Goal: Task Accomplishment & Management: Use online tool/utility

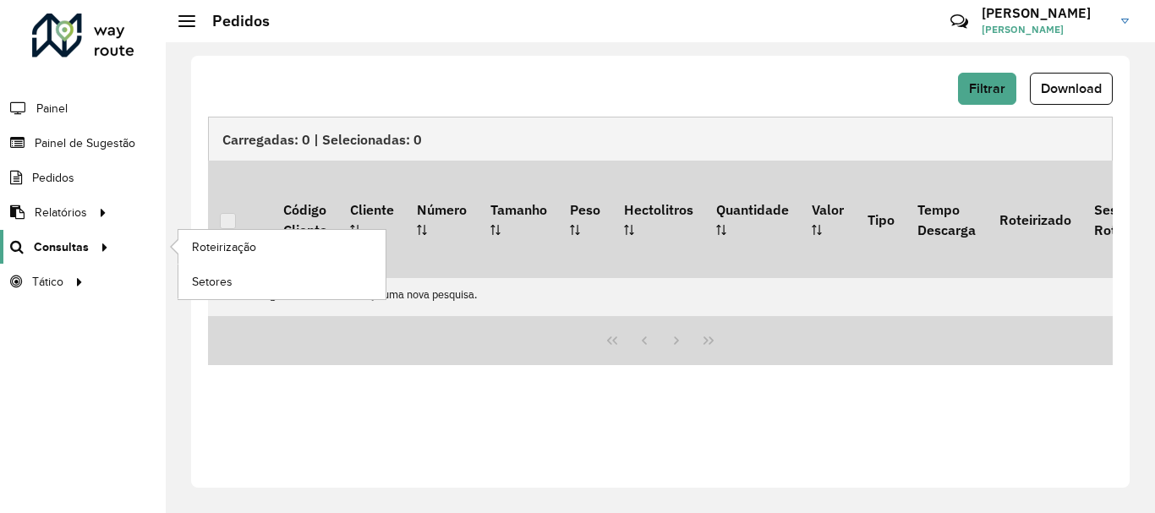
scroll to position [1108, 0]
click at [228, 243] on span "Roteirização" at bounding box center [226, 247] width 68 height 18
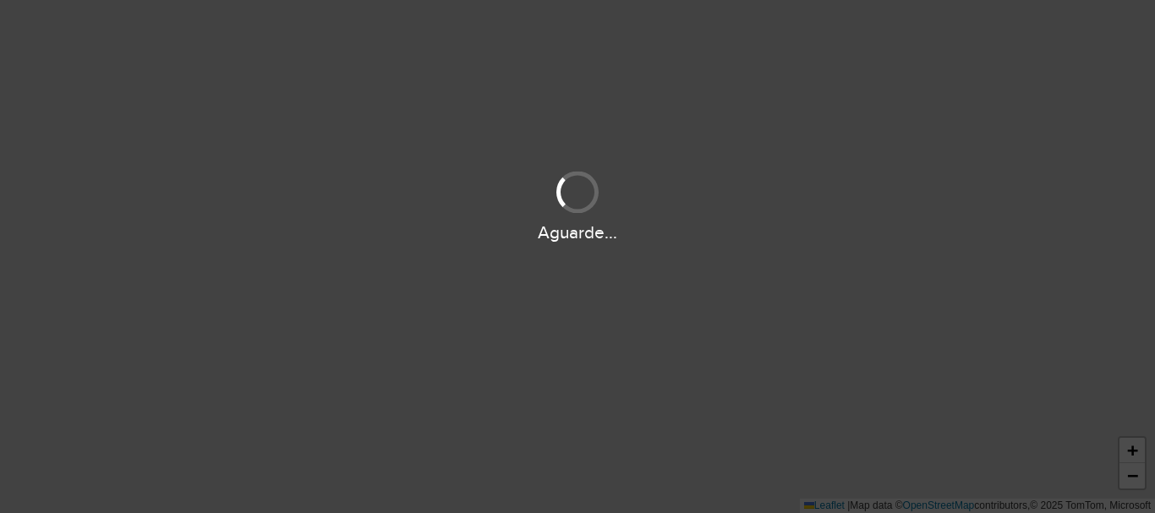
scroll to position [1108, 0]
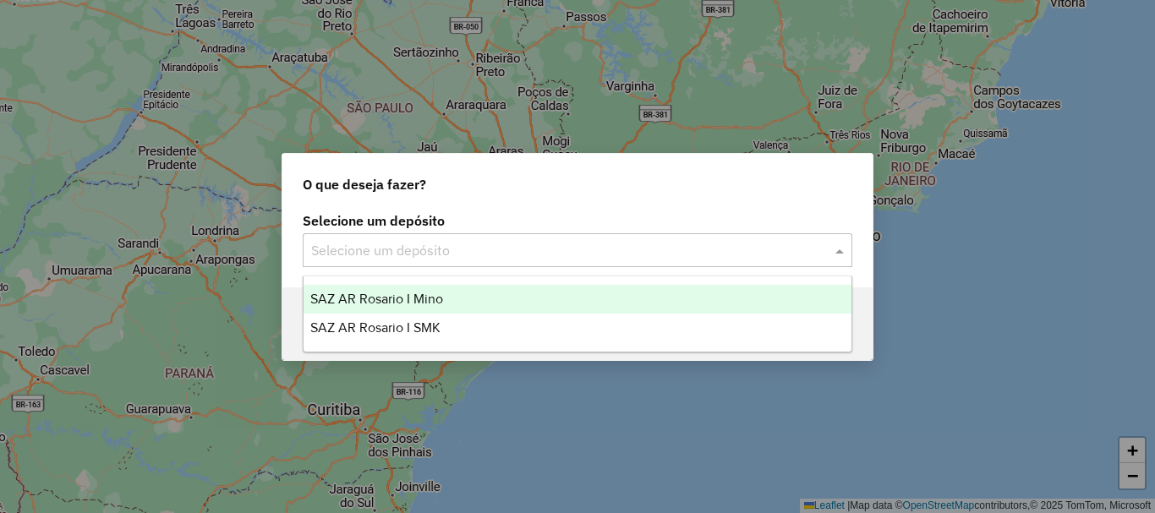
click at [833, 254] on span at bounding box center [841, 250] width 21 height 20
click at [411, 298] on span "SAZ AR Rosario I Mino" at bounding box center [376, 299] width 133 height 14
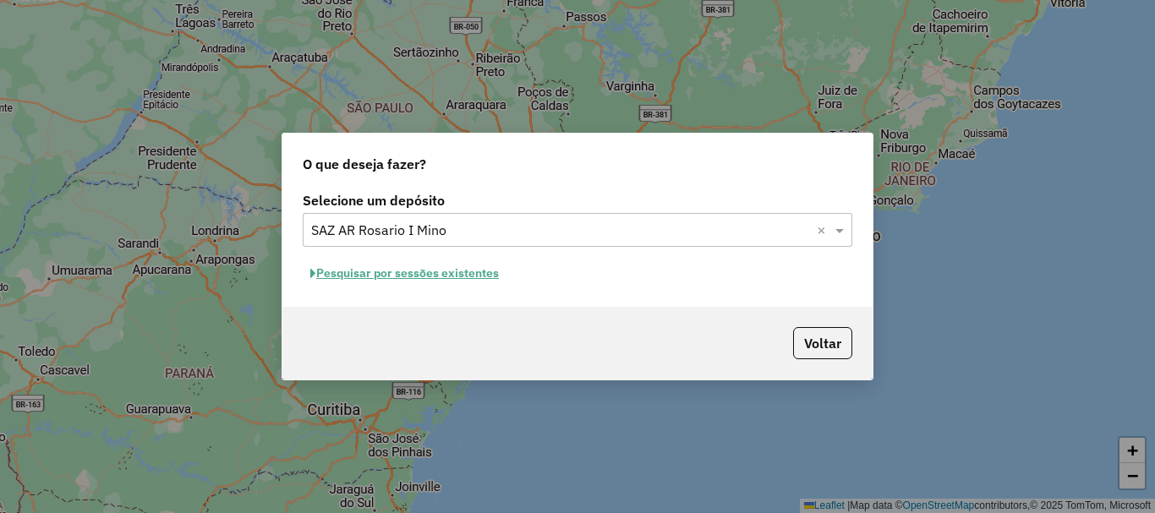
click at [414, 271] on button "Pesquisar por sessões existentes" at bounding box center [405, 273] width 204 height 26
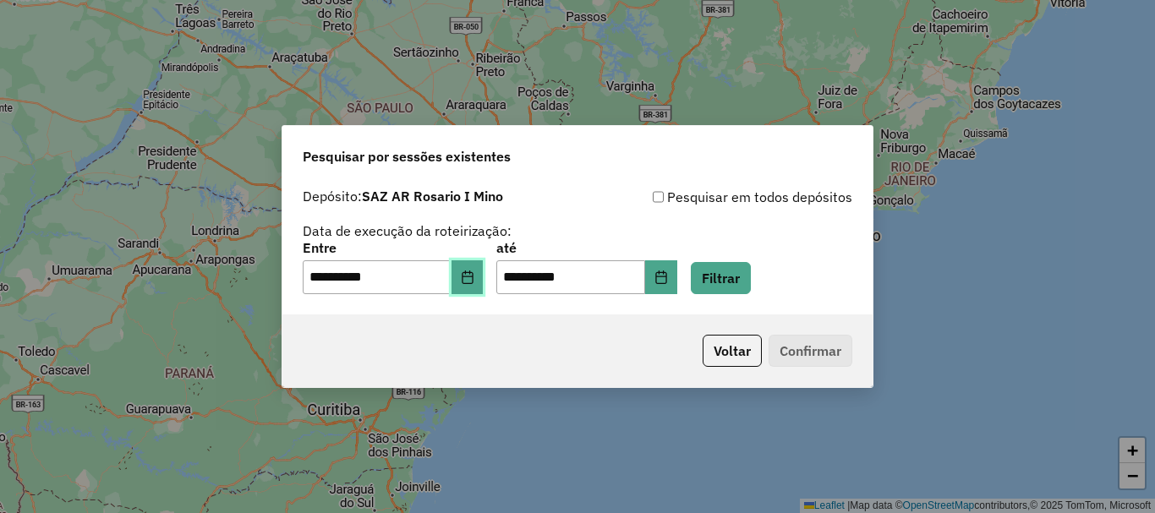
click at [474, 284] on button "Choose Date" at bounding box center [467, 277] width 32 height 34
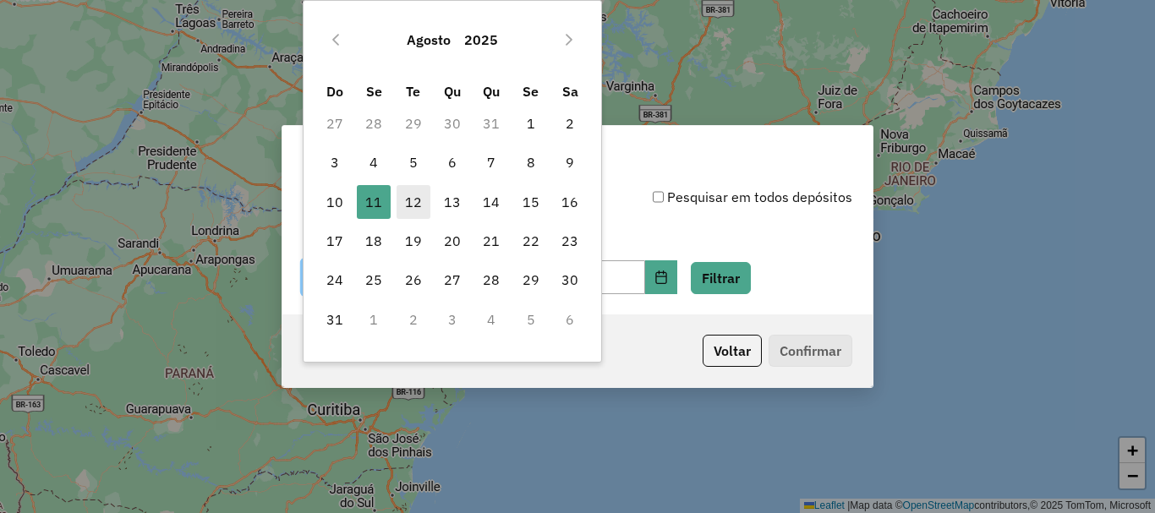
click at [418, 199] on span "12" at bounding box center [413, 202] width 34 height 34
type input "**********"
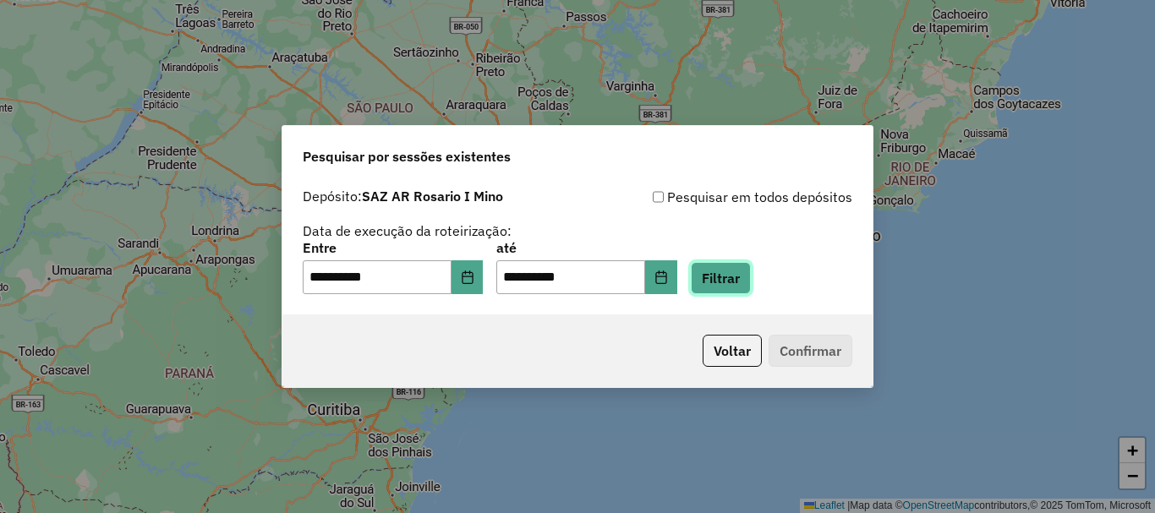
click at [745, 275] on button "Filtrar" at bounding box center [721, 278] width 60 height 32
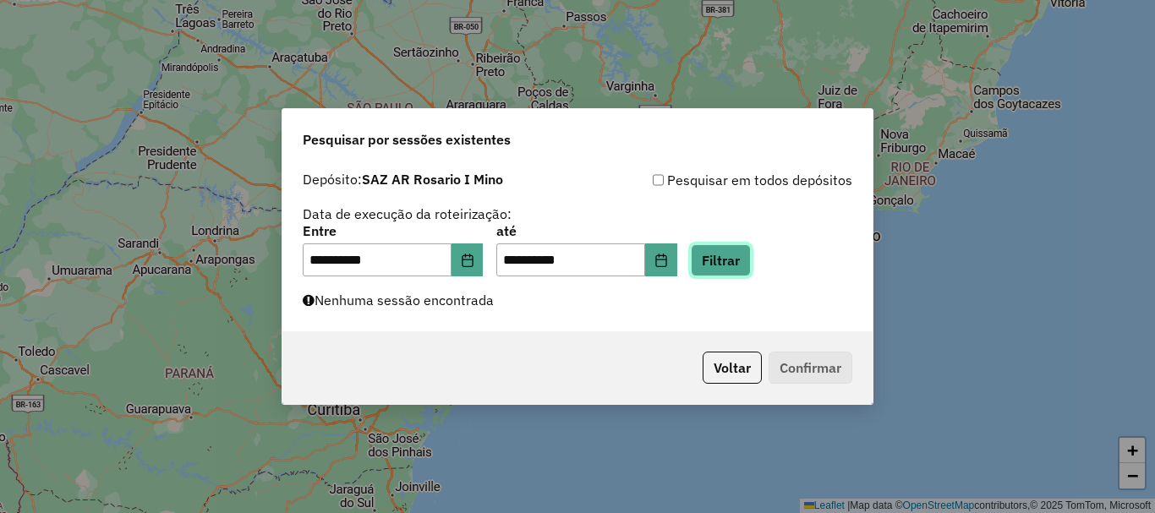
click at [751, 259] on button "Filtrar" at bounding box center [721, 260] width 60 height 32
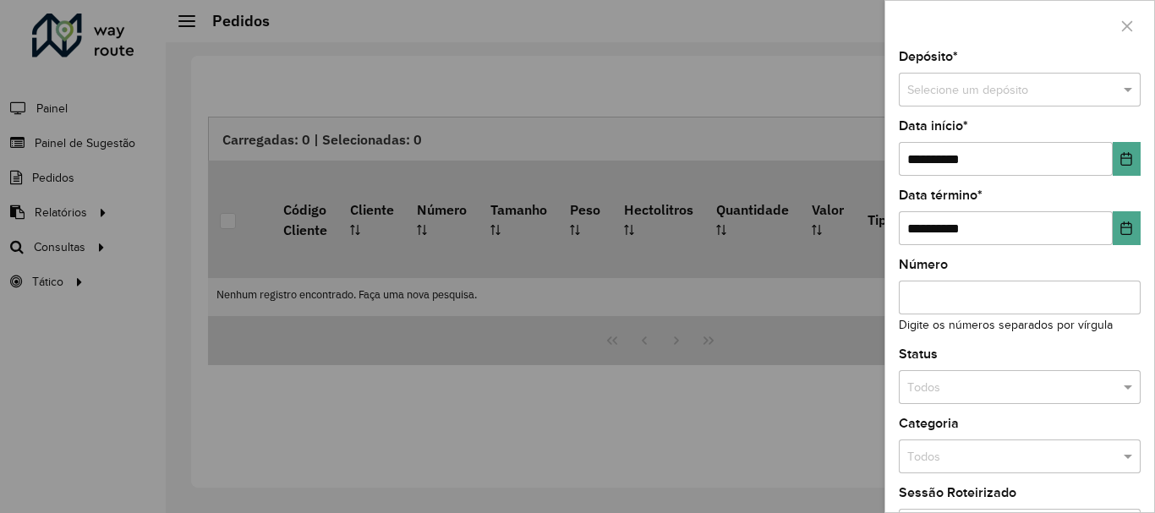
scroll to position [1108, 0]
click at [51, 245] on div at bounding box center [577, 256] width 1155 height 513
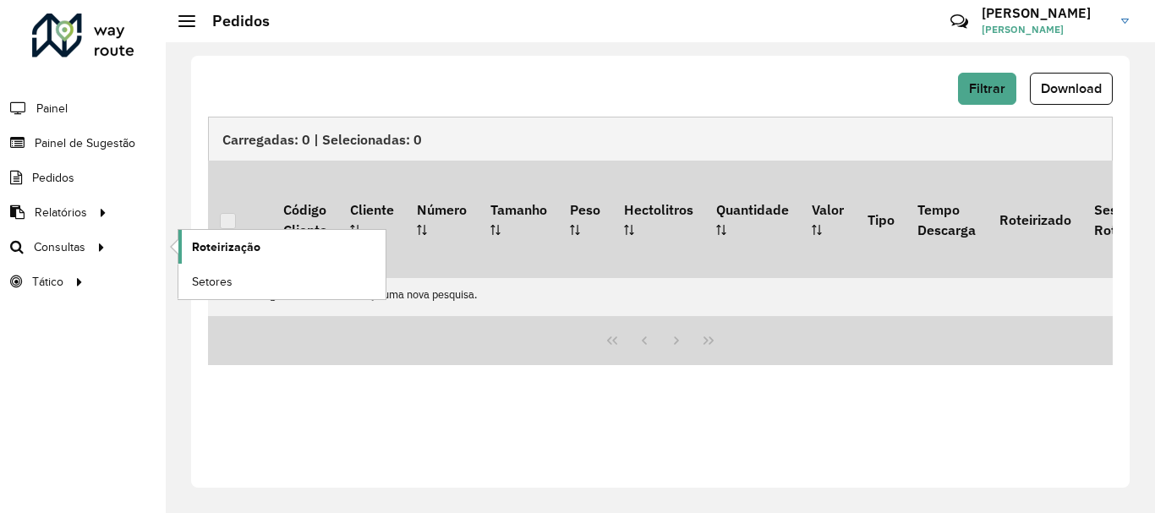
click at [211, 242] on span "Roteirização" at bounding box center [226, 247] width 68 height 18
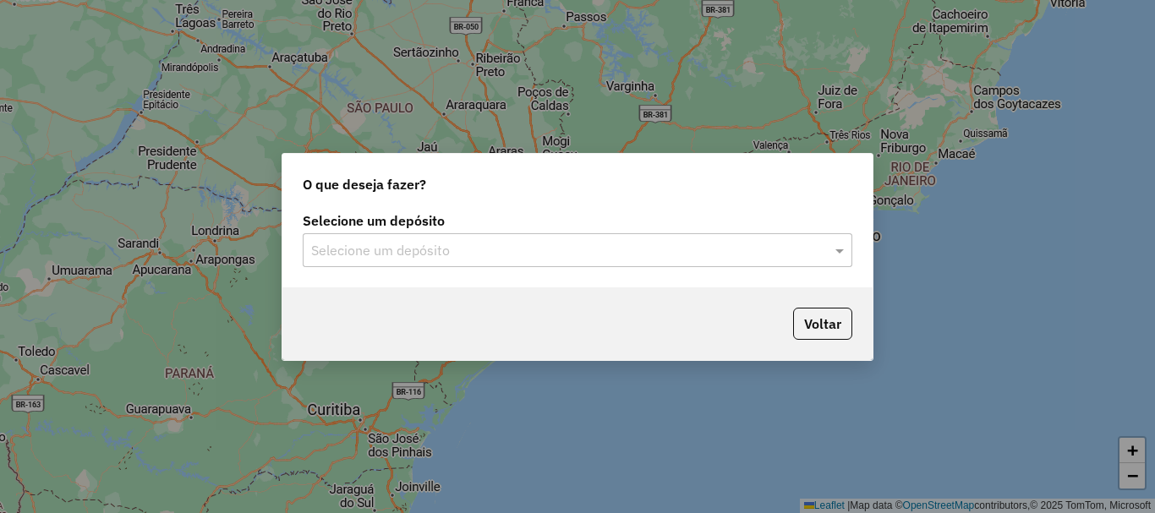
scroll to position [1108, 0]
click at [811, 326] on button "Voltar" at bounding box center [822, 324] width 59 height 32
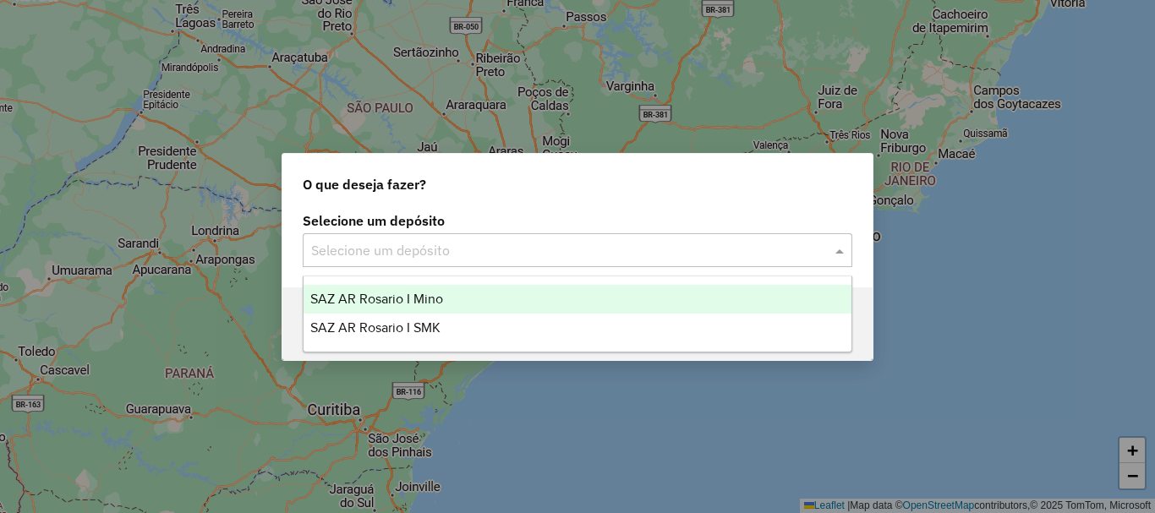
click at [842, 253] on span at bounding box center [841, 250] width 21 height 20
click at [406, 292] on span "SAZ AR Rosario I Mino" at bounding box center [376, 299] width 133 height 14
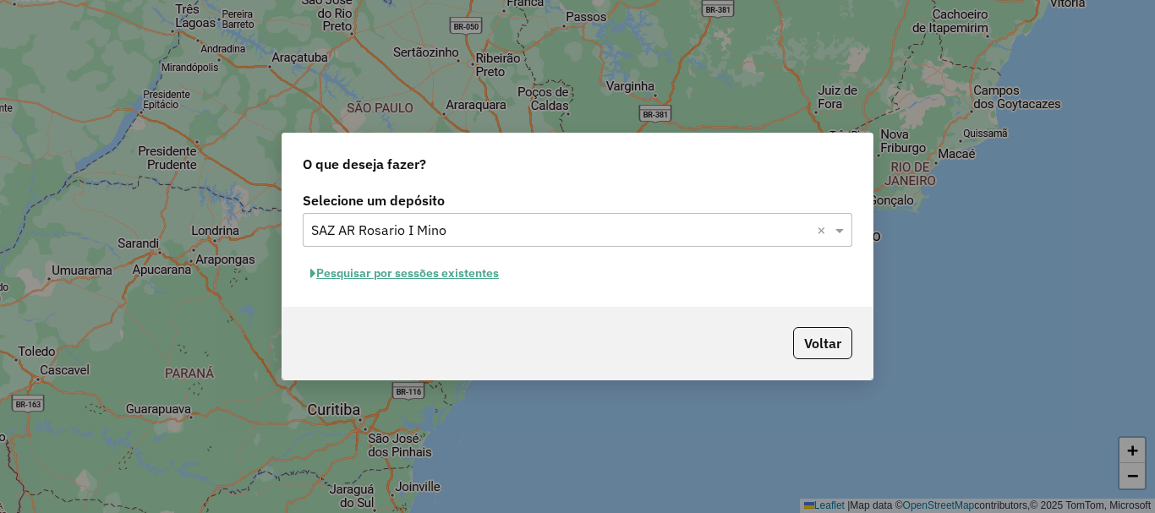
click at [417, 271] on button "Pesquisar por sessões existentes" at bounding box center [405, 273] width 204 height 26
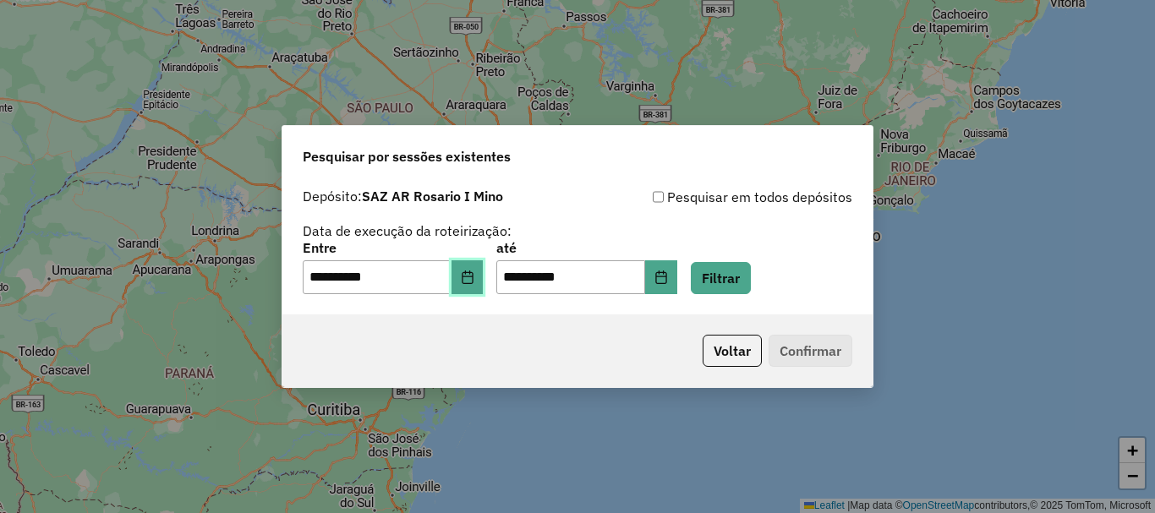
click at [471, 280] on button "Choose Date" at bounding box center [467, 277] width 32 height 34
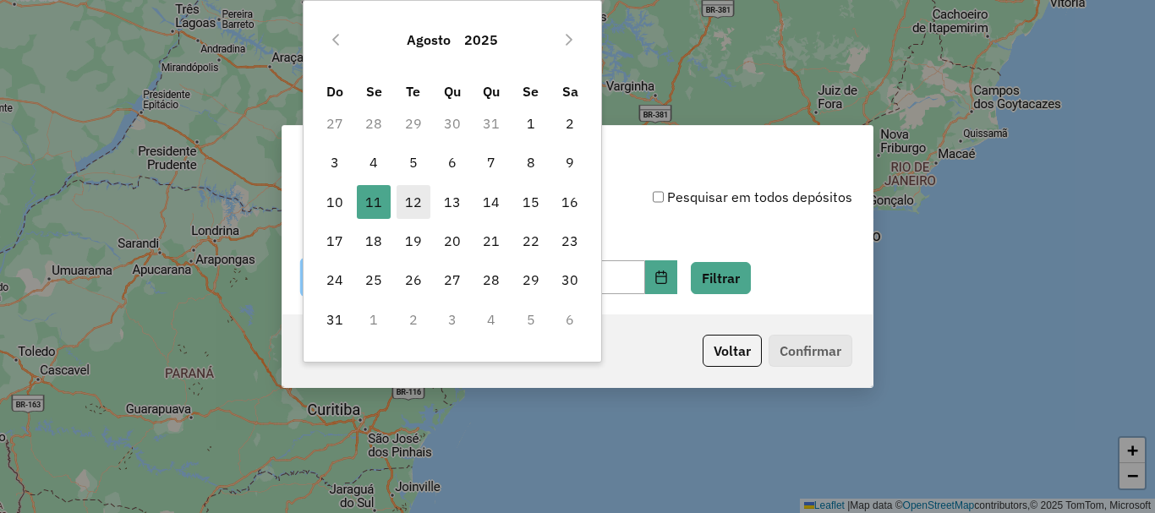
click at [416, 199] on span "12" at bounding box center [413, 202] width 34 height 34
type input "**********"
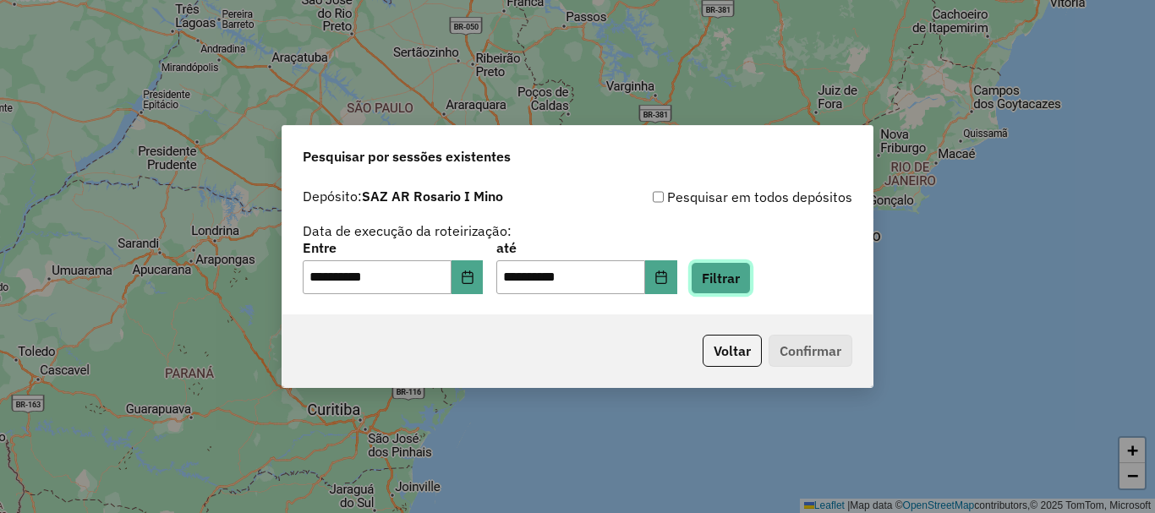
click at [749, 276] on button "Filtrar" at bounding box center [721, 278] width 60 height 32
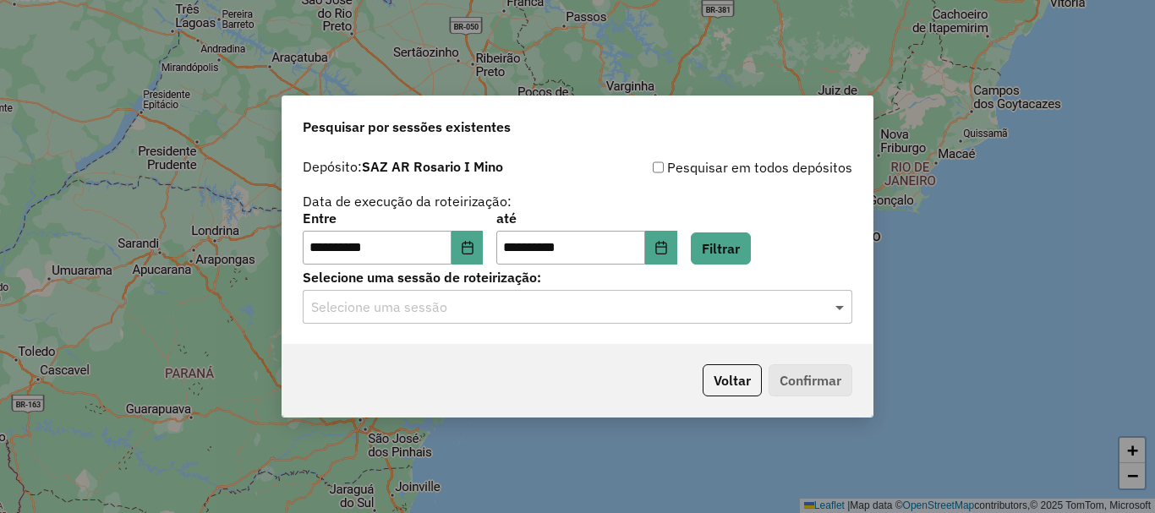
click at [839, 301] on span at bounding box center [841, 307] width 21 height 20
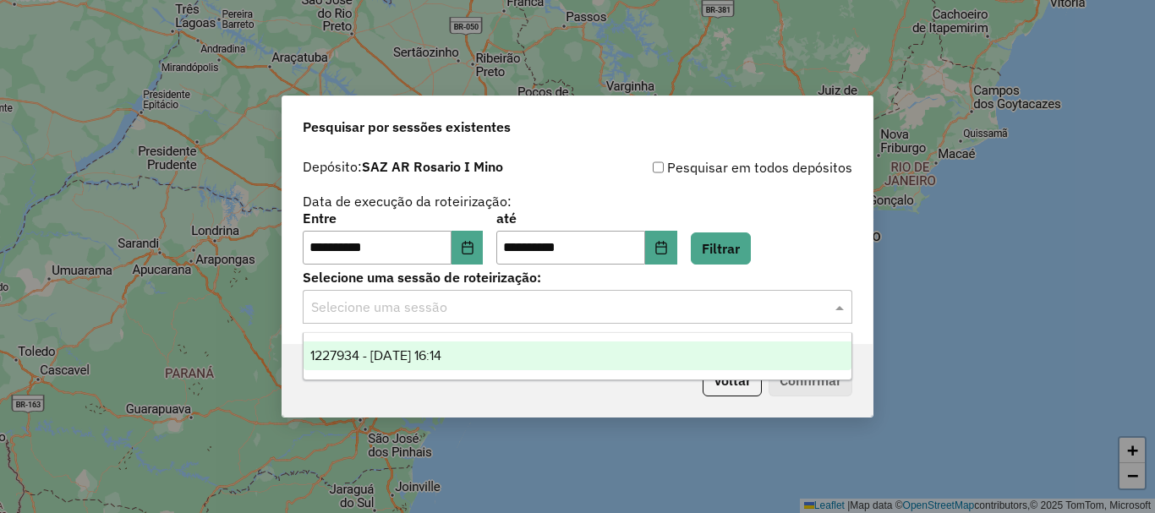
click at [428, 355] on span "1227934 - 12/08/2025 16:14" at bounding box center [375, 355] width 131 height 14
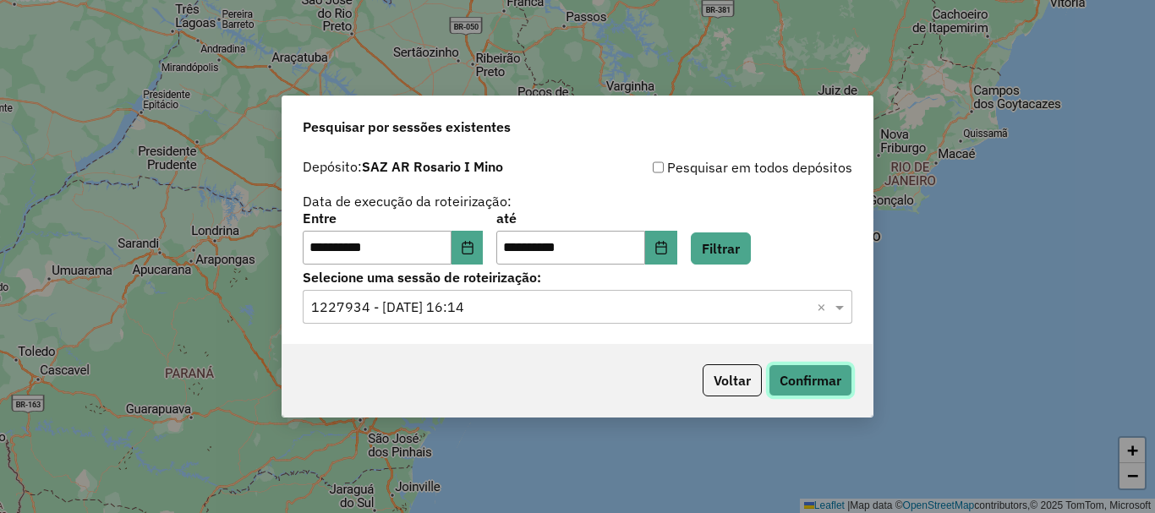
click at [794, 387] on button "Confirmar" at bounding box center [810, 380] width 84 height 32
click at [843, 378] on button "Confirmar" at bounding box center [810, 380] width 84 height 32
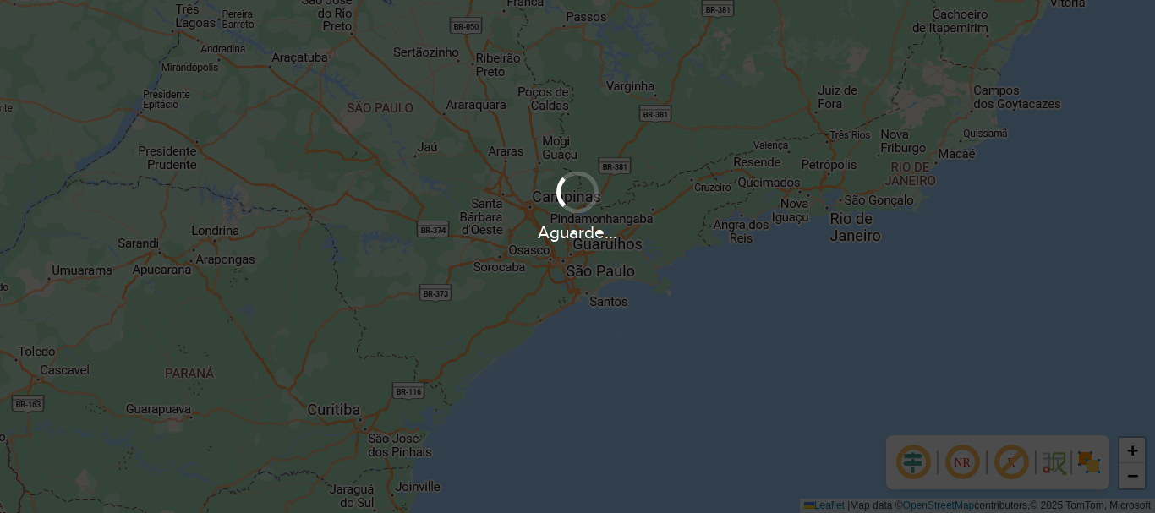
scroll to position [1108, 0]
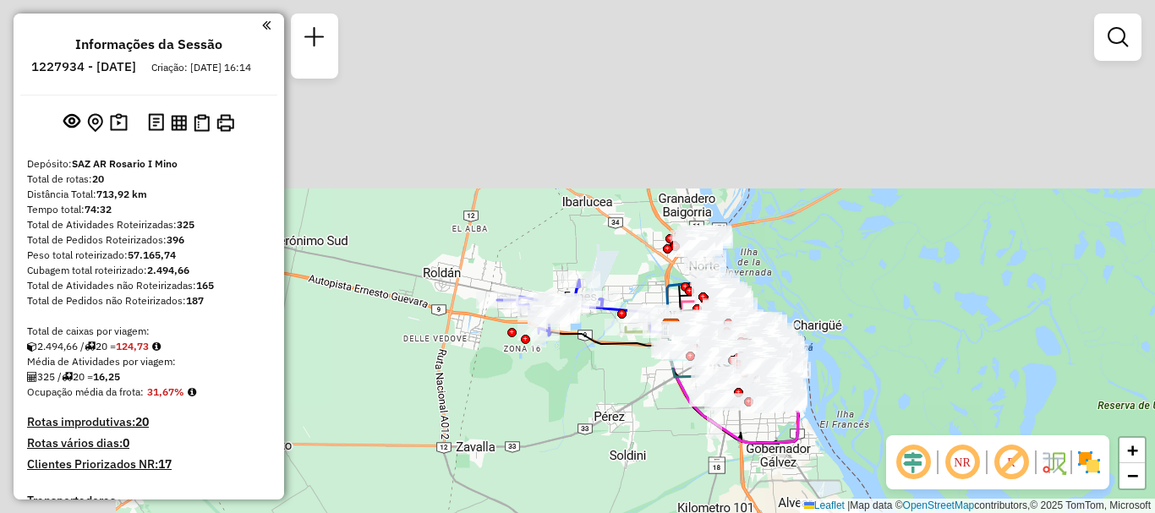
drag, startPoint x: 659, startPoint y: 412, endPoint x: 681, endPoint y: 442, distance: 37.5
click at [681, 442] on div "Janela de atendimento Grade de atendimento Capacidade Transportadoras Veículos …" at bounding box center [577, 256] width 1155 height 513
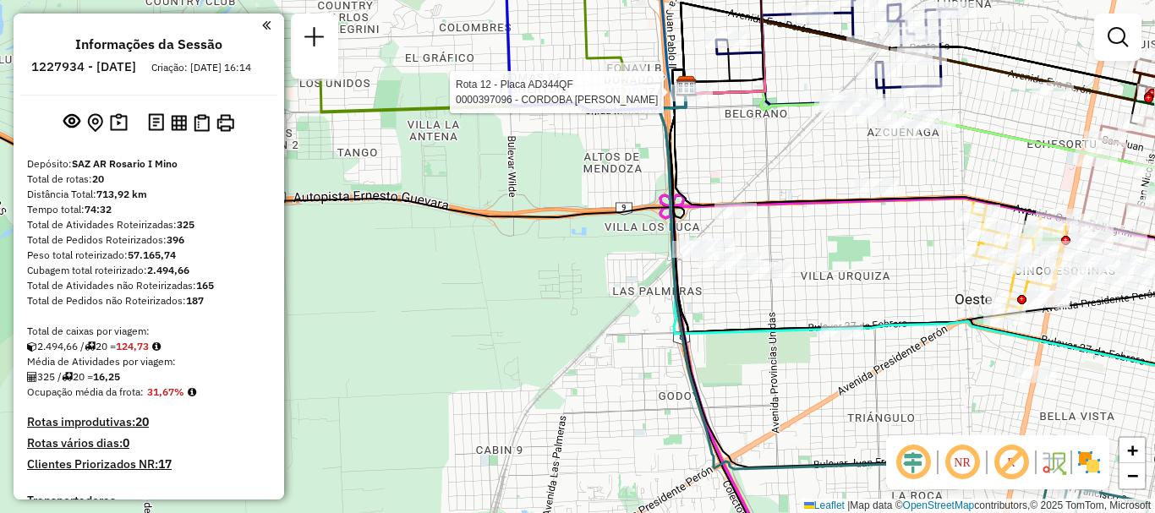
select select "**********"
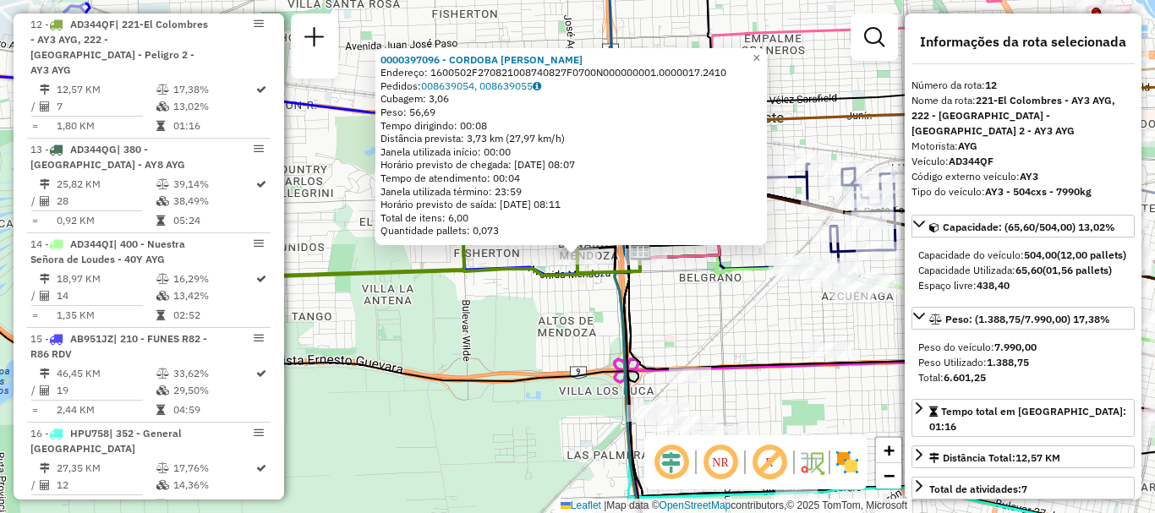
scroll to position [85, 0]
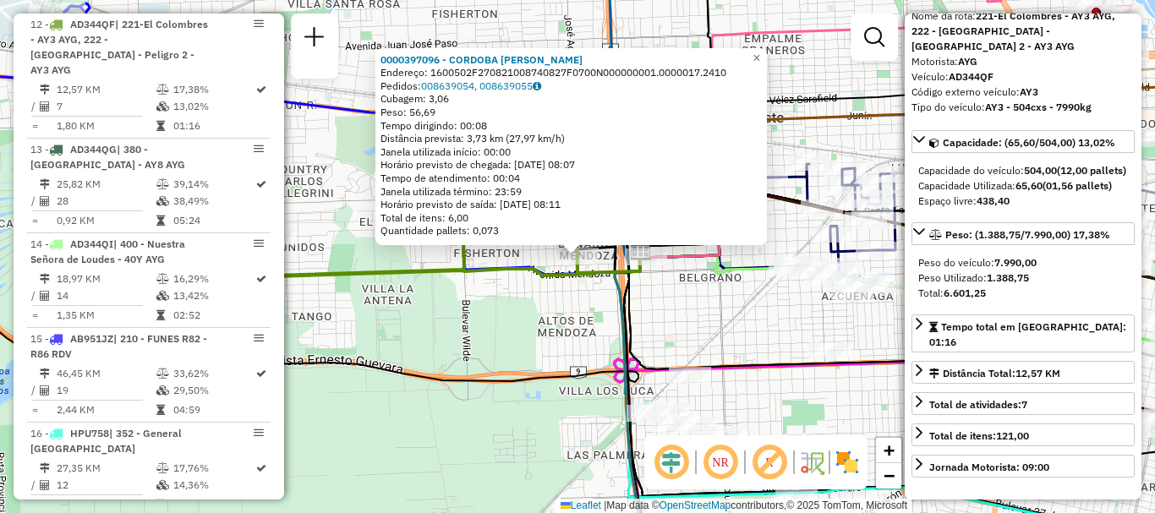
click at [721, 302] on div "0000397096 - CORDOBA MARIA I Endereço: 1600502F270821008740827F0700N000000001.0…" at bounding box center [577, 256] width 1155 height 513
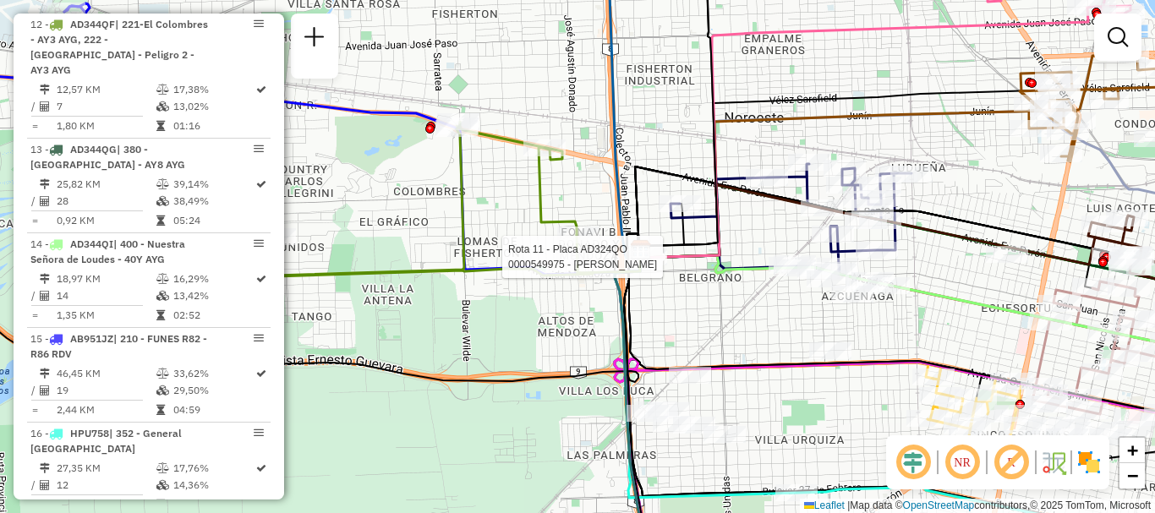
select select "**********"
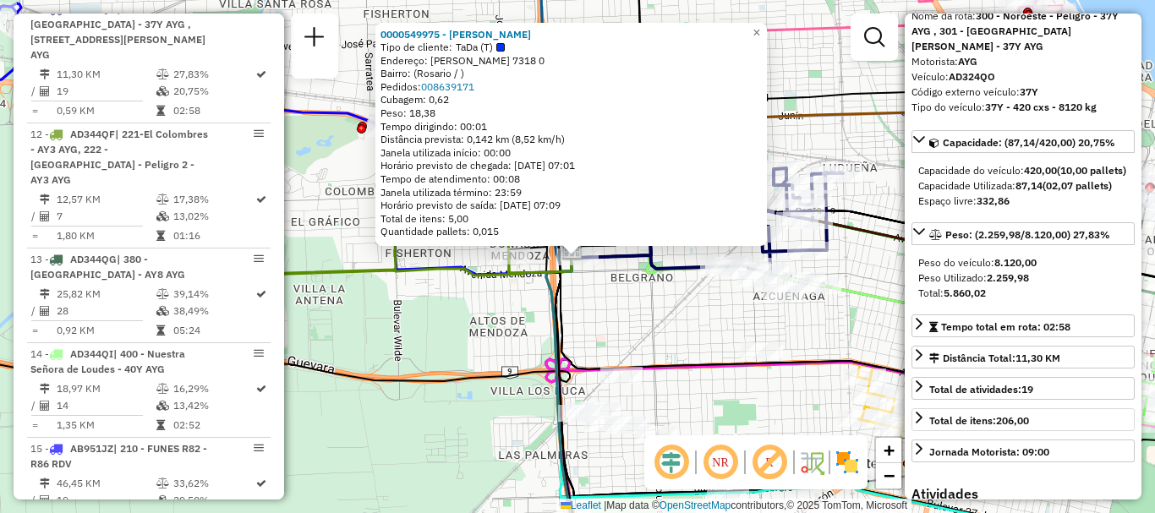
scroll to position [169, 0]
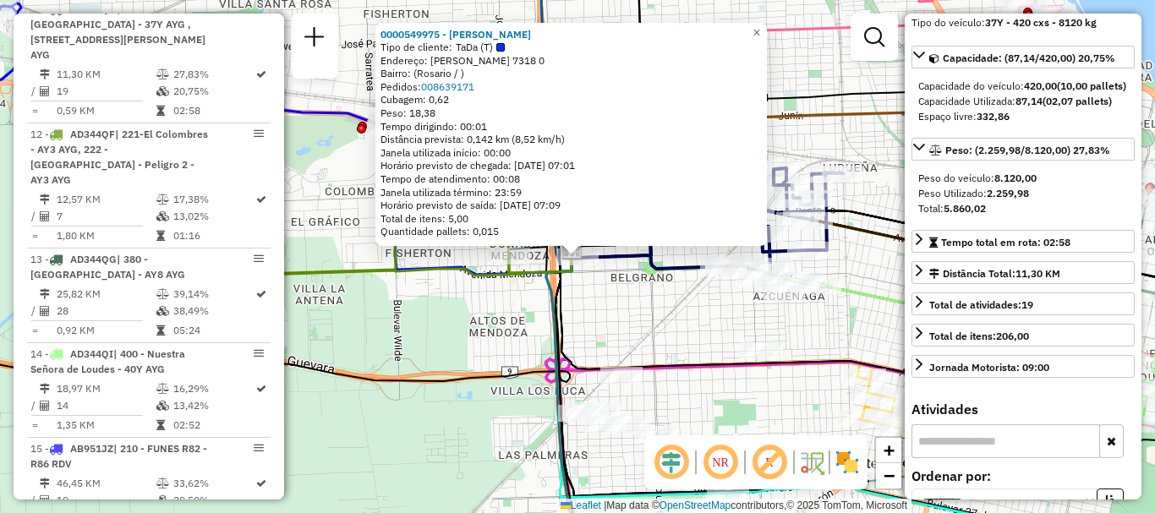
click at [654, 309] on div "0000549975 - Nicole Barron Tipo de cliente: TaDa (T) Endereço: Marcos Paz 7318 …" at bounding box center [577, 256] width 1155 height 513
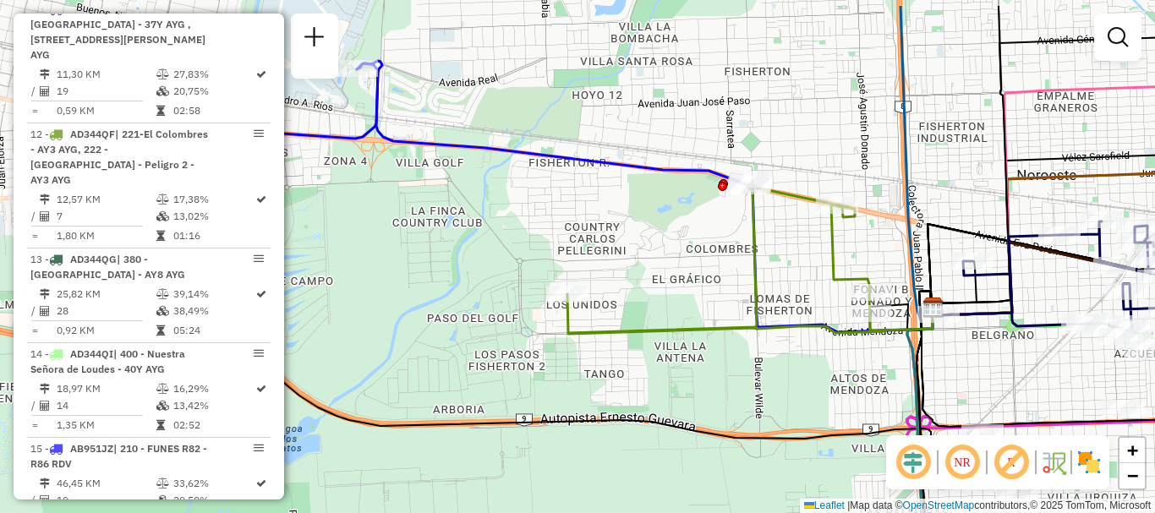
drag, startPoint x: 661, startPoint y: 325, endPoint x: 1022, endPoint y: 383, distance: 365.5
click at [1022, 383] on div "Janela de atendimento Grade de atendimento Capacidade Transportadoras Veículos …" at bounding box center [577, 256] width 1155 height 513
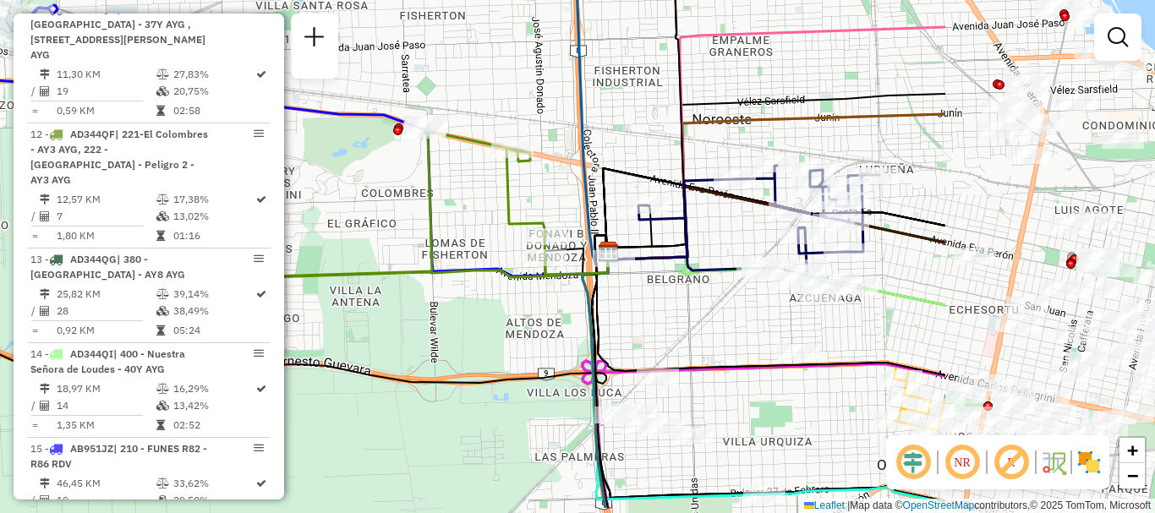
drag, startPoint x: 828, startPoint y: 342, endPoint x: 474, endPoint y: 283, distance: 359.1
click at [474, 283] on div "Janela de atendimento Grade de atendimento Capacidade Transportadoras Veículos …" at bounding box center [577, 256] width 1155 height 513
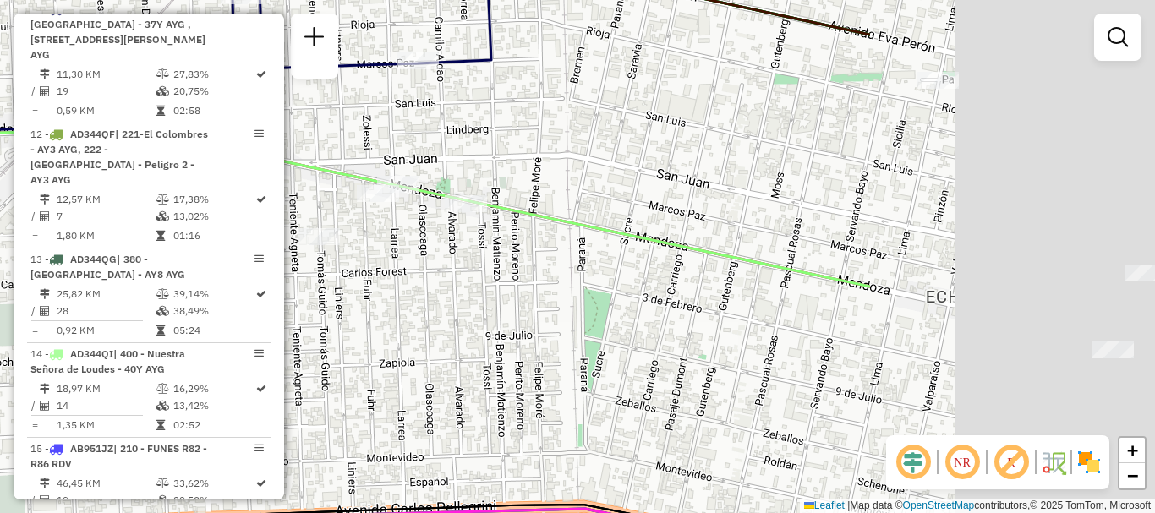
drag, startPoint x: 881, startPoint y: 291, endPoint x: 398, endPoint y: 265, distance: 483.3
click at [398, 265] on div "Janela de atendimento Grade de atendimento Capacidade Transportadoras Veículos …" at bounding box center [577, 256] width 1155 height 513
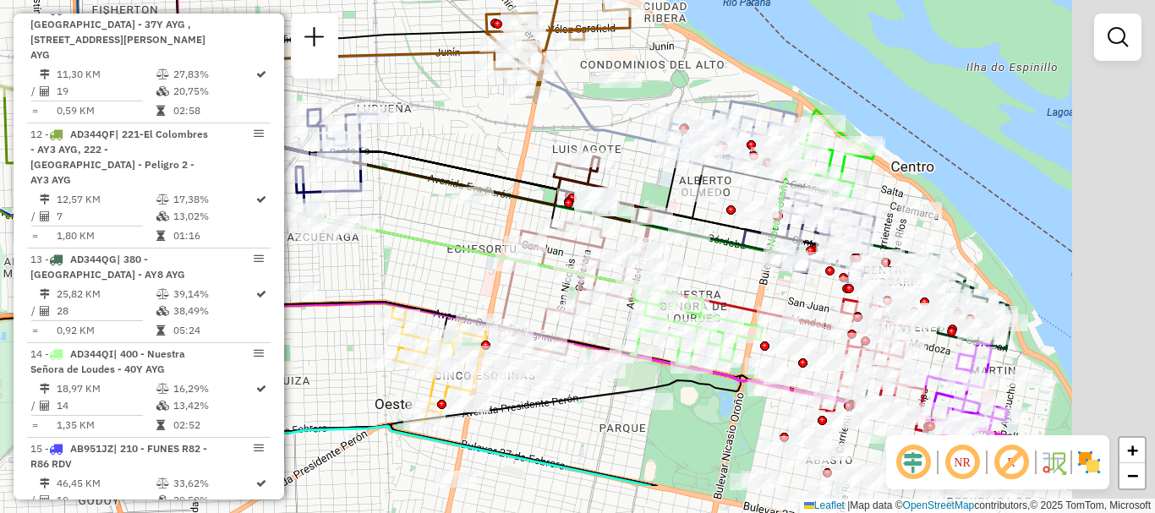
drag, startPoint x: 658, startPoint y: 286, endPoint x: 506, endPoint y: 226, distance: 163.5
click at [506, 226] on div "Janela de atendimento Grade de atendimento Capacidade Transportadoras Veículos …" at bounding box center [577, 256] width 1155 height 513
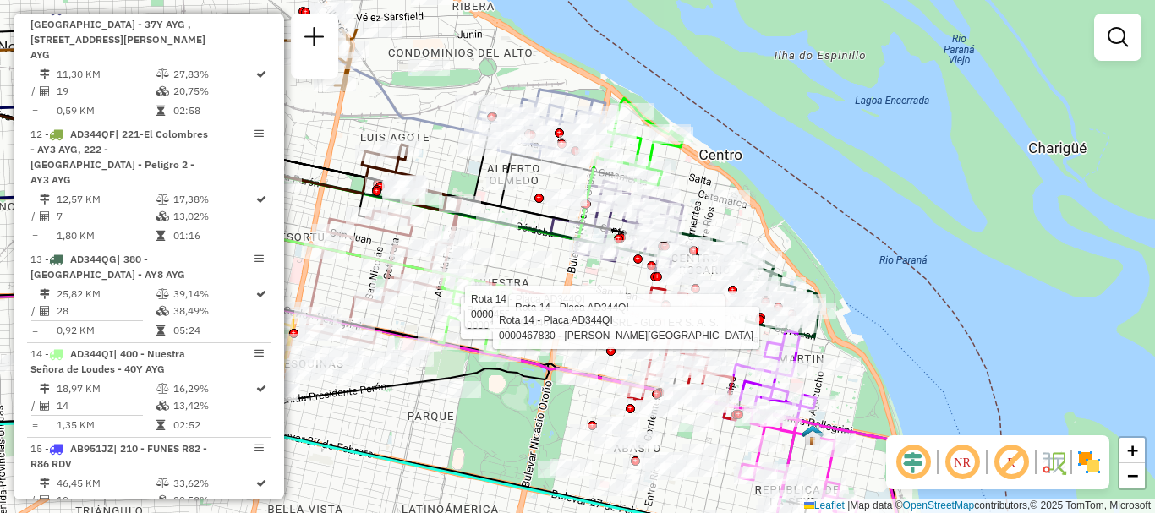
click at [849, 432] on icon at bounding box center [392, 411] width 1008 height 465
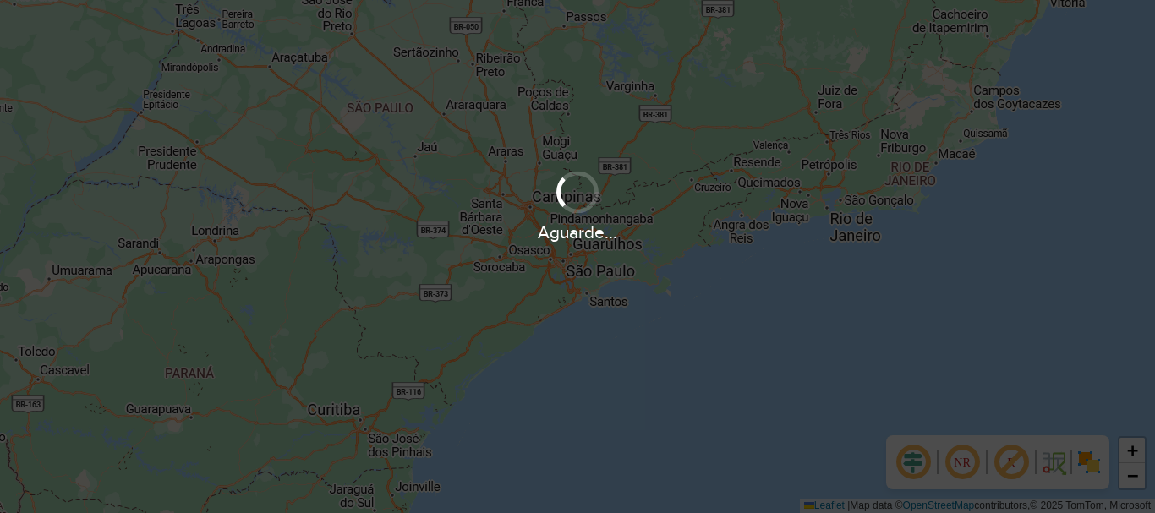
scroll to position [1108, 0]
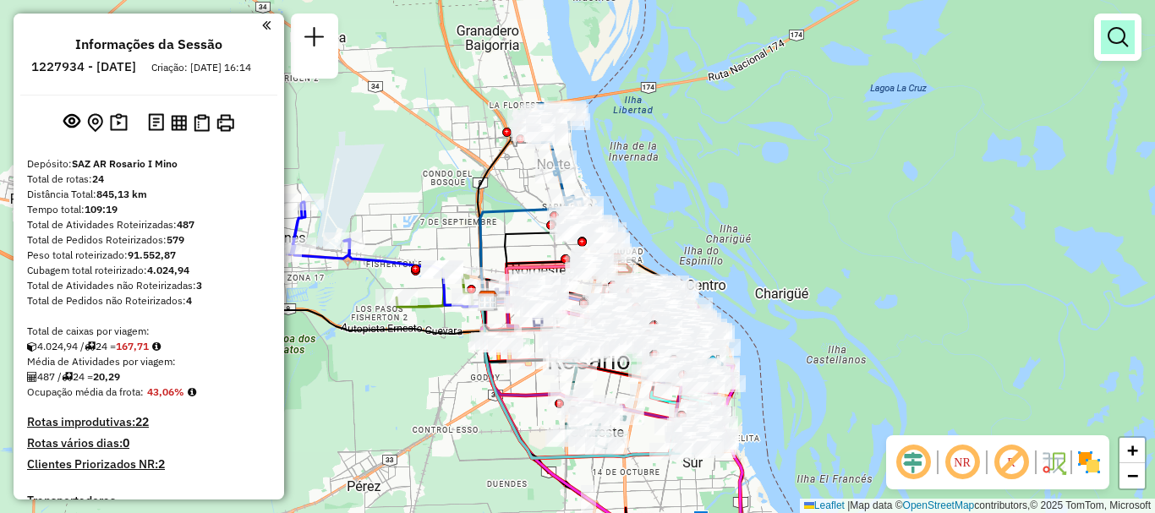
click at [1111, 41] on em at bounding box center [1117, 37] width 20 height 20
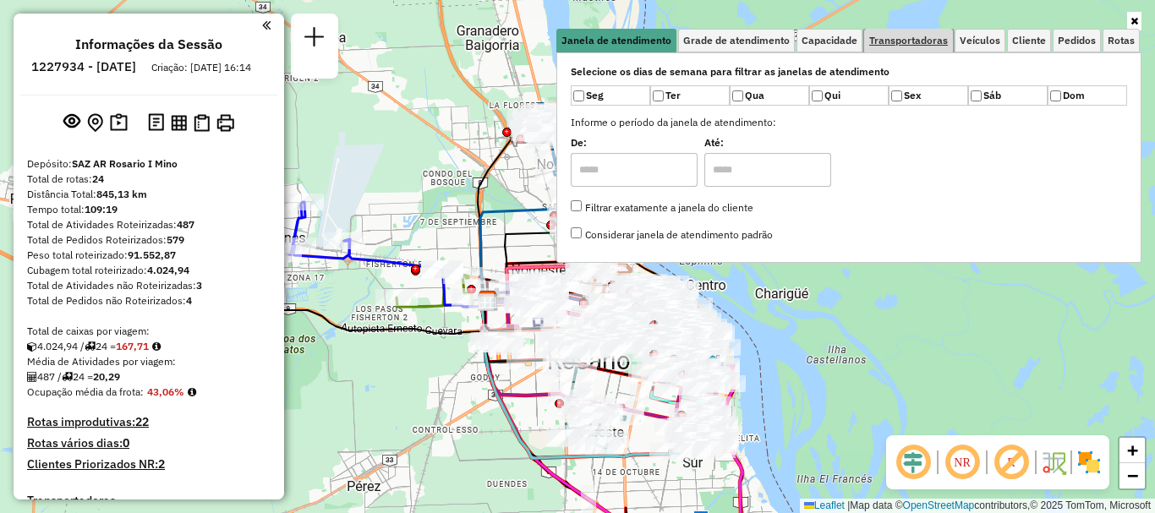
click at [887, 37] on span "Transportadoras" at bounding box center [908, 40] width 79 height 10
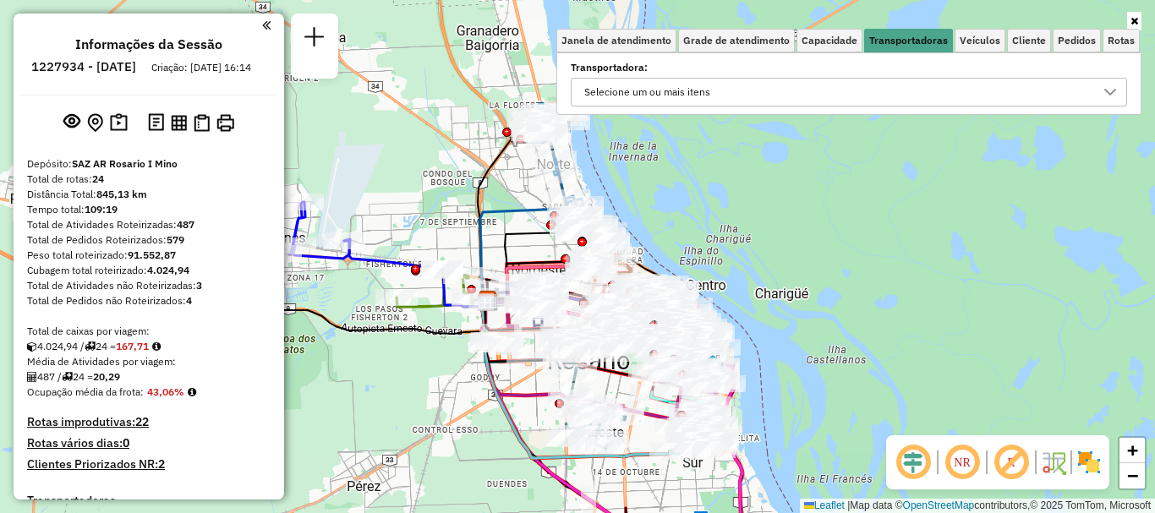
click at [1109, 85] on icon at bounding box center [1110, 92] width 14 height 14
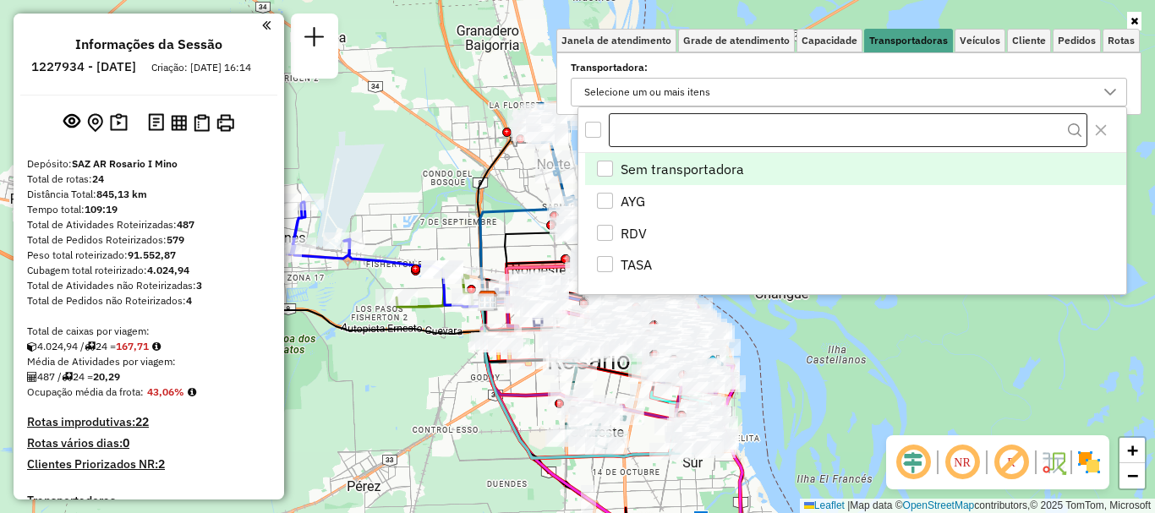
scroll to position [10, 58]
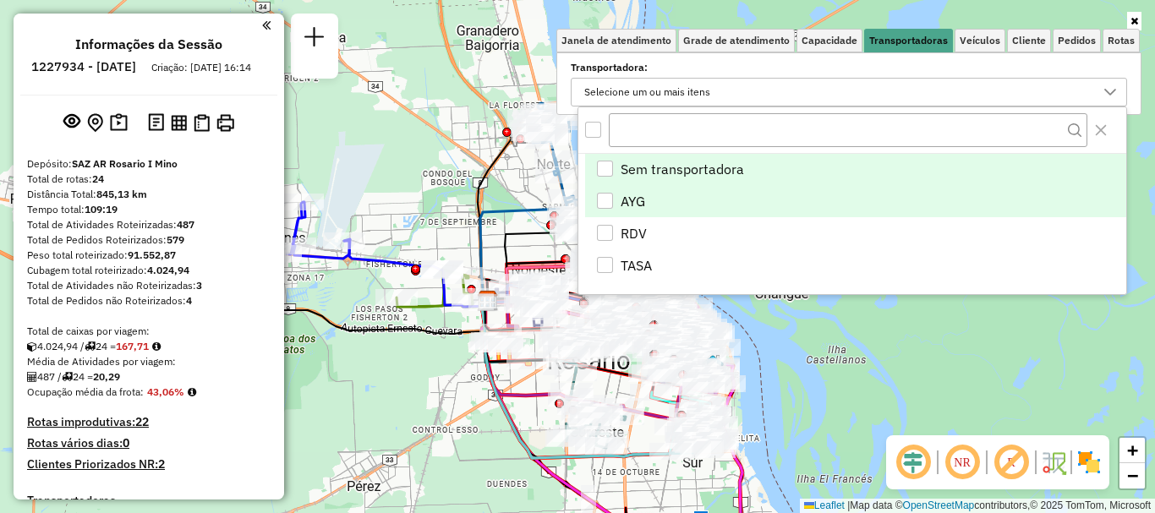
click at [607, 194] on div "AYG" at bounding box center [605, 201] width 16 height 16
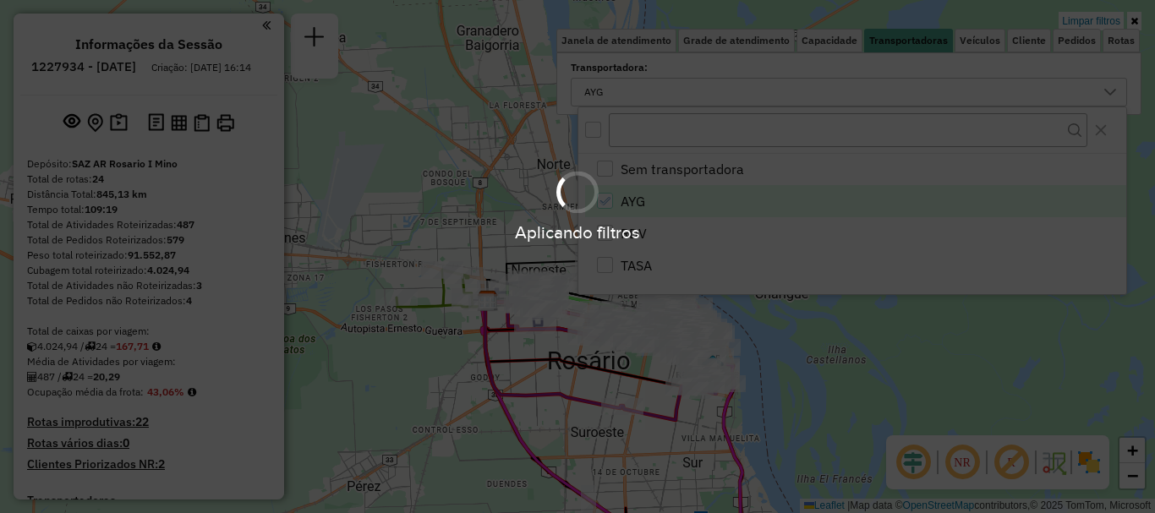
click at [838, 369] on div "Aplicando filtros" at bounding box center [577, 256] width 1155 height 513
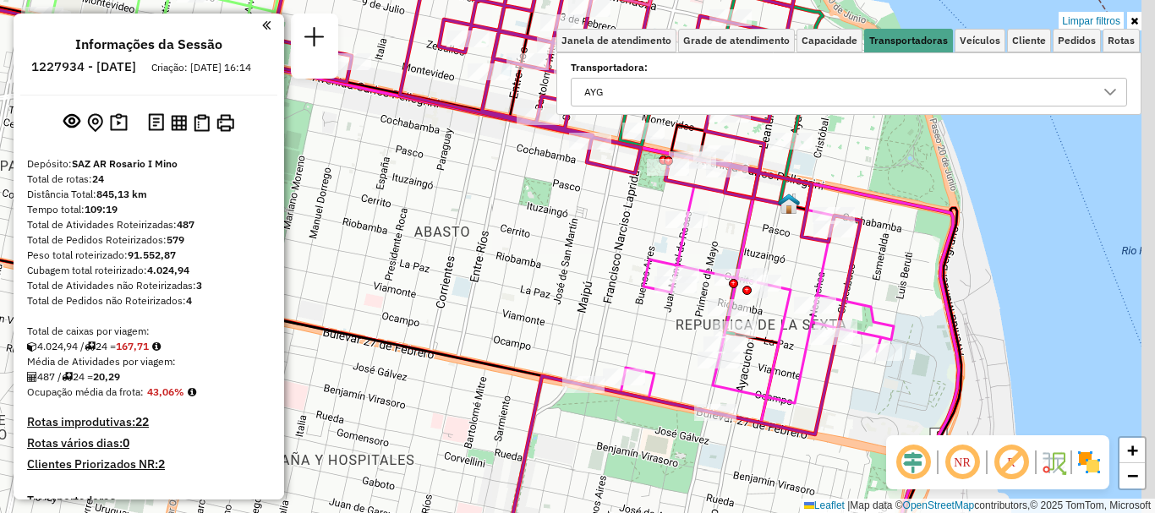
drag, startPoint x: 653, startPoint y: 261, endPoint x: 626, endPoint y: 281, distance: 33.8
click at [626, 281] on icon at bounding box center [738, 290] width 310 height 265
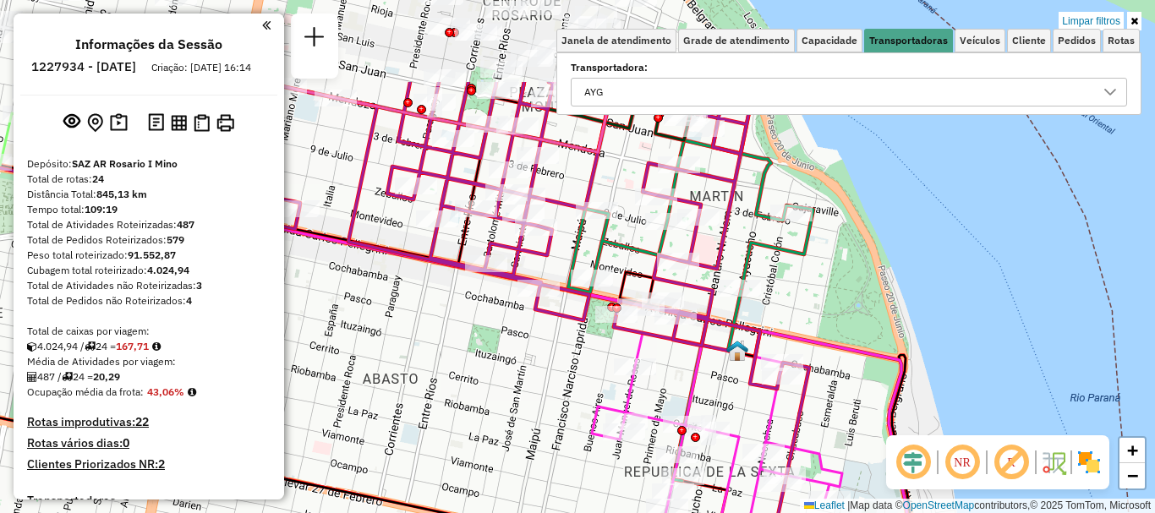
drag, startPoint x: 697, startPoint y: 330, endPoint x: 676, endPoint y: 379, distance: 52.6
click at [676, 379] on div "Limpar filtros Janela de atendimento Grade de atendimento Capacidade Transporta…" at bounding box center [577, 256] width 1155 height 513
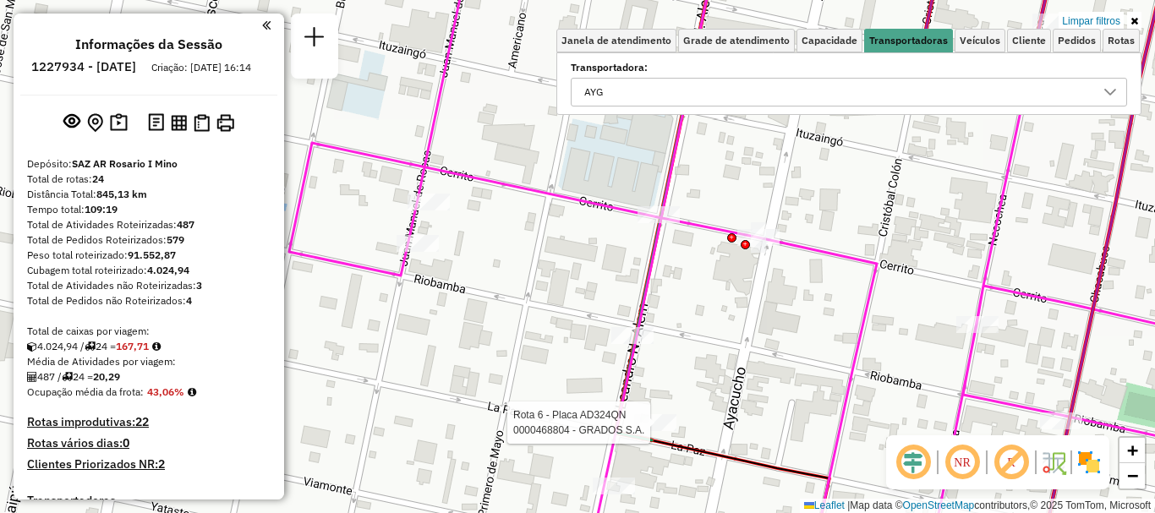
select select "**********"
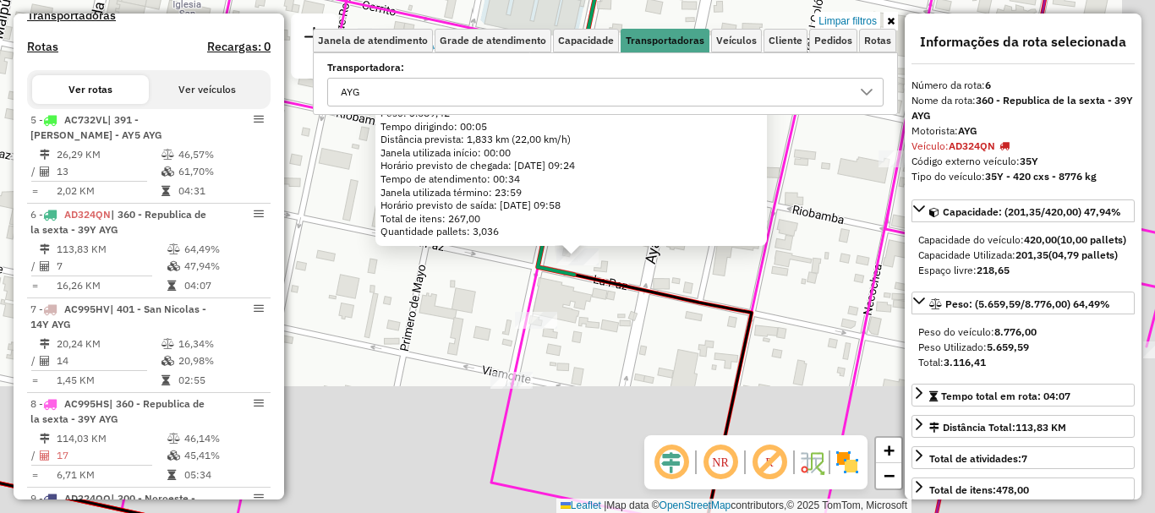
scroll to position [691, 0]
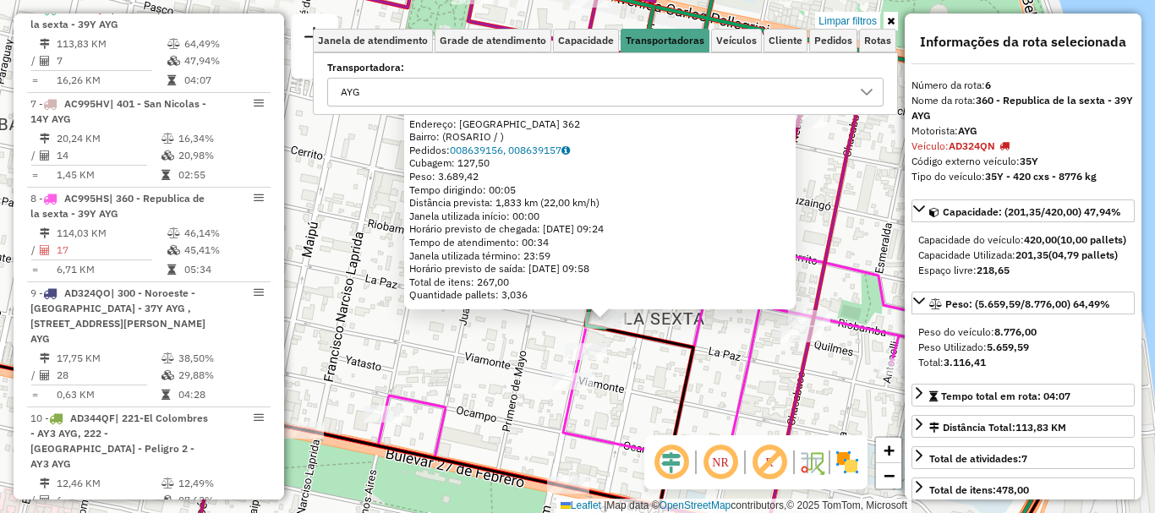
click at [646, 372] on div "0000468804 - GRADOS S.A. Endereço: LA PAZ 362 Bairro: (ROSARIO / ) Pedidos: 008…" at bounding box center [577, 256] width 1155 height 513
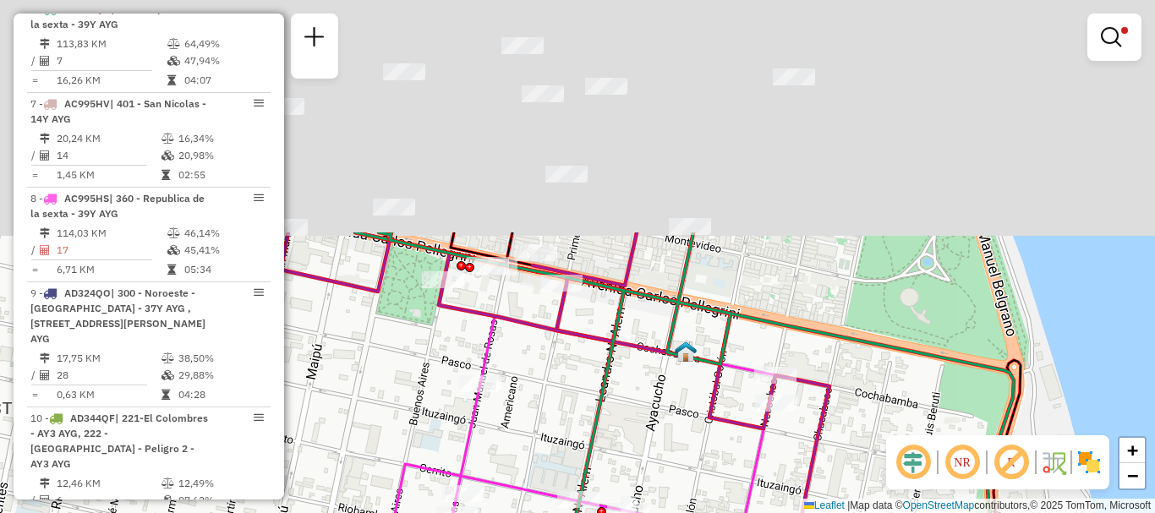
drag, startPoint x: 691, startPoint y: 262, endPoint x: 660, endPoint y: 546, distance: 285.6
click at [660, 512] on html "Aplicando filtros Pop-up bloqueado! Seu navegador bloqueou automáticamente a ab…" at bounding box center [577, 256] width 1155 height 513
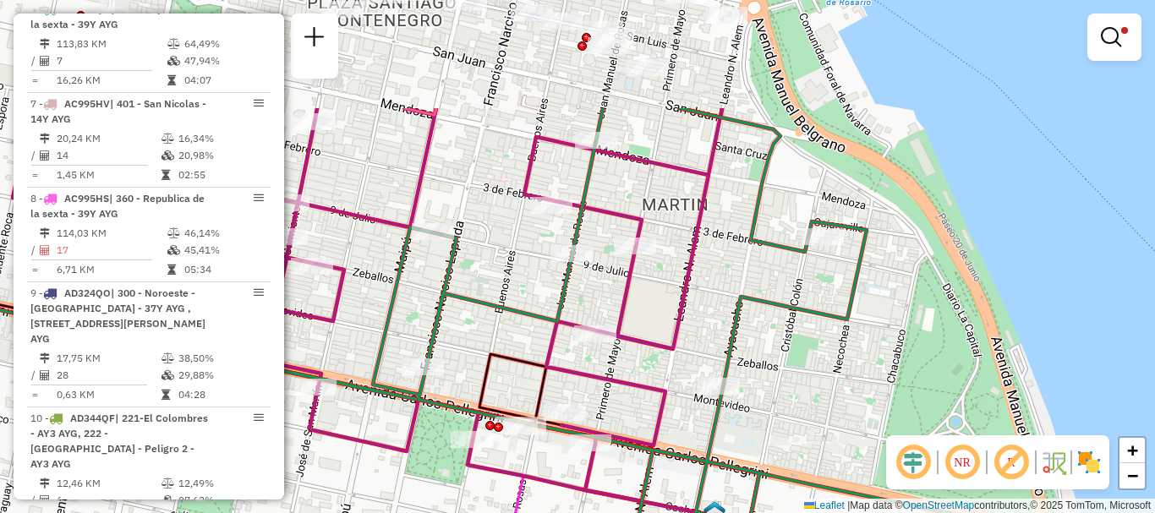
click at [666, 512] on html "Aplicando filtros Pop-up bloqueado! Seu navegador bloqueou automáticamente a ab…" at bounding box center [577, 256] width 1155 height 513
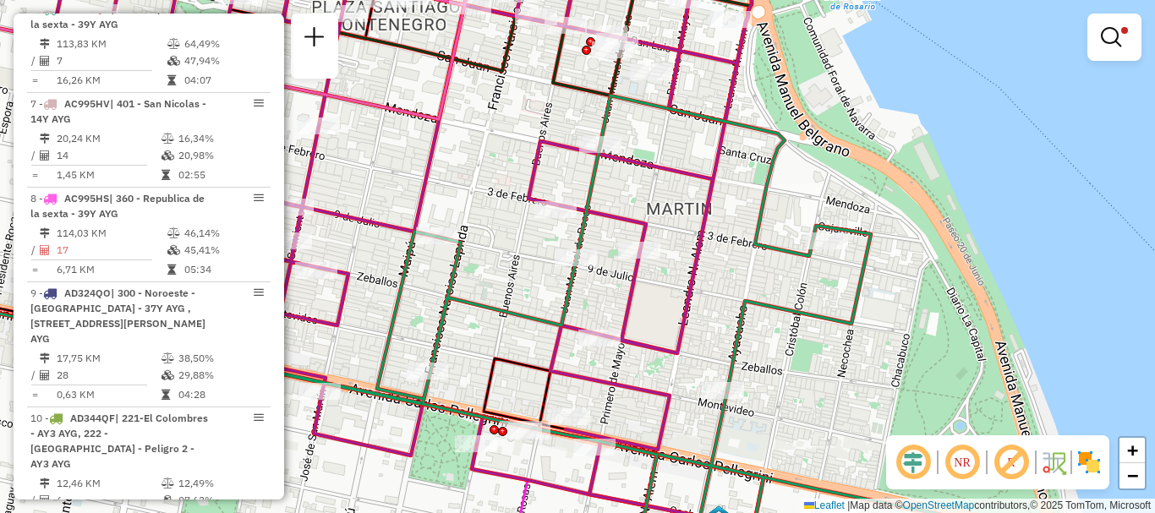
drag, startPoint x: 646, startPoint y: 498, endPoint x: 638, endPoint y: 119, distance: 378.7
click at [642, 151] on icon at bounding box center [624, 330] width 494 height 468
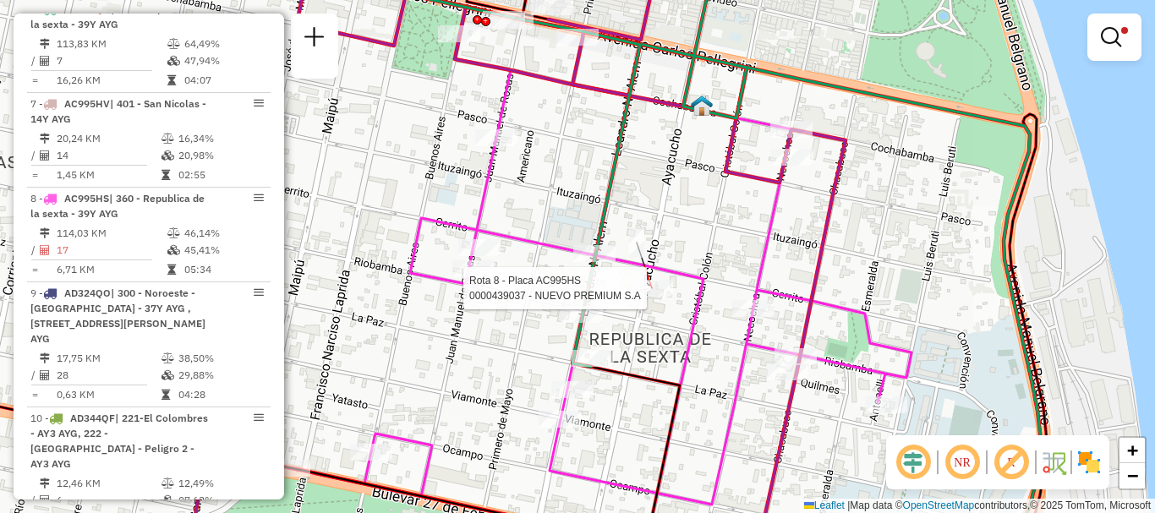
select select "**********"
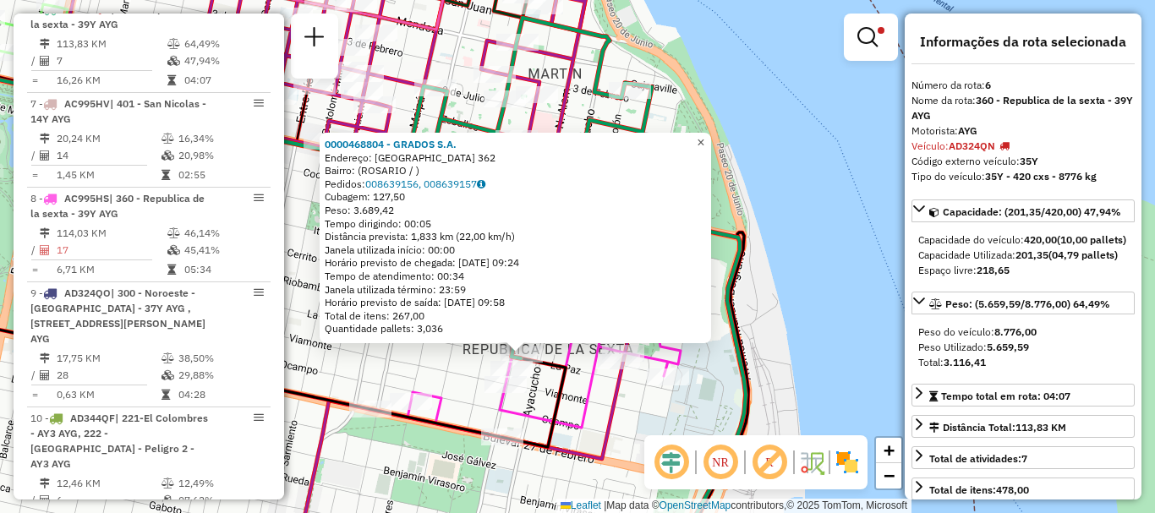
click at [704, 139] on span "×" at bounding box center [700, 142] width 8 height 14
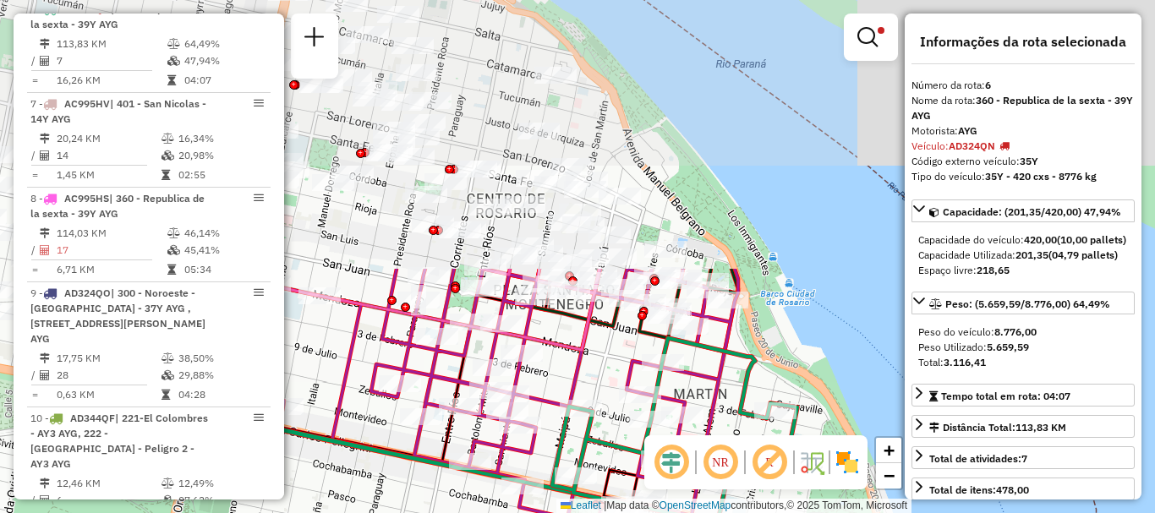
drag, startPoint x: 611, startPoint y: 238, endPoint x: 747, endPoint y: 511, distance: 305.0
click at [747, 511] on div "Limpar filtros Janela de atendimento Grade de atendimento Capacidade Transporta…" at bounding box center [577, 256] width 1155 height 513
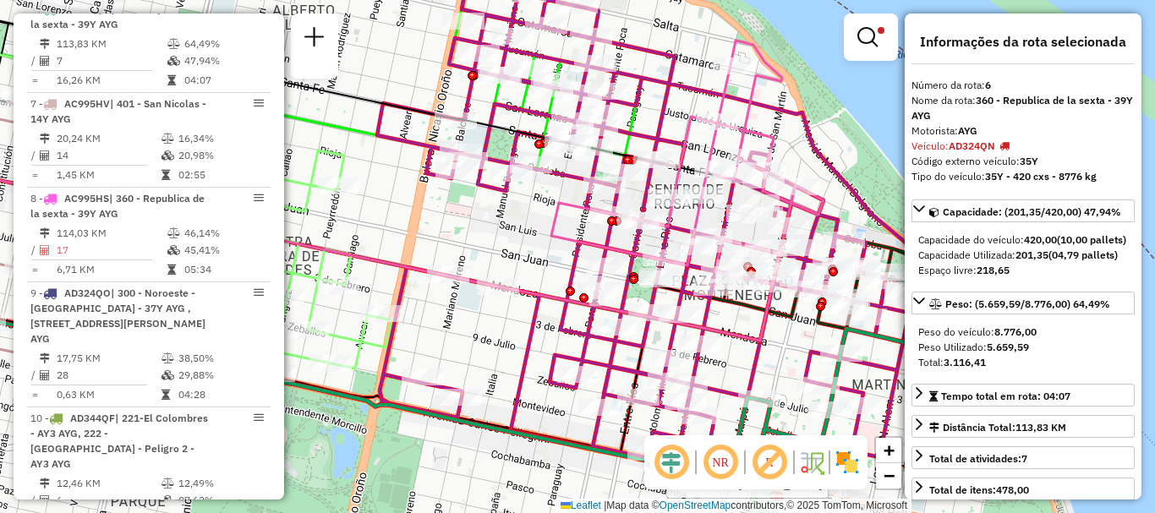
drag, startPoint x: 716, startPoint y: 74, endPoint x: 599, endPoint y: 25, distance: 126.5
click at [603, 17] on div "Rota 6 - Placa AD324QN 0000326458 - TRIGUERO ALEJANDRO MARIO Limpar filtros Jan…" at bounding box center [577, 256] width 1155 height 513
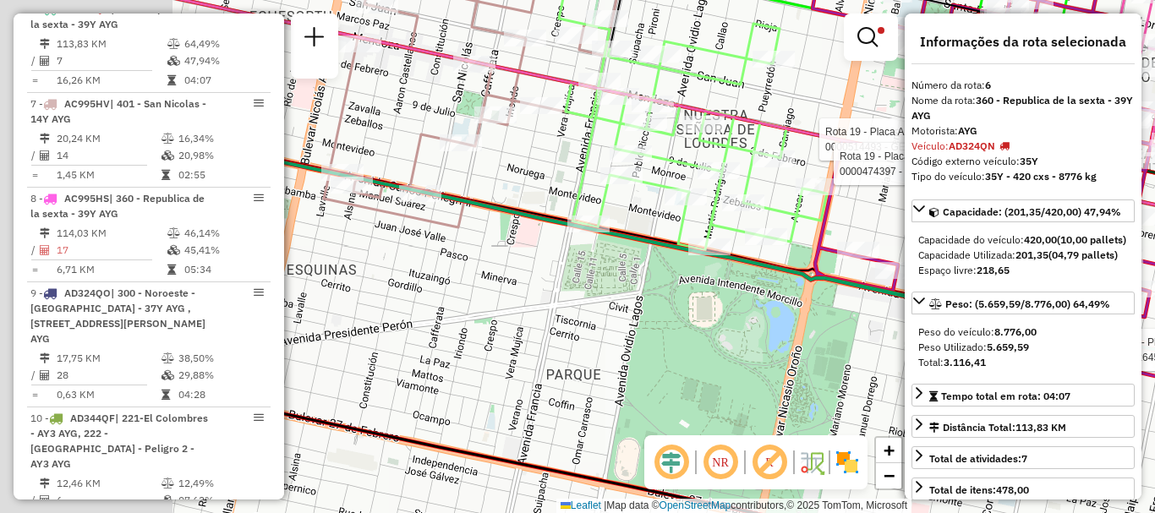
drag, startPoint x: 571, startPoint y: 195, endPoint x: 865, endPoint y: 218, distance: 294.2
click at [865, 218] on div "Rota 6 - Placa AD324QN 0000326458 - TRIGUERO ALEJANDRO MARIO Rota 19 - Placa AC…" at bounding box center [577, 256] width 1155 height 513
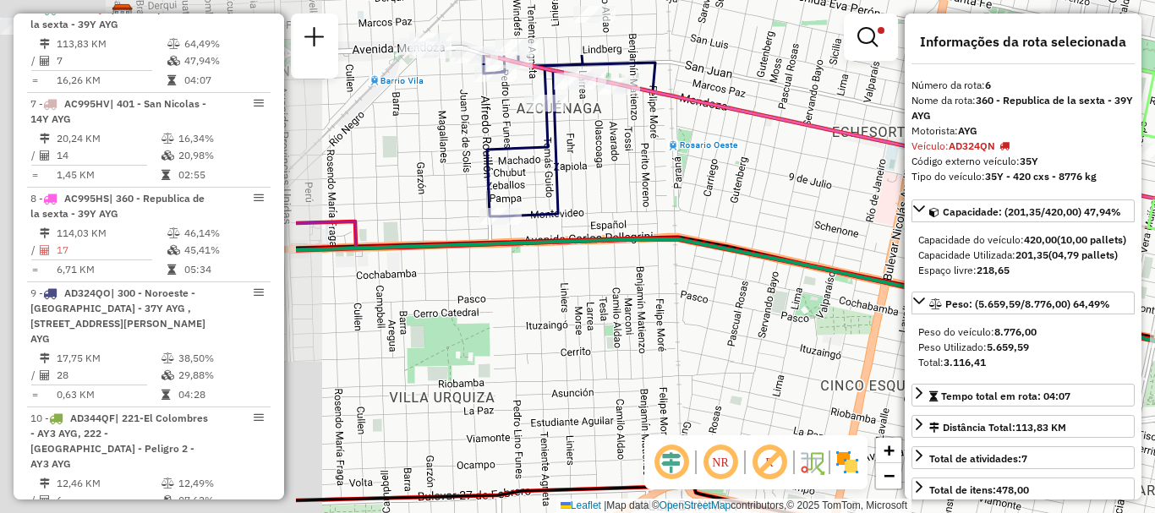
drag, startPoint x: 625, startPoint y: 167, endPoint x: 897, endPoint y: 267, distance: 290.2
click at [926, 262] on hb-router-mapa "Informações da Sessão 1227934 - 12/08/2025 Criação: 11/08/2025 16:14 Depósito: …" at bounding box center [577, 256] width 1155 height 513
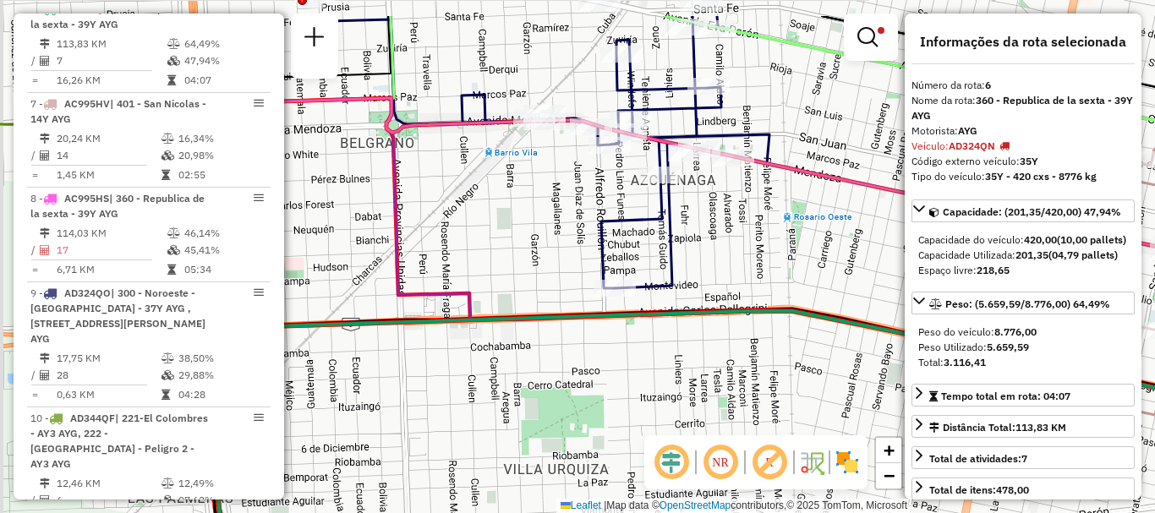
drag, startPoint x: 613, startPoint y: 197, endPoint x: 713, endPoint y: 264, distance: 120.7
click at [726, 275] on div "Rota 6 - Placa AD324QN 0000326458 - TRIGUERO ALEJANDRO MARIO Rota 19 - Placa AC…" at bounding box center [577, 256] width 1155 height 513
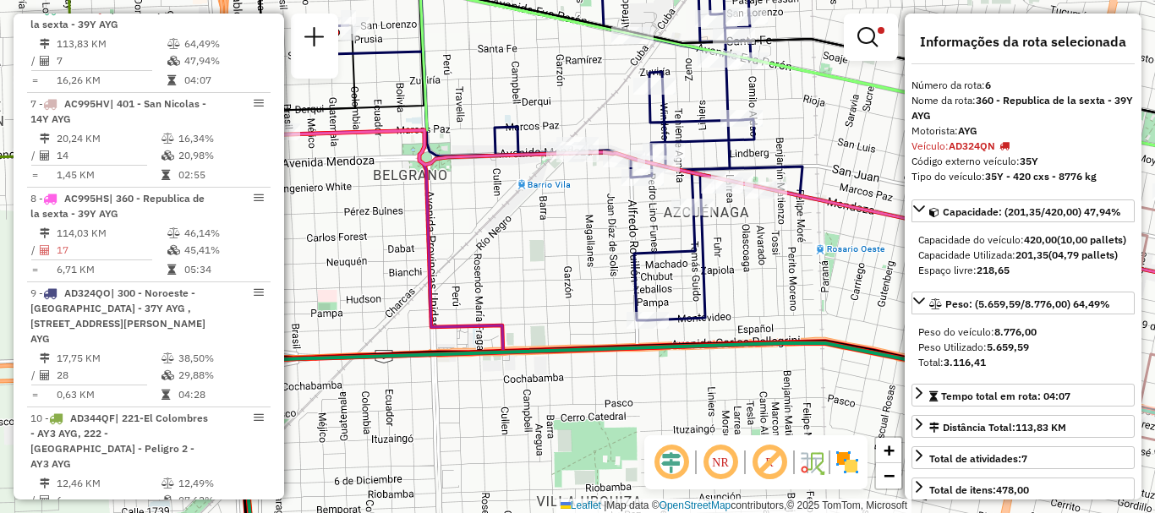
drag, startPoint x: 554, startPoint y: 220, endPoint x: 844, endPoint y: 243, distance: 290.0
click at [844, 243] on div "Rota 6 - Placa AD324QN 0000326458 - TRIGUERO ALEJANDRO MARIO Rota 19 - Placa AC…" at bounding box center [577, 256] width 1155 height 513
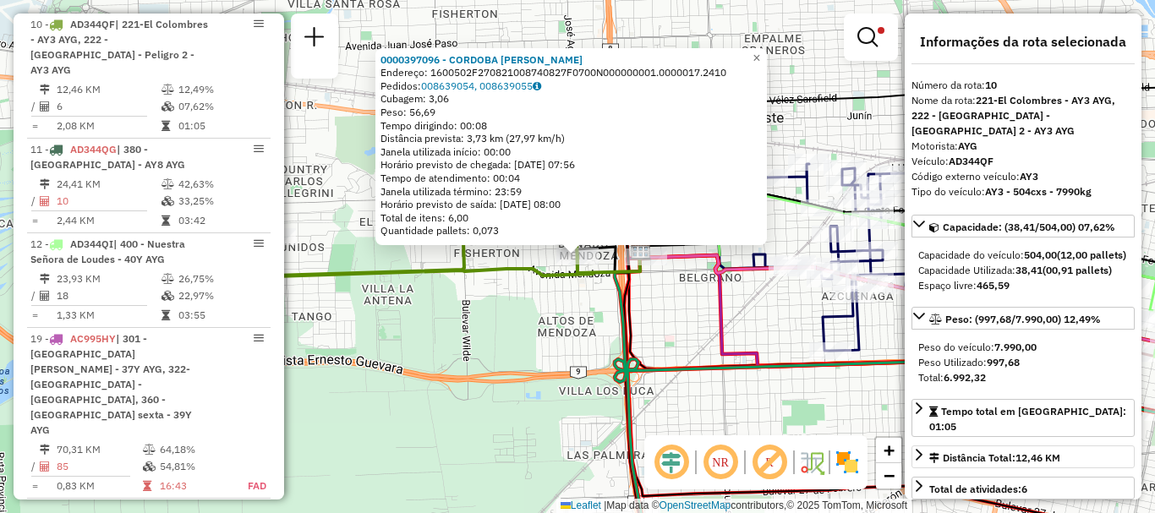
scroll to position [85, 0]
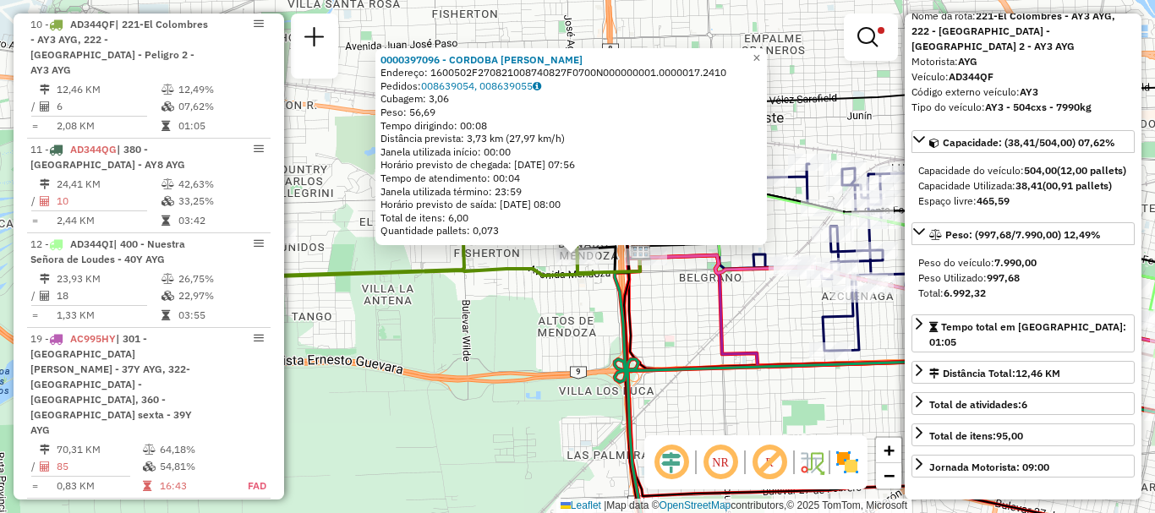
click at [702, 334] on div "0000397096 - CORDOBA MARIA I Endereço: 1600502F270821008740827F0700N000000001.0…" at bounding box center [577, 256] width 1155 height 513
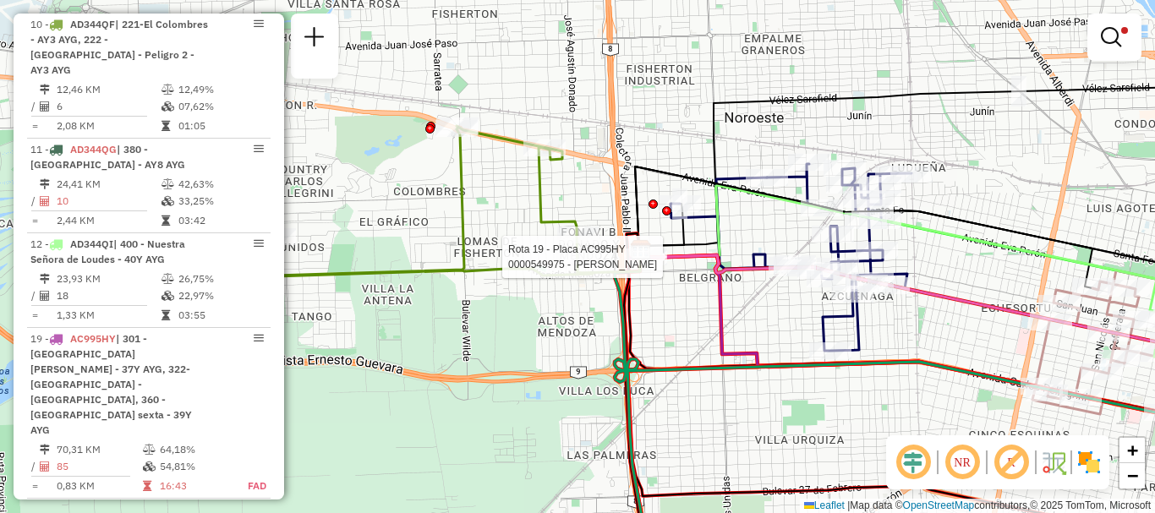
select select "**********"
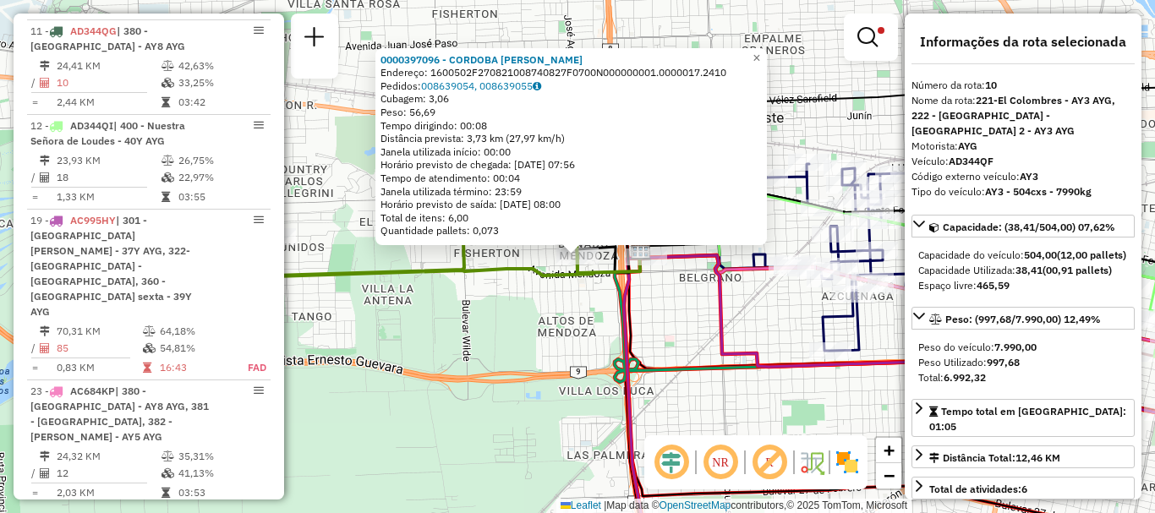
scroll to position [1084, 0]
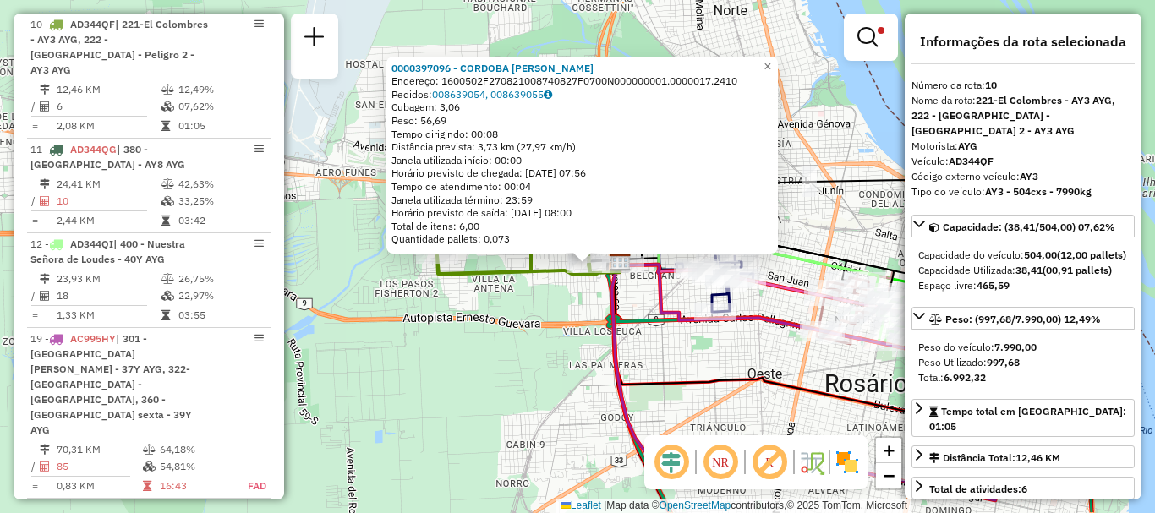
drag, startPoint x: 773, startPoint y: 375, endPoint x: 593, endPoint y: 280, distance: 203.8
click at [612, 280] on icon at bounding box center [849, 369] width 475 height 262
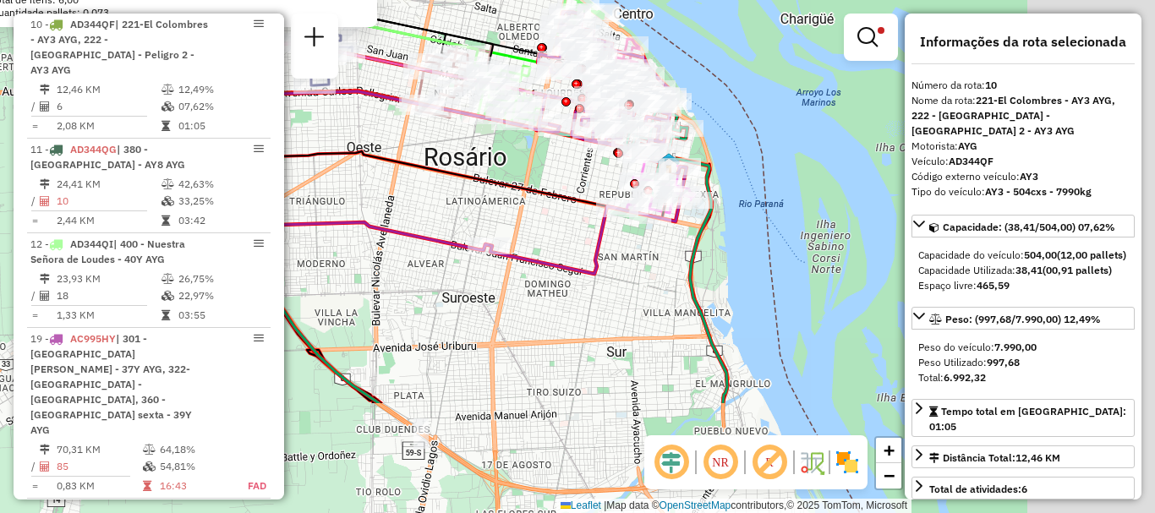
drag, startPoint x: 474, startPoint y: 215, endPoint x: 383, endPoint y: 197, distance: 93.0
click at [381, 183] on div "0000397096 - CORDOBA MARIA I Endereço: 1600502F270821008740827F0700N000000001.0…" at bounding box center [577, 256] width 1155 height 513
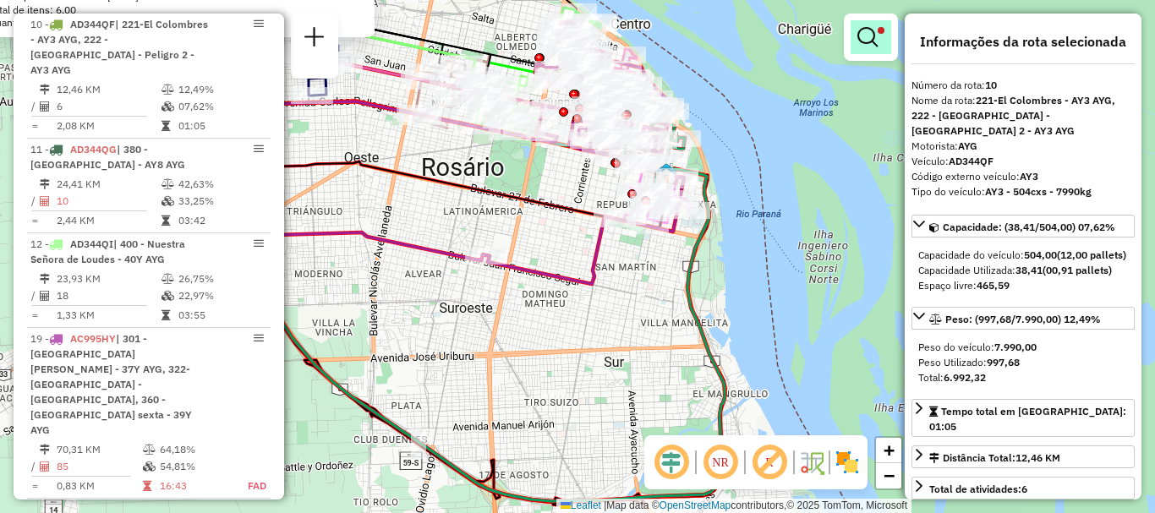
click at [859, 38] on em at bounding box center [867, 37] width 20 height 20
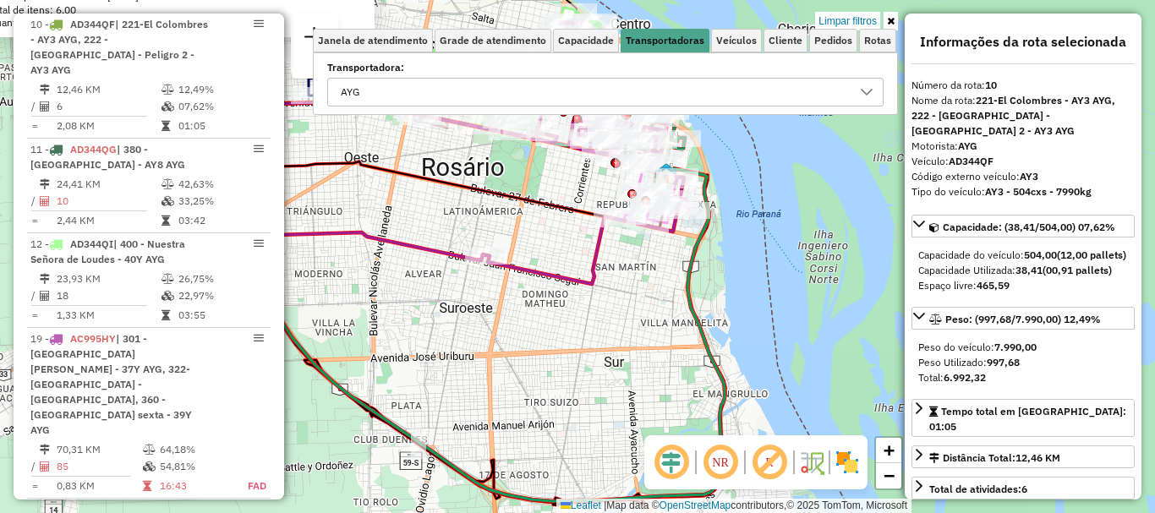
click at [868, 93] on icon at bounding box center [866, 92] width 12 height 7
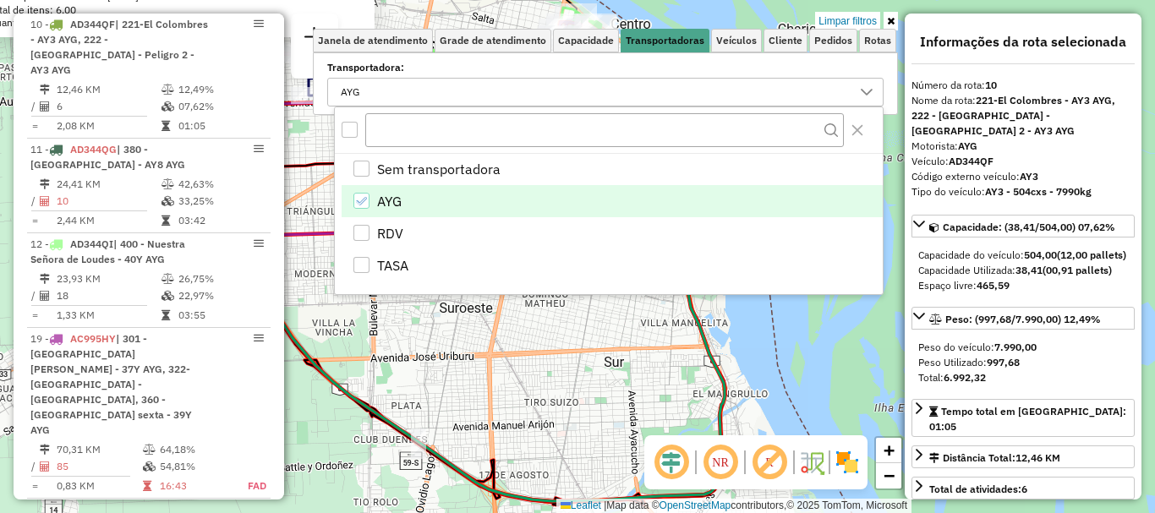
click at [362, 196] on icon "AYG" at bounding box center [361, 201] width 12 height 12
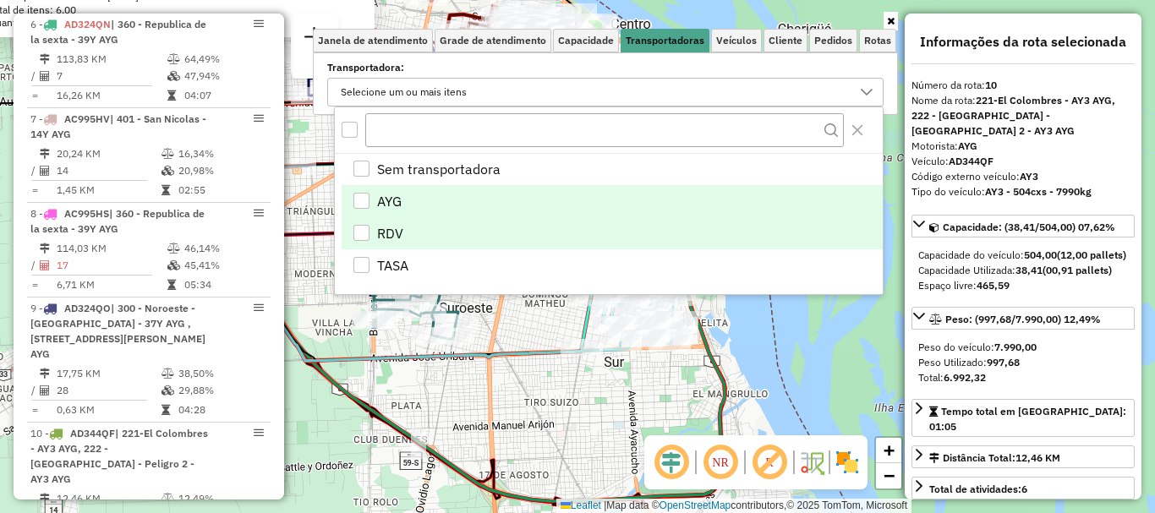
click at [362, 229] on div "RDV" at bounding box center [361, 233] width 16 height 16
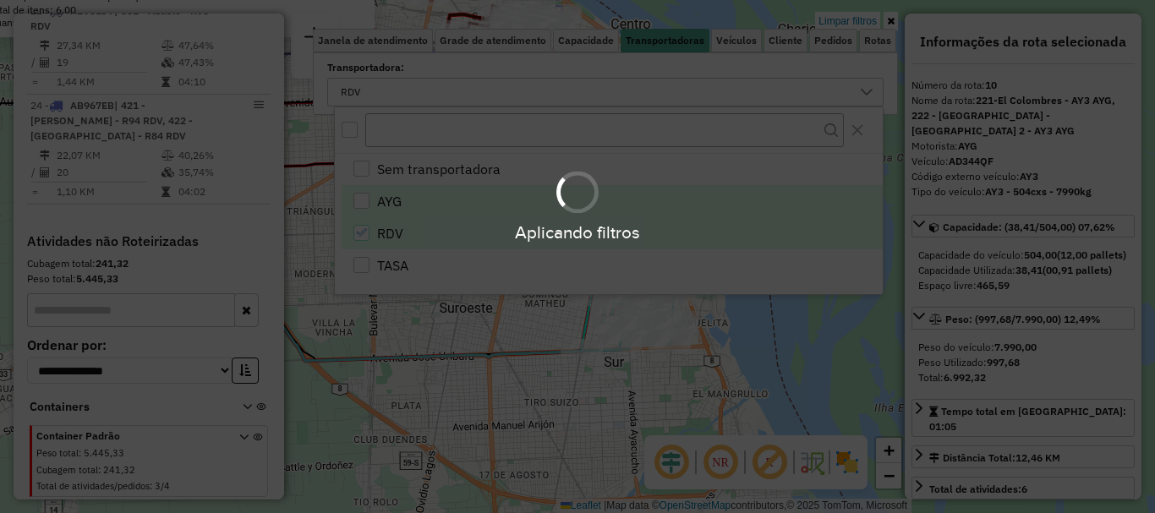
scroll to position [581, 0]
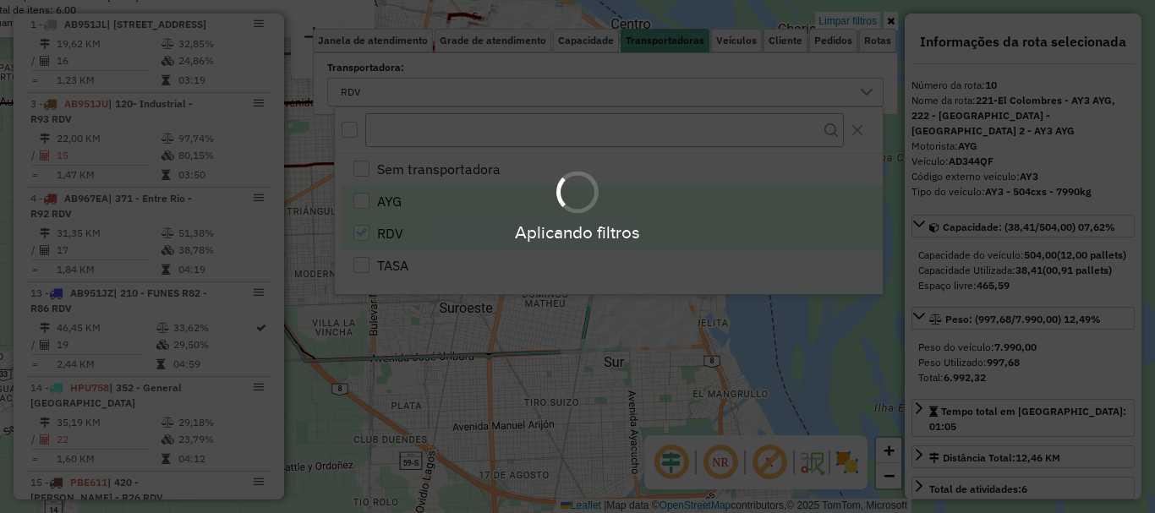
click at [484, 387] on div "Aplicando filtros" at bounding box center [577, 256] width 1155 height 513
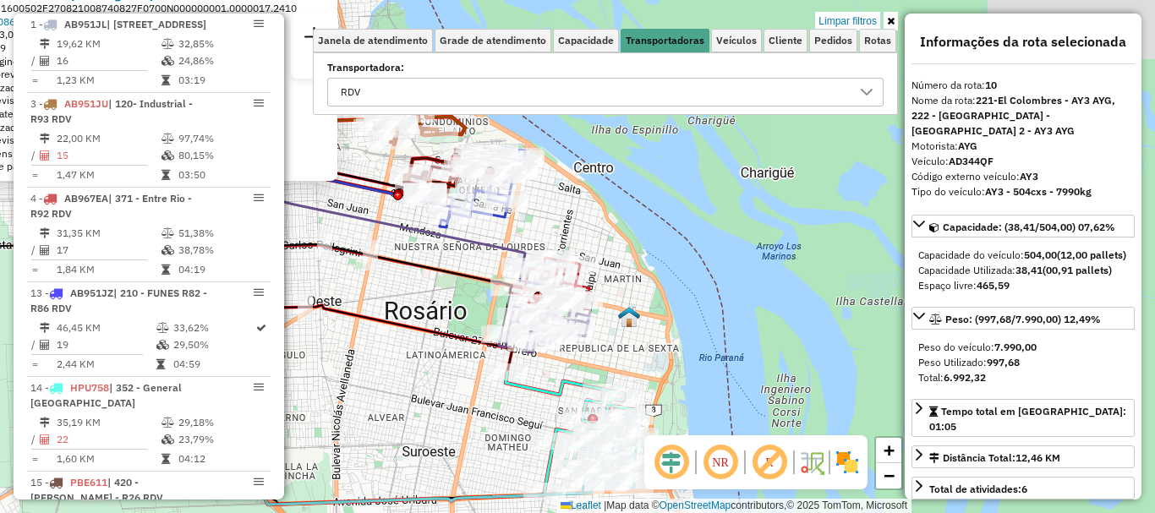
drag, startPoint x: 500, startPoint y: 342, endPoint x: 462, endPoint y: 486, distance: 148.4
click at [462, 486] on div "0000397096 - CORDOBA MARIA I Endereço: 1600502F270821008740827F0700N000000001.0…" at bounding box center [577, 256] width 1155 height 513
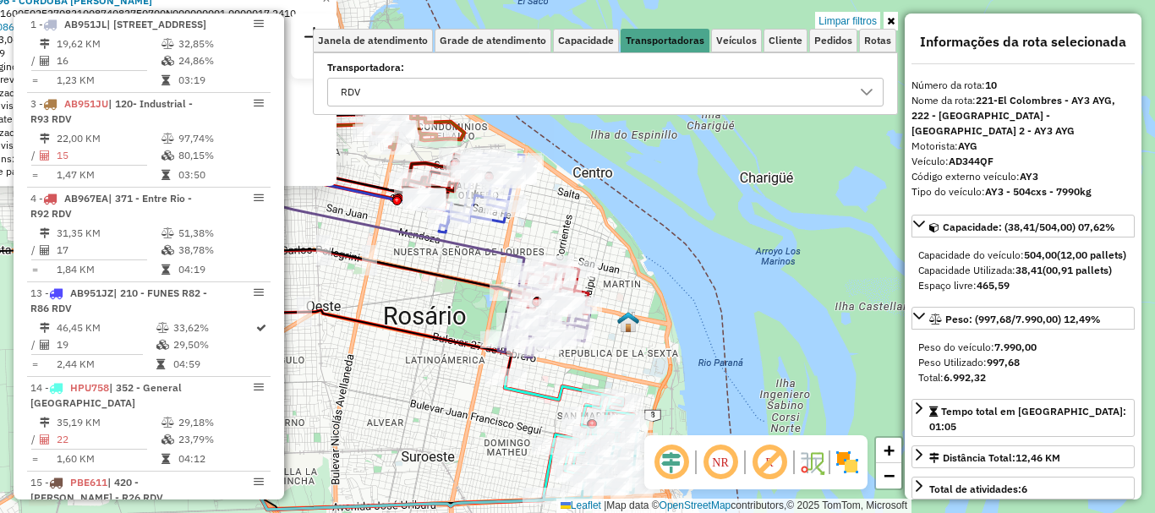
drag, startPoint x: 456, startPoint y: 388, endPoint x: 451, endPoint y: 433, distance: 45.1
click at [451, 433] on div "0000397096 - CORDOBA MARIA I Endereço: 1600502F270821008740827F0700N000000001.0…" at bounding box center [577, 256] width 1155 height 513
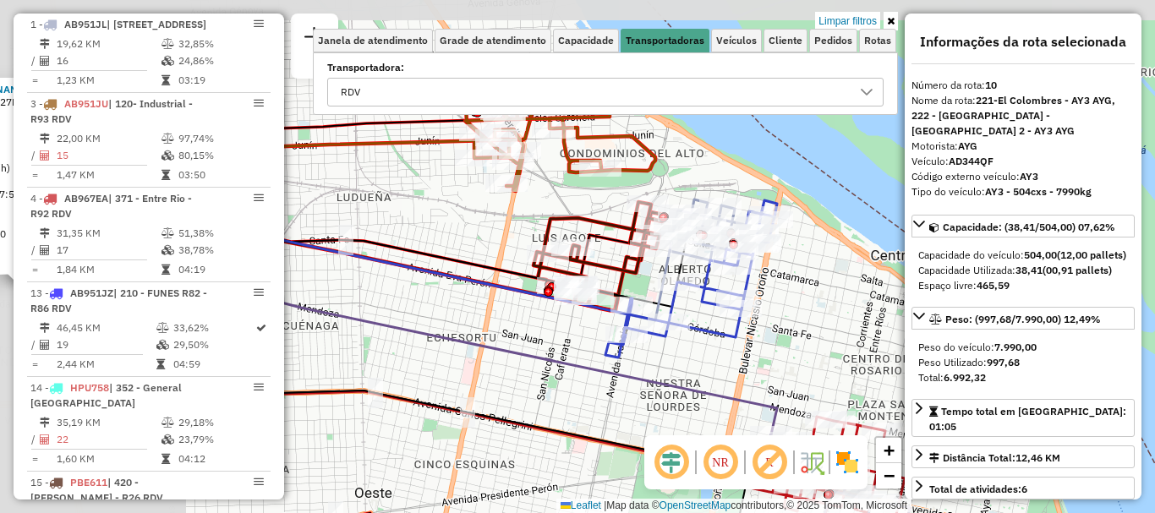
drag, startPoint x: 439, startPoint y: 326, endPoint x: 683, endPoint y: 475, distance: 286.0
click at [693, 489] on div "0000397096 - CORDOBA MARIA I Endereço: 1600502F270821008740827F0700N000000001.0…" at bounding box center [577, 256] width 1155 height 513
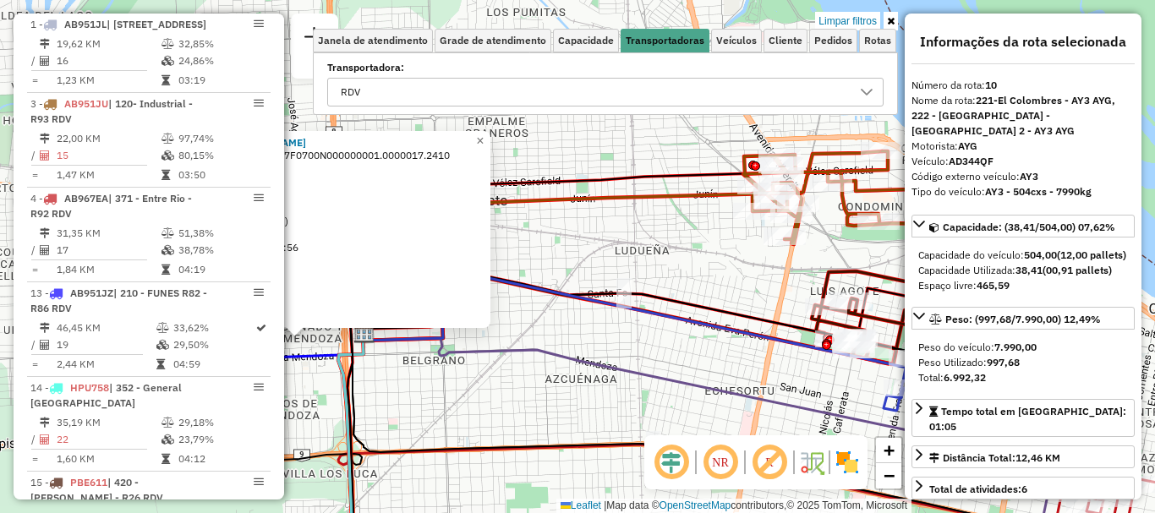
drag, startPoint x: 592, startPoint y: 378, endPoint x: 712, endPoint y: 418, distance: 126.4
click at [849, 423] on icon at bounding box center [709, 410] width 692 height 155
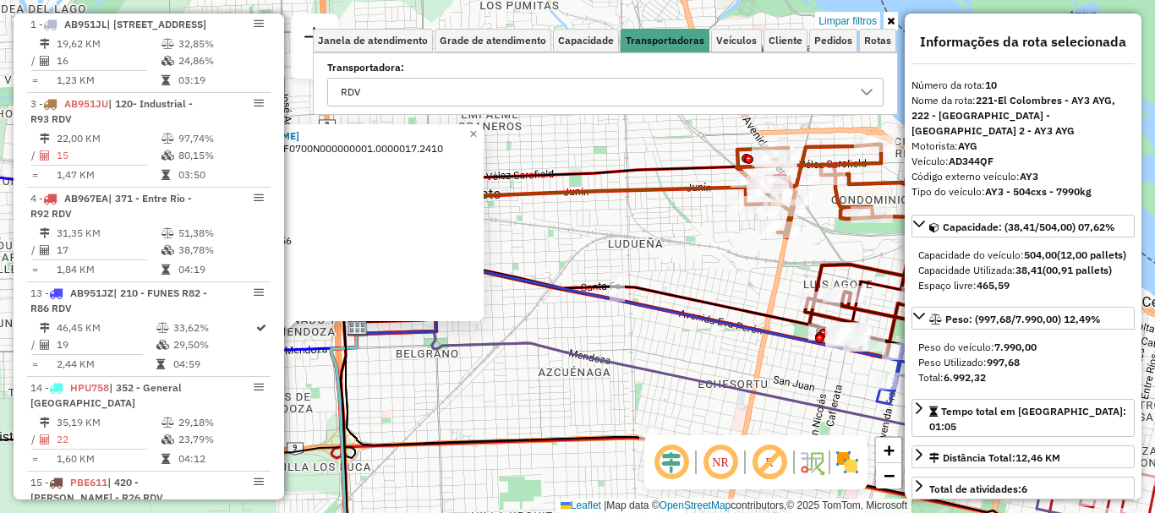
drag, startPoint x: 587, startPoint y: 396, endPoint x: 856, endPoint y: 335, distance: 276.6
click at [856, 335] on div "0000397096 - CORDOBA MARIA I Endereço: 1600502F270821008740827F0700N000000001.0…" at bounding box center [577, 256] width 1155 height 513
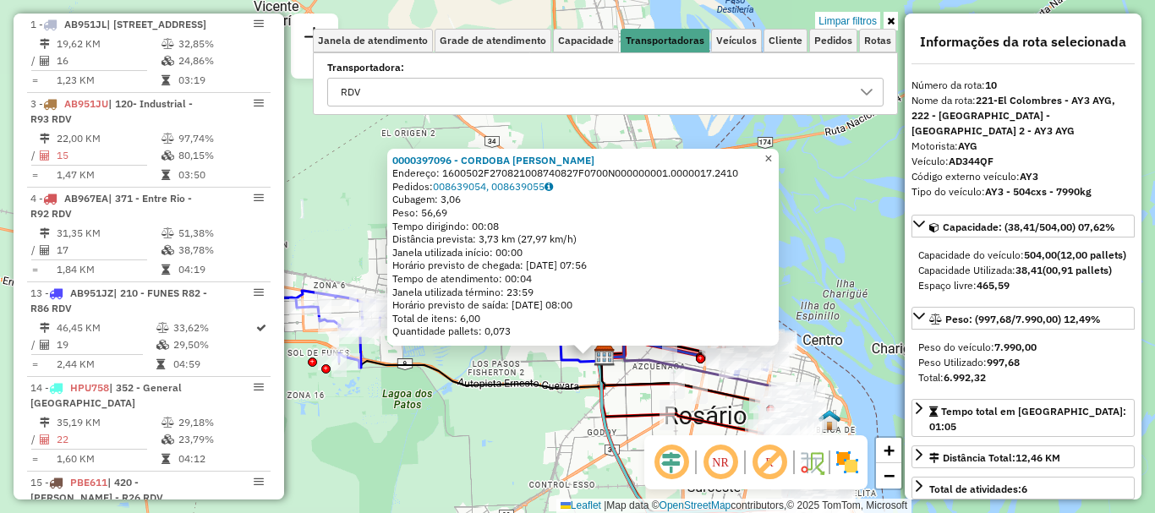
click at [778, 153] on link "×" at bounding box center [768, 159] width 20 height 20
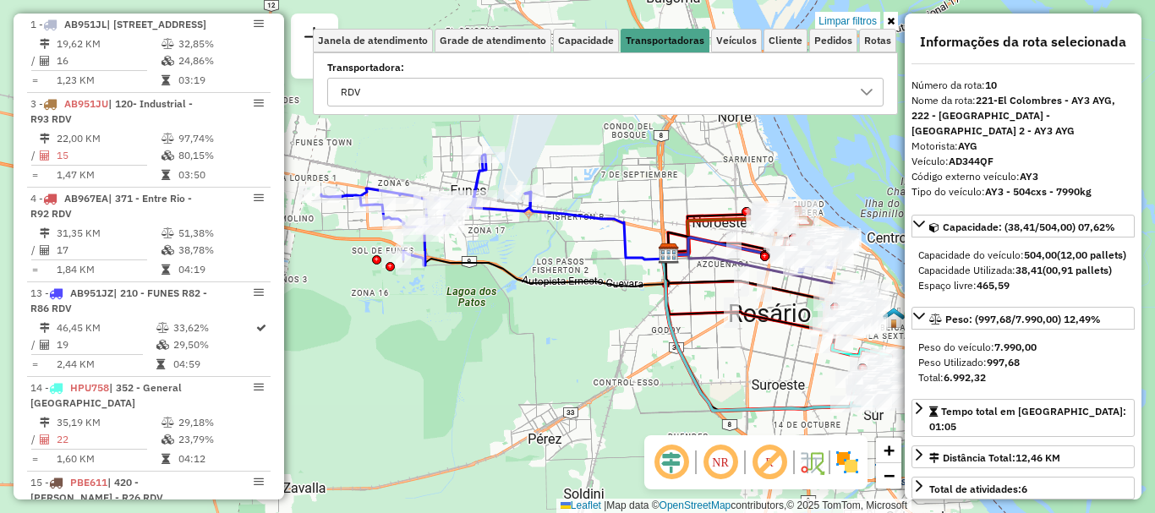
drag, startPoint x: 543, startPoint y: 354, endPoint x: 608, endPoint y: 252, distance: 120.8
click at [608, 252] on div "Limpar filtros Janela de atendimento Grade de atendimento Capacidade Transporta…" at bounding box center [577, 256] width 1155 height 513
click at [866, 88] on icon at bounding box center [867, 92] width 14 height 14
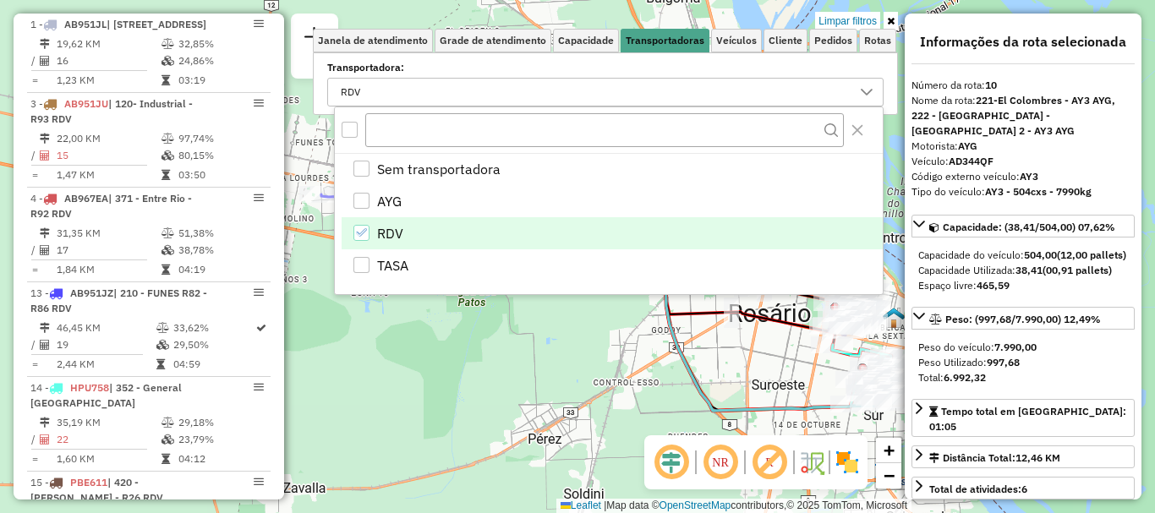
click at [359, 227] on icon "RDV" at bounding box center [361, 233] width 12 height 12
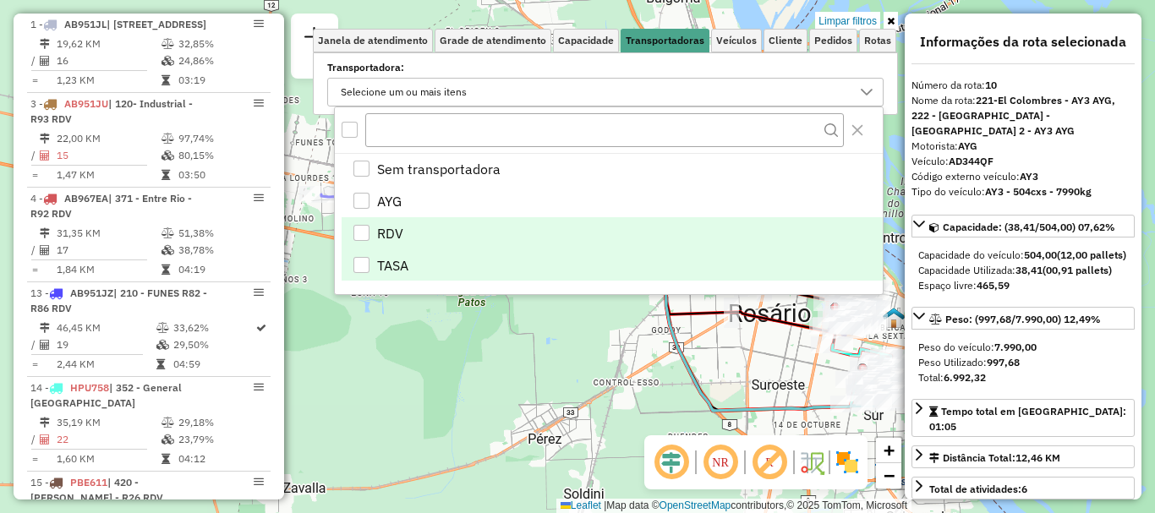
click at [357, 261] on div "TASA" at bounding box center [361, 265] width 16 height 16
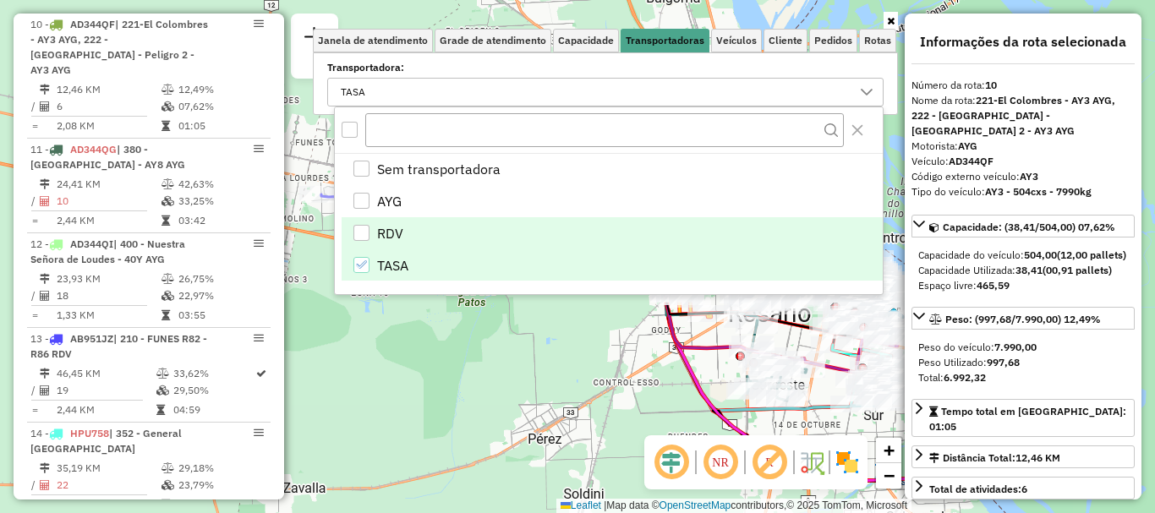
click at [371, 378] on div "Janela de atendimento Grade de atendimento Capacidade Transportadoras Veículos …" at bounding box center [577, 256] width 1155 height 513
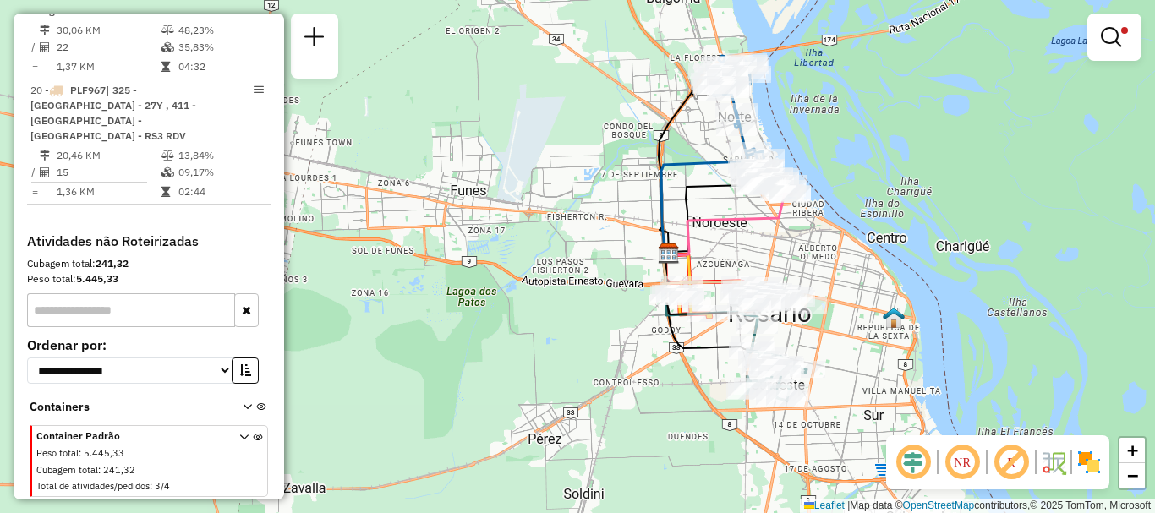
scroll to position [969, 0]
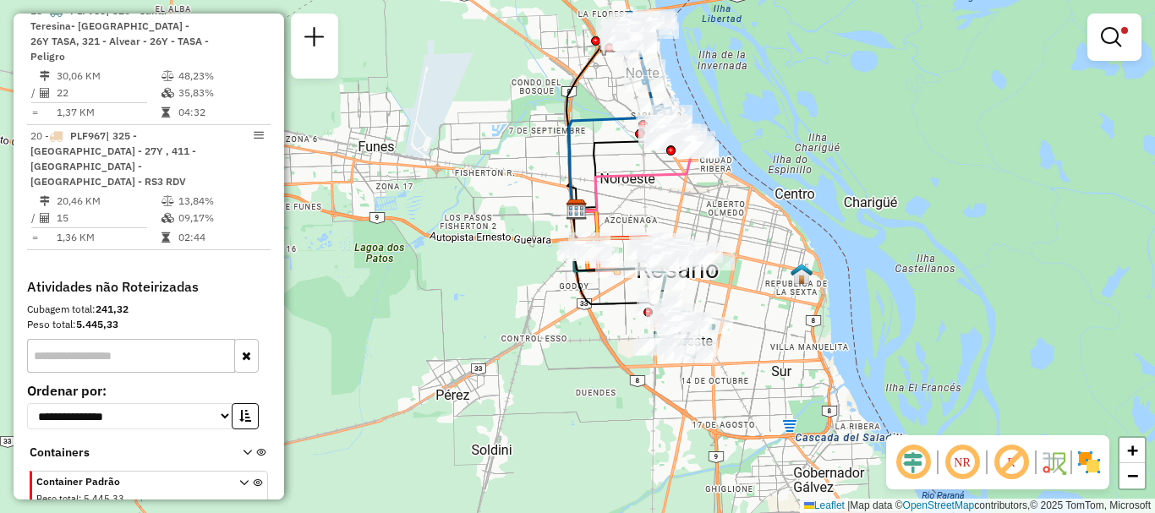
drag, startPoint x: 586, startPoint y: 376, endPoint x: 506, endPoint y: 341, distance: 87.0
click at [492, 332] on div "Limpar filtros Janela de atendimento Grade de atendimento Capacidade Transporta…" at bounding box center [577, 256] width 1155 height 513
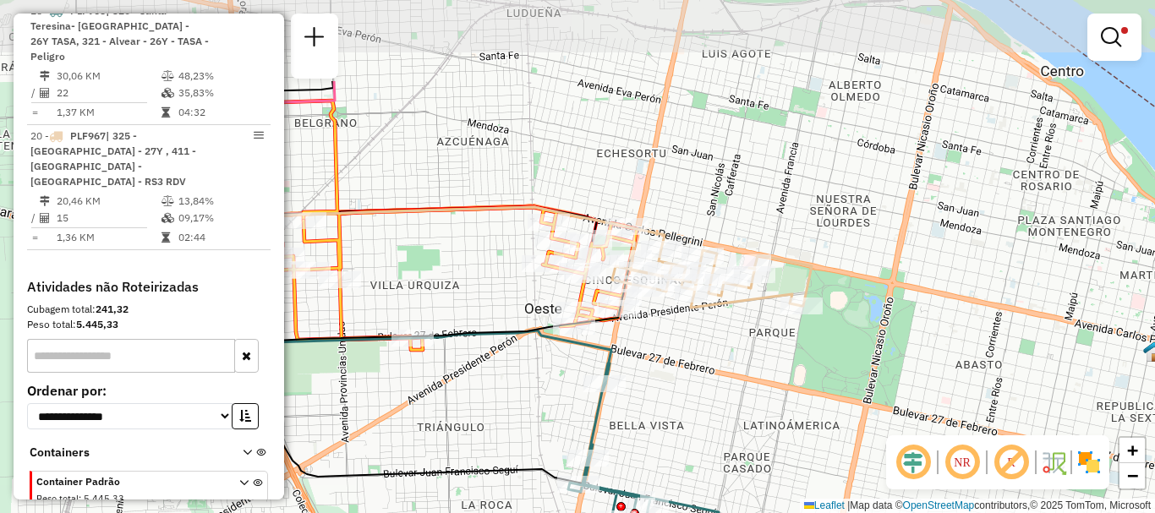
drag, startPoint x: 629, startPoint y: 304, endPoint x: 633, endPoint y: 355, distance: 50.9
click at [633, 355] on div "Limpar filtros Janela de atendimento Grade de atendimento Capacidade Transporta…" at bounding box center [577, 256] width 1155 height 513
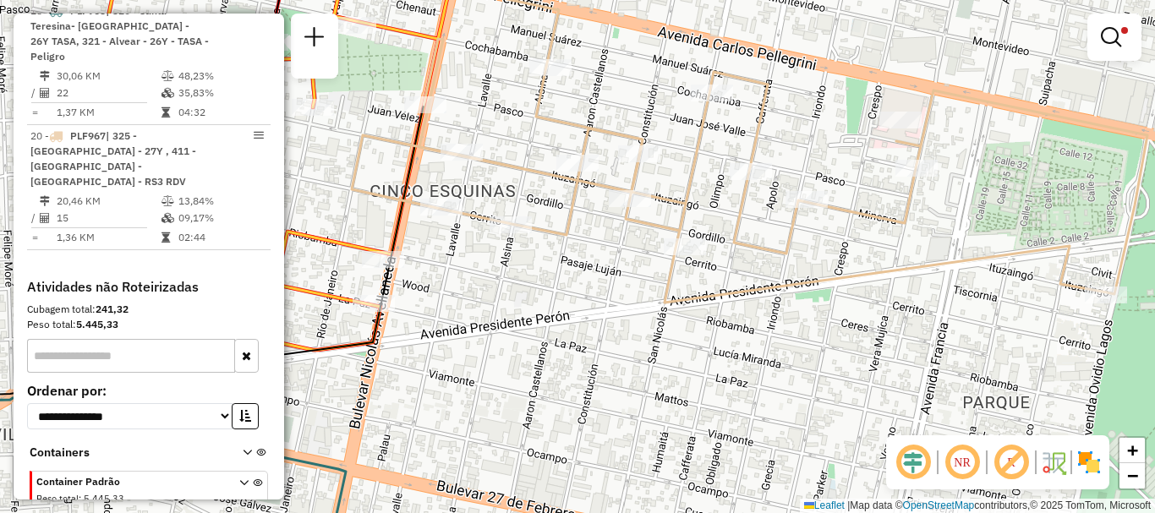
drag, startPoint x: 789, startPoint y: 304, endPoint x: 983, endPoint y: 330, distance: 195.2
click at [982, 330] on div "Limpar filtros Janela de atendimento Grade de atendimento Capacidade Transporta…" at bounding box center [577, 256] width 1155 height 513
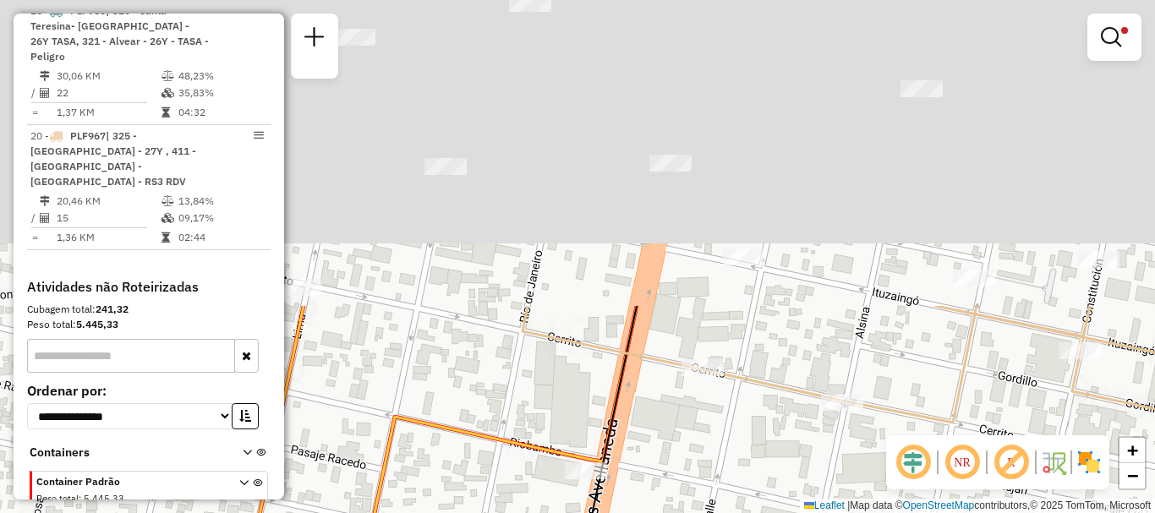
drag, startPoint x: 603, startPoint y: 323, endPoint x: 671, endPoint y: 546, distance: 233.4
click at [671, 512] on html "Aplicando filtros Pop-up bloqueado! Seu navegador bloqueou automáticamente a ab…" at bounding box center [577, 256] width 1155 height 513
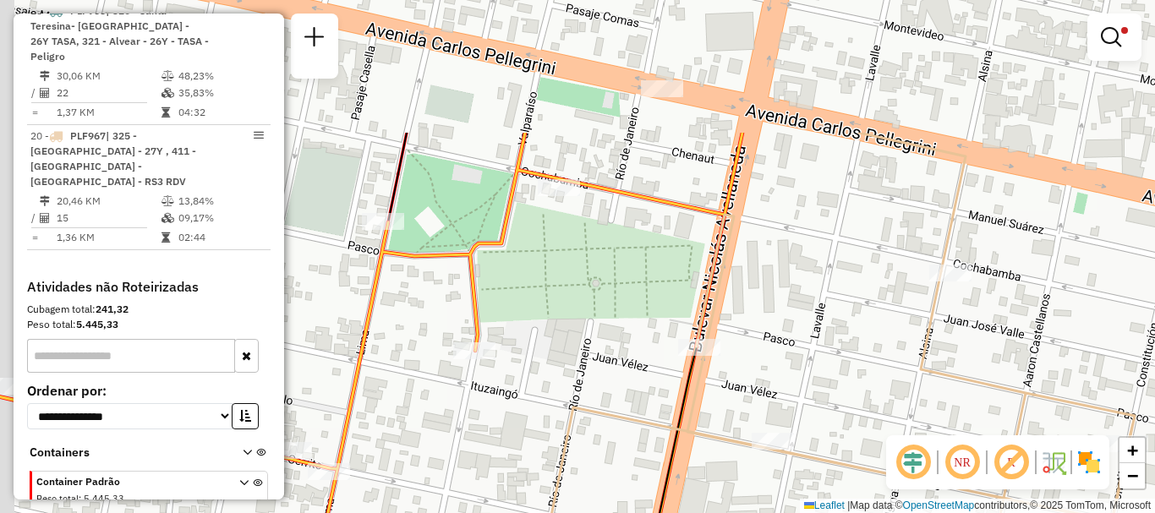
drag, startPoint x: 495, startPoint y: 334, endPoint x: 526, endPoint y: 529, distance: 197.6
click at [526, 512] on html "Aplicando filtros Pop-up bloqueado! Seu navegador bloqueou automáticamente a ab…" at bounding box center [577, 256] width 1155 height 513
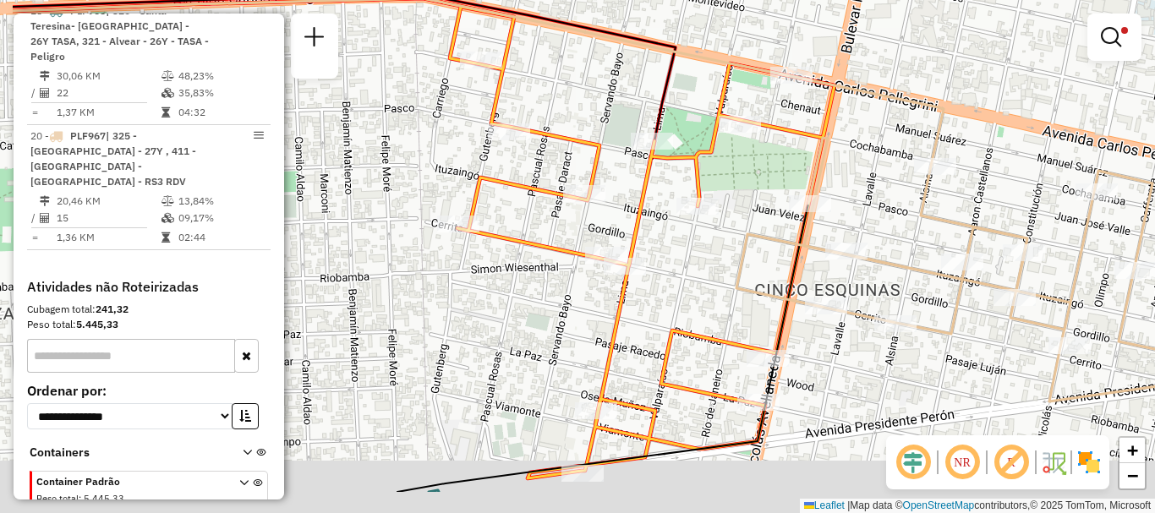
drag, startPoint x: 517, startPoint y: 287, endPoint x: 742, endPoint y: 185, distance: 246.6
click at [733, 189] on icon at bounding box center [424, 238] width 822 height 480
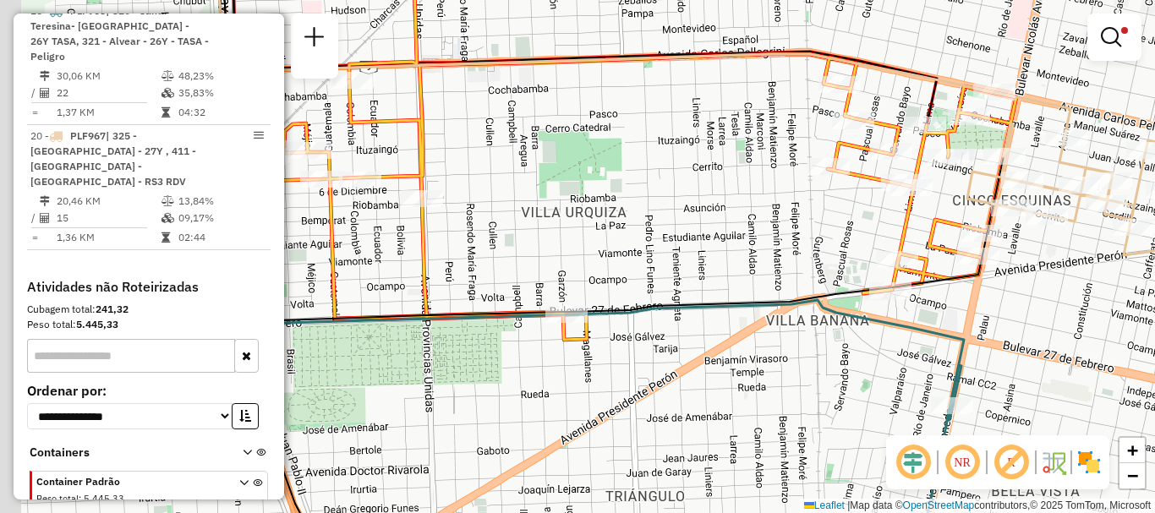
drag, startPoint x: 526, startPoint y: 325, endPoint x: 755, endPoint y: 230, distance: 247.8
click at [755, 230] on div "Limpar filtros Janela de atendimento Grade de atendimento Capacidade Transporta…" at bounding box center [577, 256] width 1155 height 513
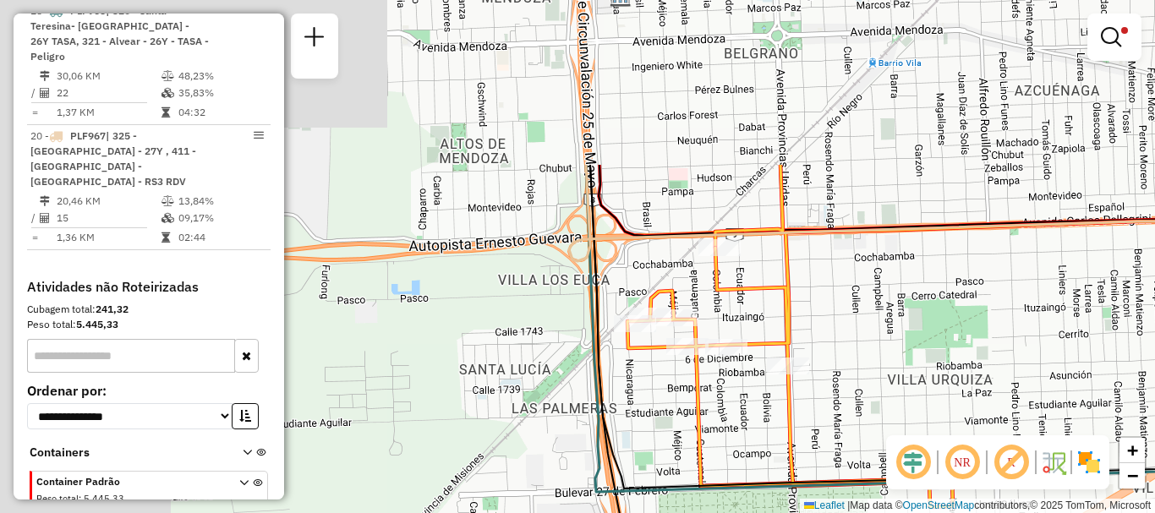
drag, startPoint x: 554, startPoint y: 197, endPoint x: 912, endPoint y: 420, distance: 422.2
click at [912, 420] on div "Limpar filtros Janela de atendimento Grade de atendimento Capacidade Transporta…" at bounding box center [577, 256] width 1155 height 513
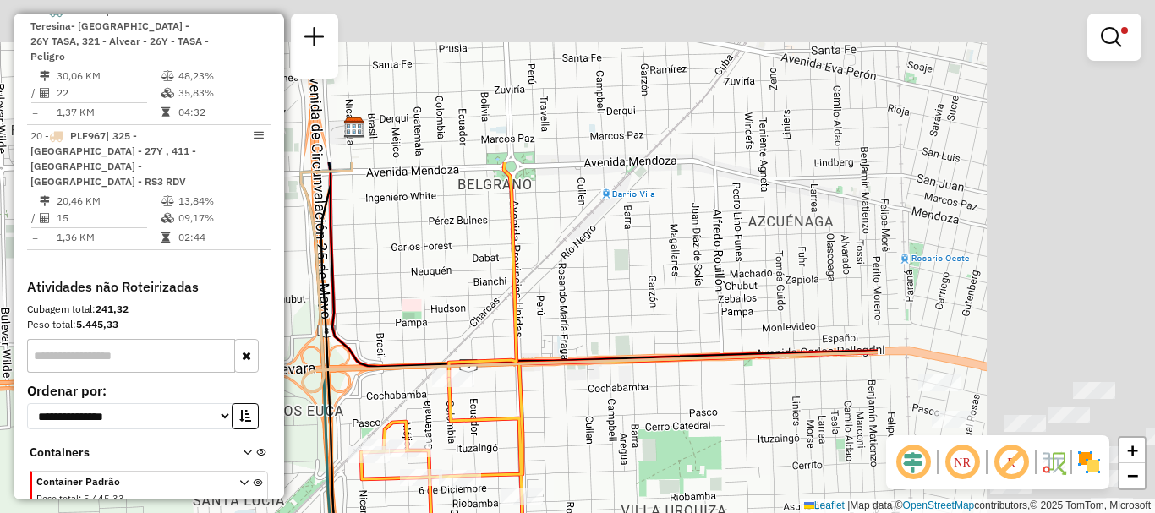
drag, startPoint x: 804, startPoint y: 261, endPoint x: 504, endPoint y: 413, distance: 336.4
click at [496, 415] on icon at bounding box center [619, 495] width 516 height 286
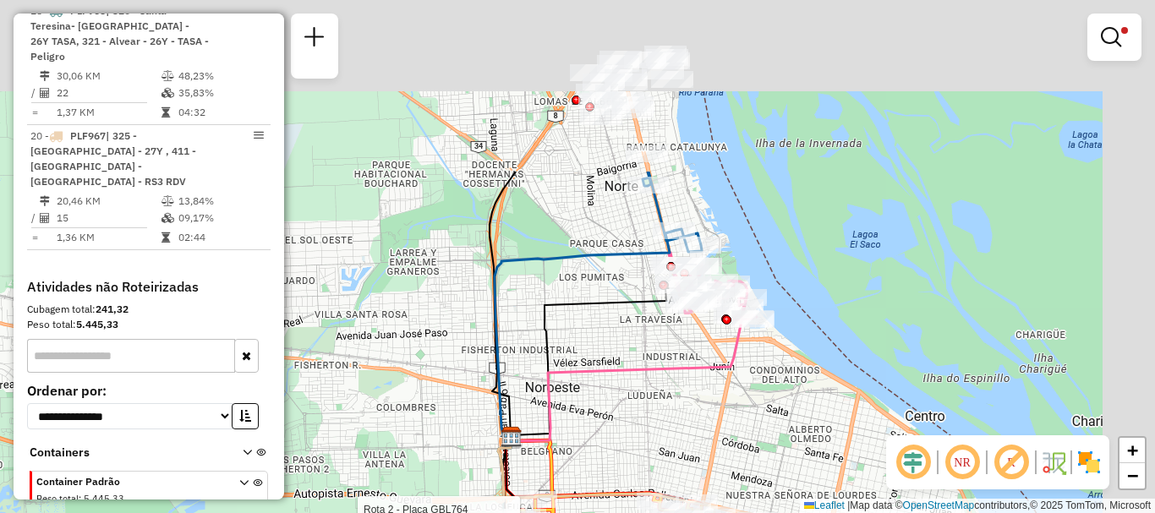
drag, startPoint x: 714, startPoint y: 237, endPoint x: 625, endPoint y: 524, distance: 301.0
click at [625, 512] on html "Aplicando filtros Pop-up bloqueado! Seu navegador bloqueou automáticamente a ab…" at bounding box center [577, 256] width 1155 height 513
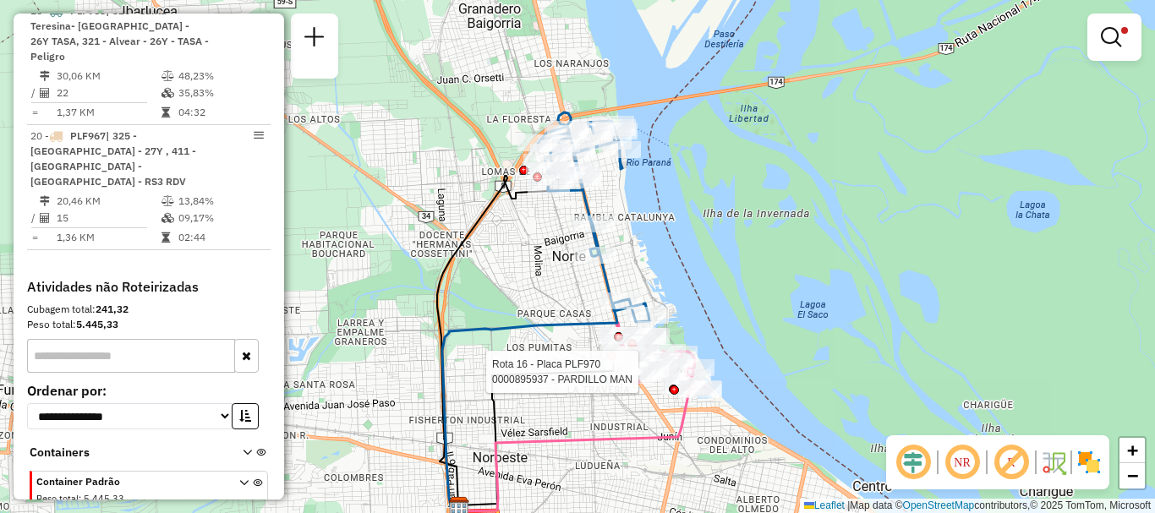
click at [524, 0] on html "Aplicando filtros Pop-up bloqueado! Seu navegador bloqueou automáticamente a ab…" at bounding box center [577, 256] width 1155 height 513
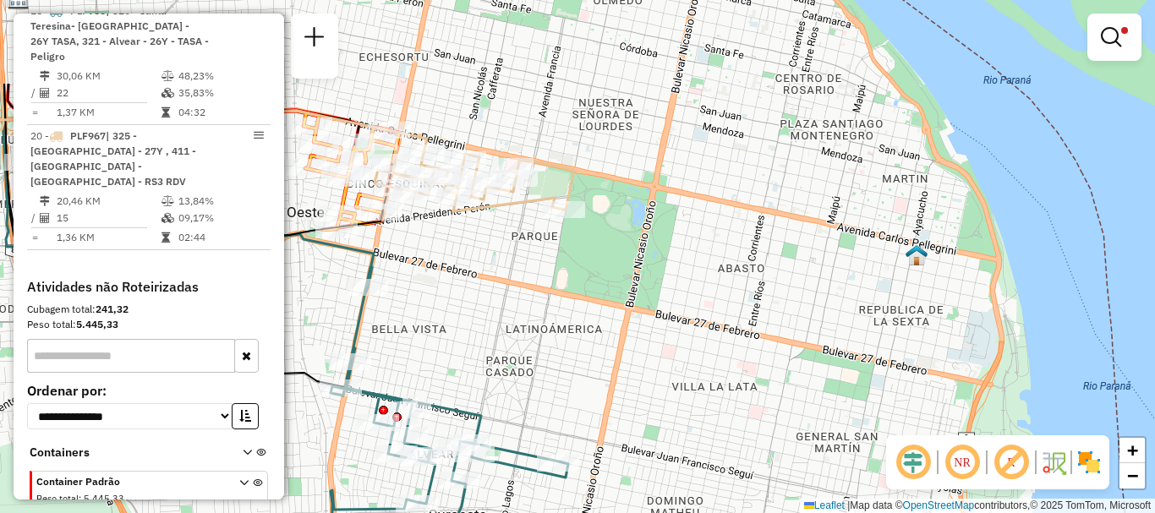
drag, startPoint x: 597, startPoint y: 270, endPoint x: 582, endPoint y: 398, distance: 129.4
click at [582, 398] on div "Rota 2 - Placa GBL764 0000165335 - VALENCIA JUANA Rota 16 - Placa PLF970 000047…" at bounding box center [577, 256] width 1155 height 513
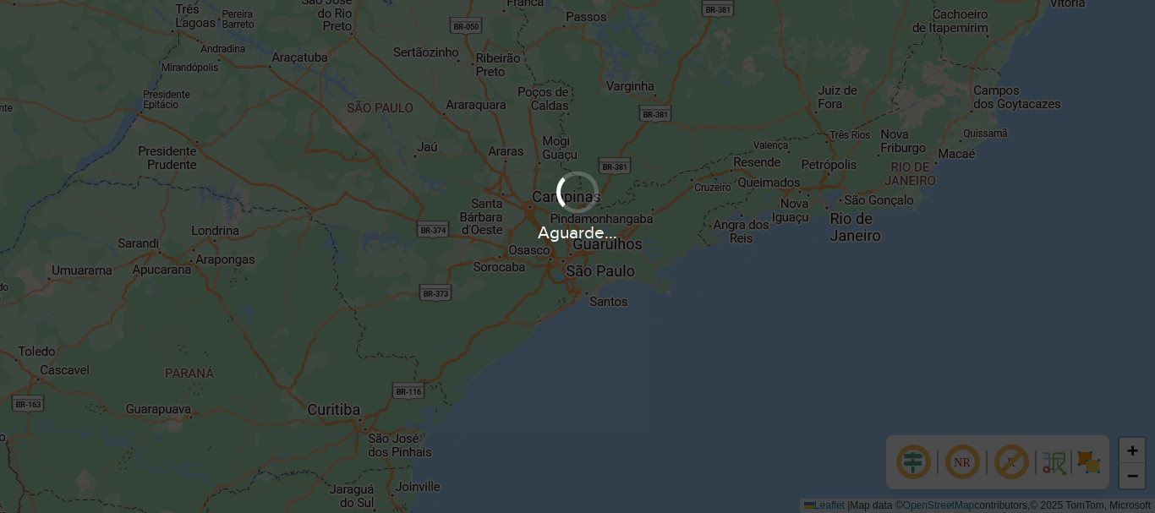
scroll to position [1108, 0]
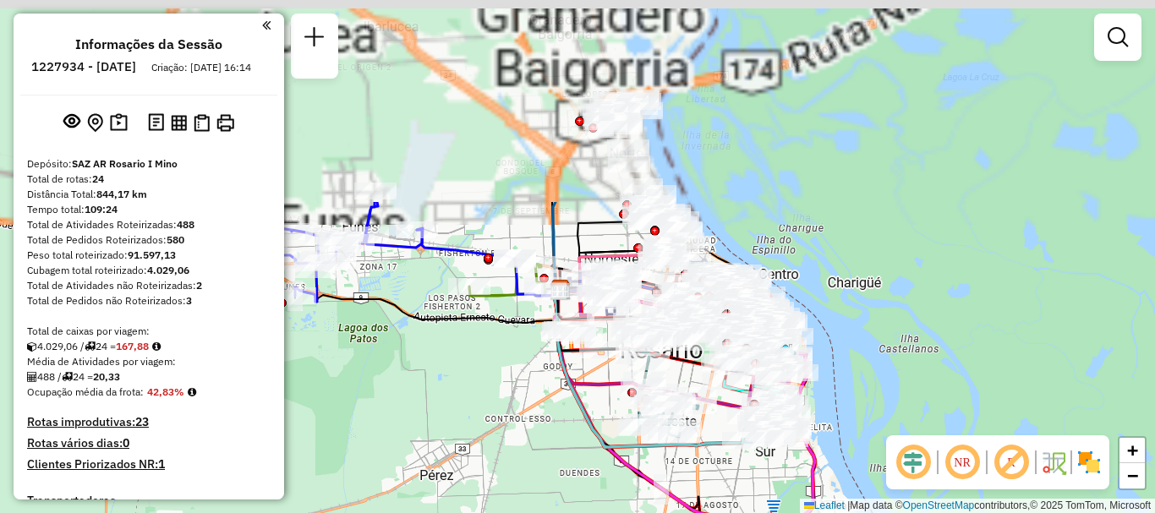
drag, startPoint x: 636, startPoint y: 496, endPoint x: 644, endPoint y: 546, distance: 50.6
click at [644, 512] on html "Aguarde... Pop-up bloqueado! Seu navegador bloqueou automáticamente a abertura …" at bounding box center [577, 256] width 1155 height 513
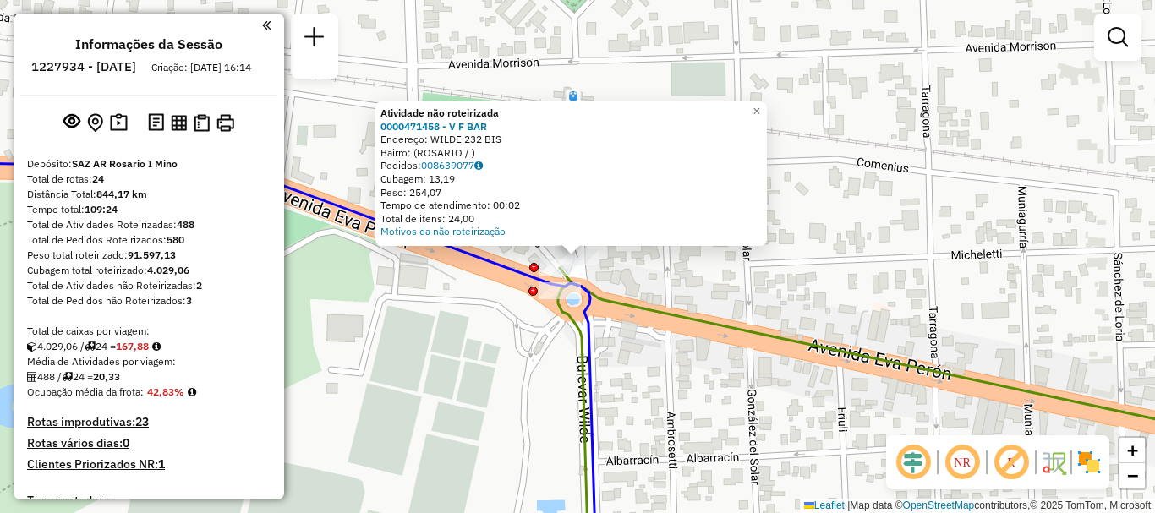
click at [636, 282] on div "Atividade não roteirizada 0000471458 - V F BAR Endereço: WILDE 232 BIS Bairro: …" at bounding box center [577, 256] width 1155 height 513
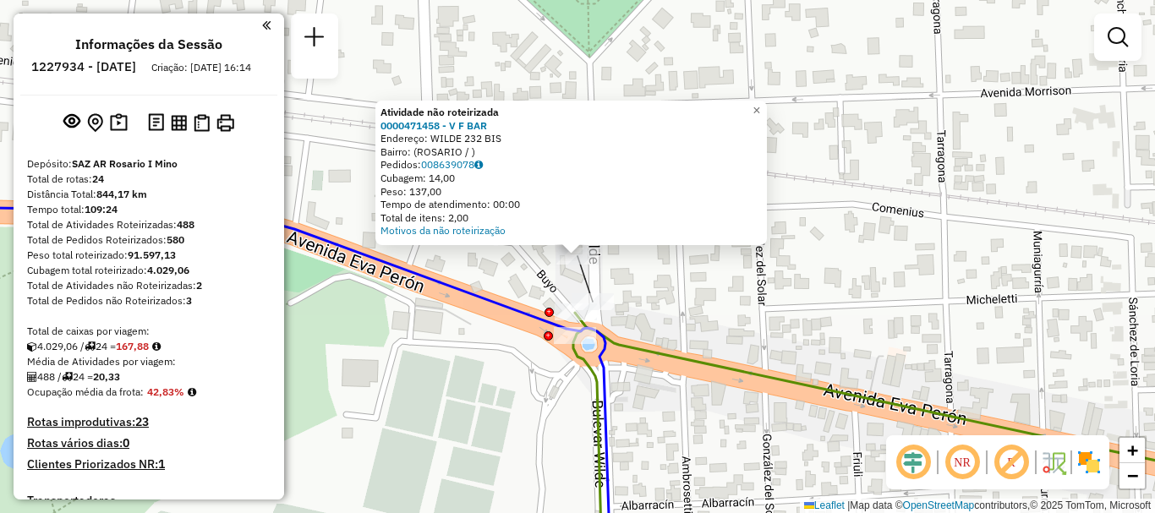
click at [631, 307] on div "Atividade não roteirizada 0000471458 - V F BAR Endereço: WILDE 232 BIS Bairro: …" at bounding box center [577, 256] width 1155 height 513
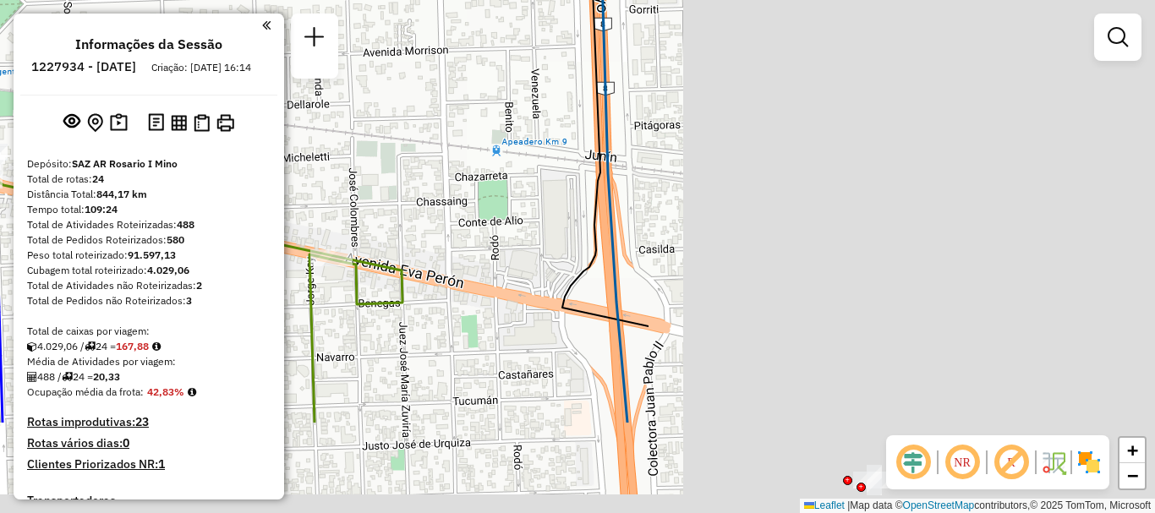
drag, startPoint x: 837, startPoint y: 356, endPoint x: 216, endPoint y: 210, distance: 637.4
click at [218, 214] on hb-router-mapa "Informações da Sessão 1227934 - 12/08/2025 Criação: 11/08/2025 16:14 Depósito: …" at bounding box center [577, 256] width 1155 height 513
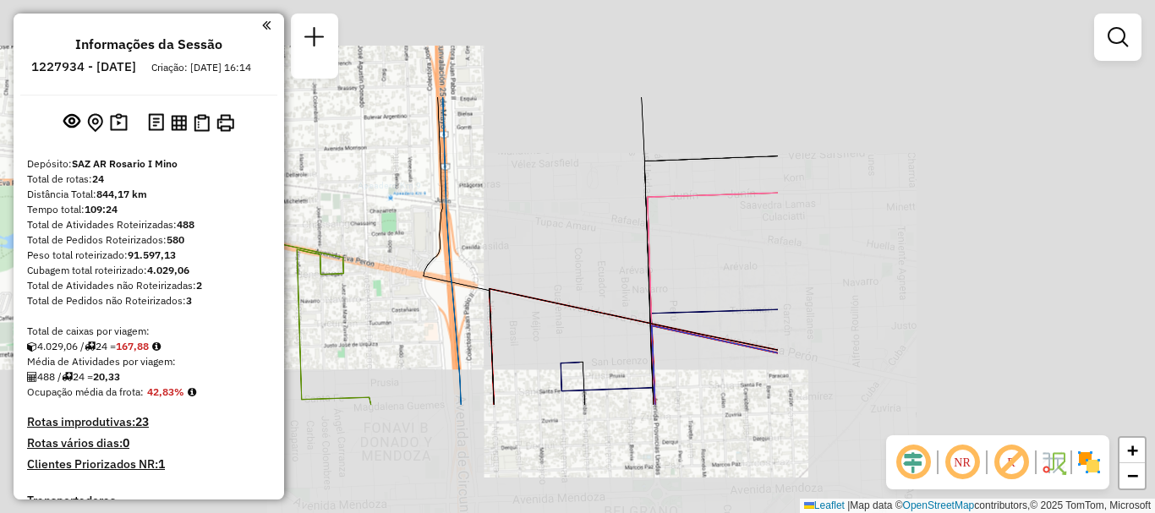
scroll to position [85, 0]
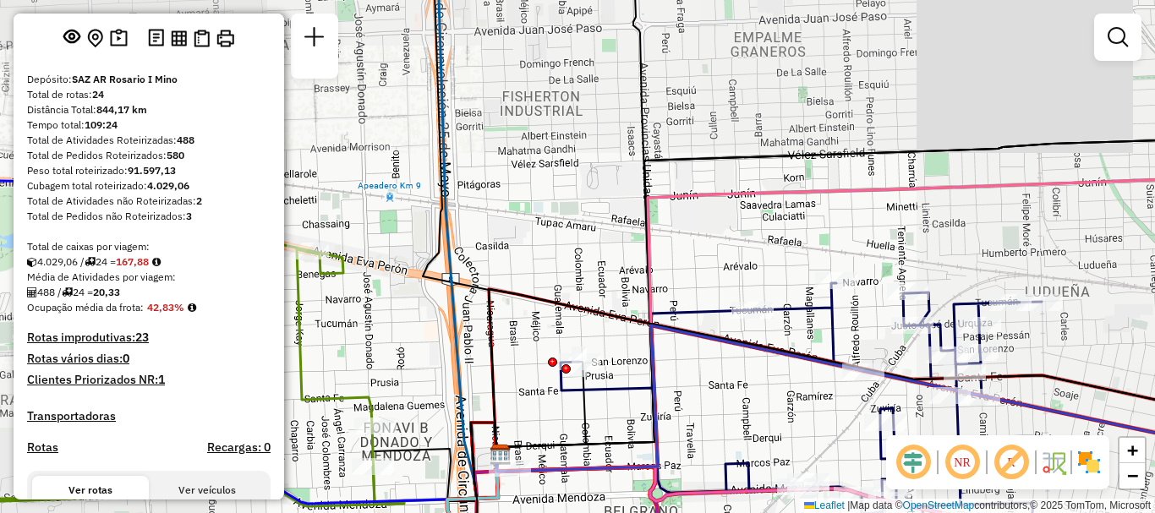
drag, startPoint x: 375, startPoint y: 185, endPoint x: 280, endPoint y: 147, distance: 102.8
click at [496, 325] on icon at bounding box center [882, 398] width 773 height 146
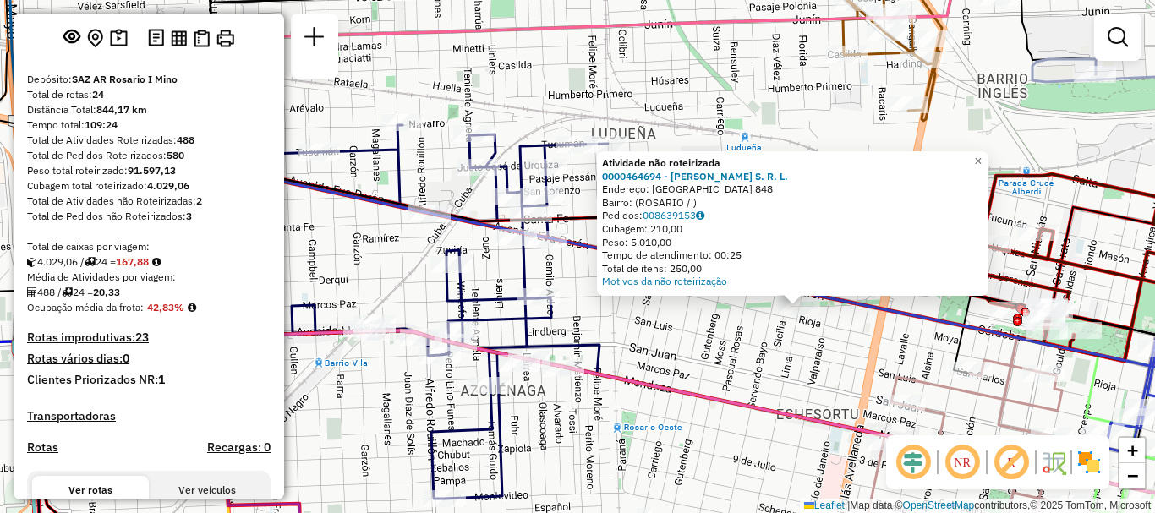
drag, startPoint x: 464, startPoint y: 376, endPoint x: 421, endPoint y: 236, distance: 146.8
click at [424, 255] on div "Rota 9 - Placa AD324QO 0000382658 - LIGUORI ALIC Atividade não roteirizada 0000…" at bounding box center [577, 256] width 1155 height 513
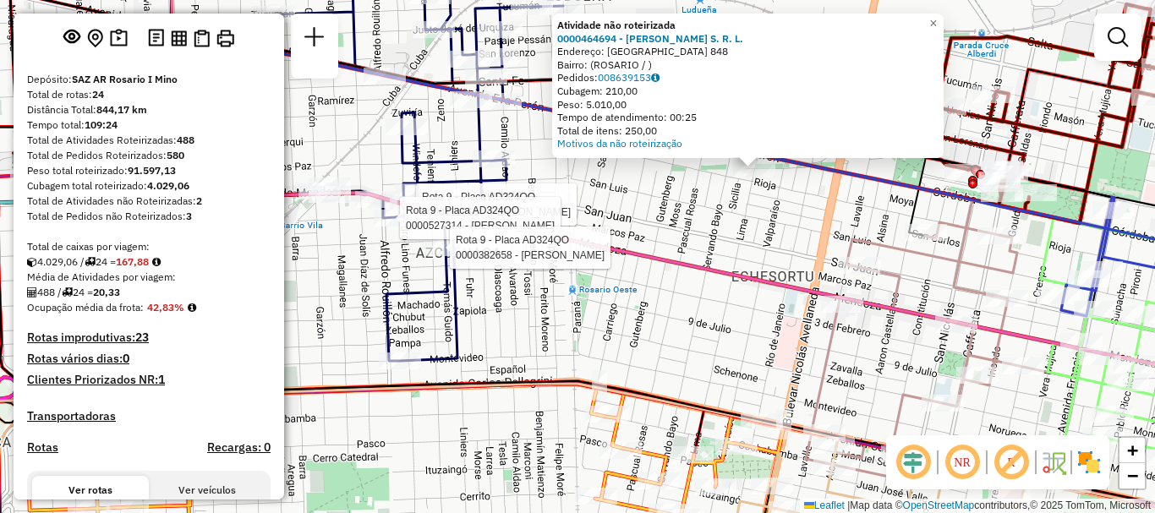
select select "**********"
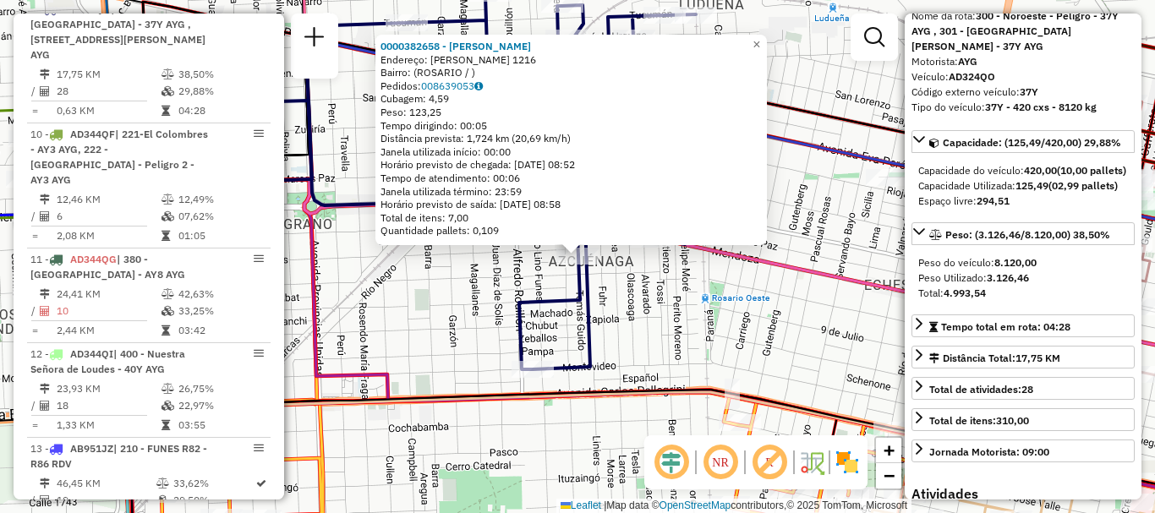
click at [636, 372] on div "0000382658 - LIGUORI ALIC Endereço: GUIDO 1216 Bairro: (ROSARIO / ) Pedidos: 00…" at bounding box center [577, 256] width 1155 height 513
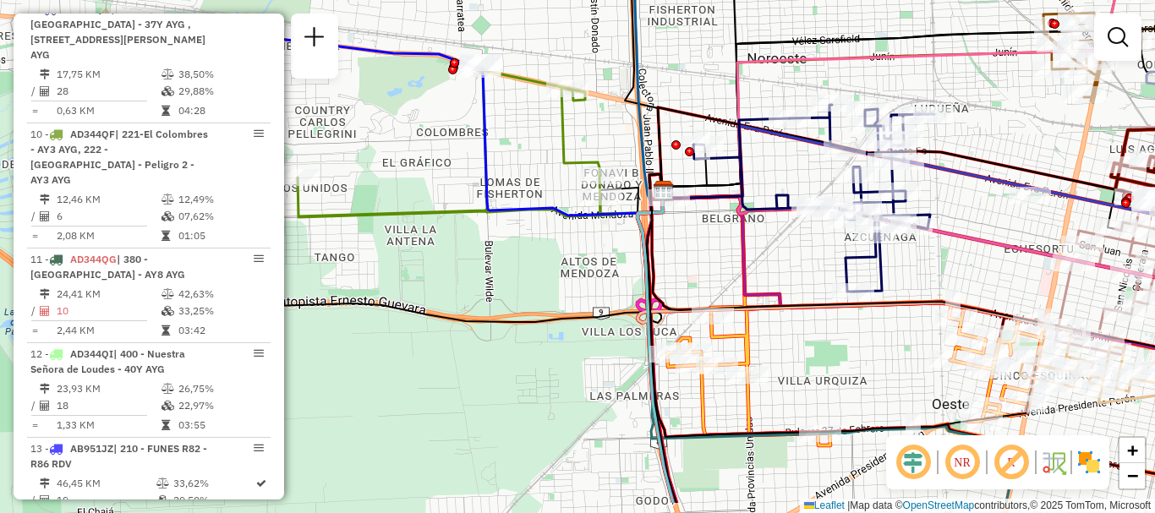
drag, startPoint x: 356, startPoint y: 292, endPoint x: 744, endPoint y: 232, distance: 392.7
click at [744, 232] on icon at bounding box center [1122, 322] width 950 height 361
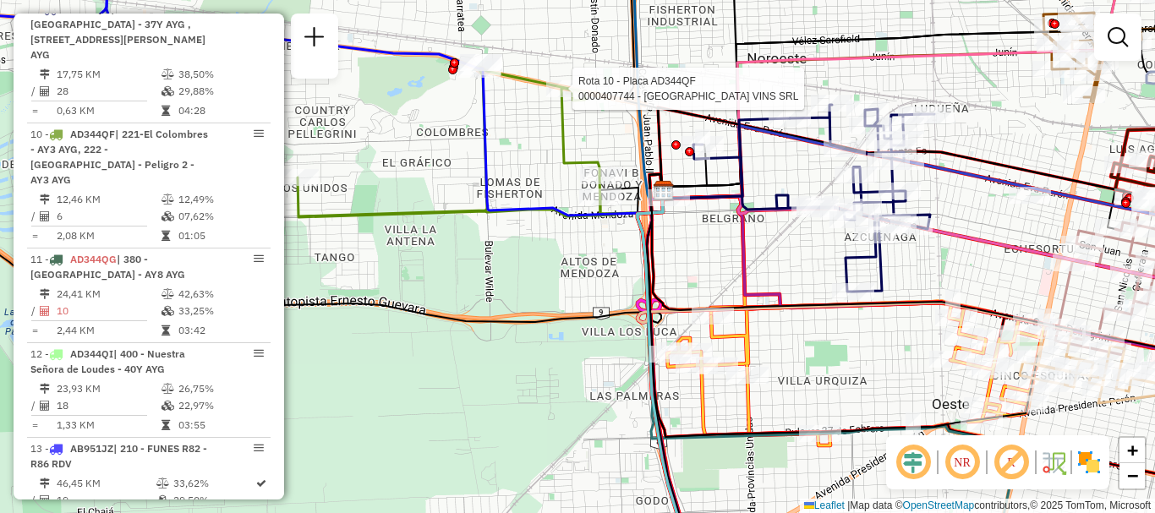
select select "**********"
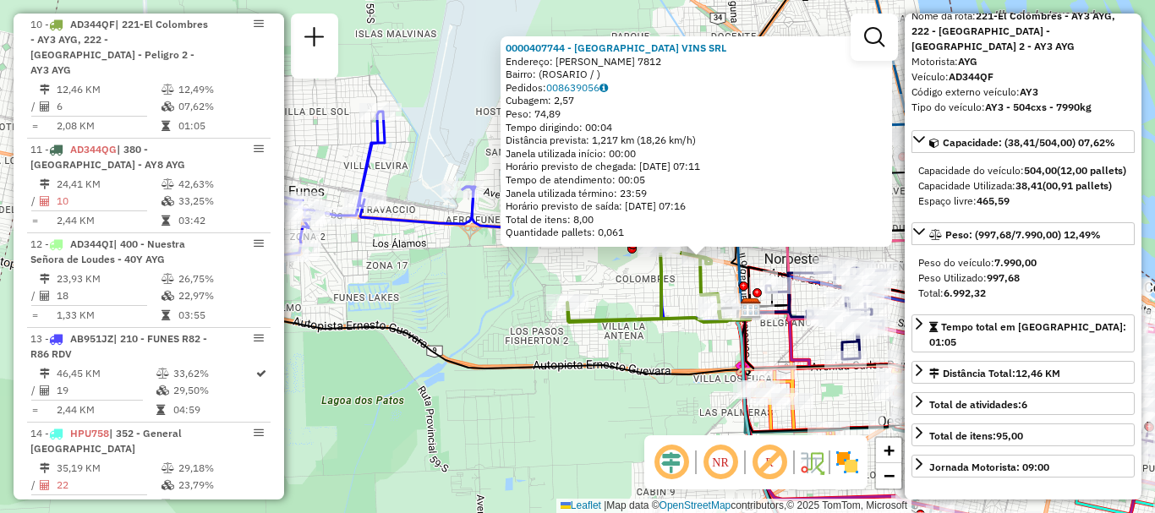
click at [612, 345] on div "0000407744 - CATALUNYA VINS SRL Endereço: EVA PERON 7812 Bairro: (ROSARIO / ) P…" at bounding box center [577, 256] width 1155 height 513
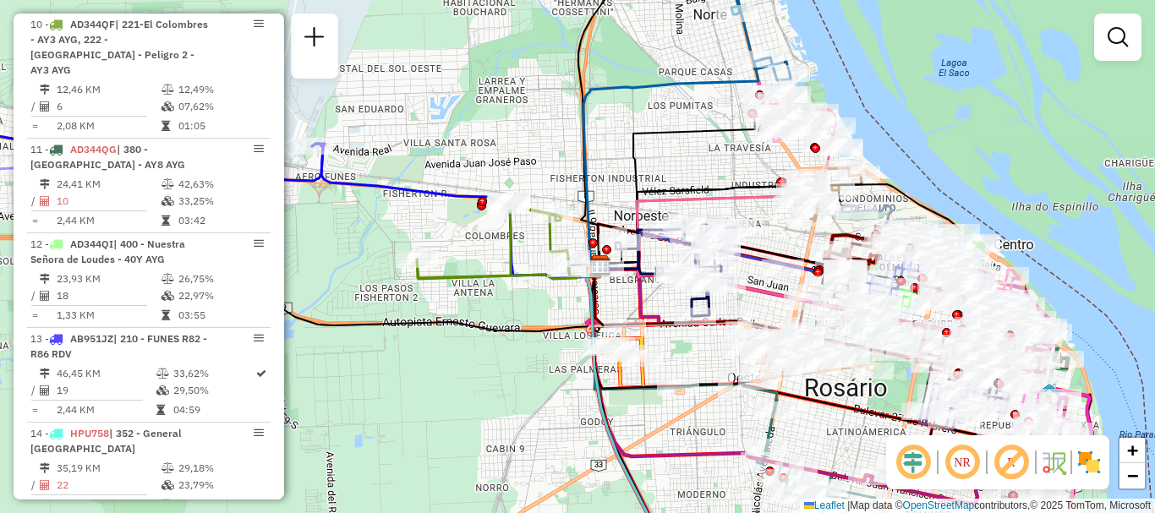
drag, startPoint x: 668, startPoint y: 381, endPoint x: 456, endPoint y: 319, distance: 221.2
click at [456, 319] on icon at bounding box center [334, 295] width 532 height 74
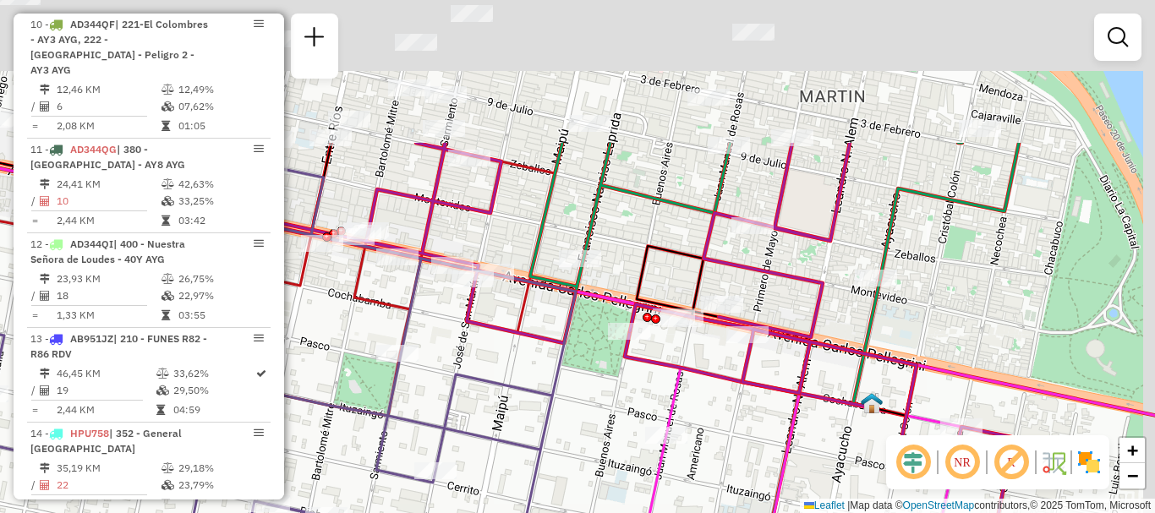
drag, startPoint x: 795, startPoint y: 327, endPoint x: 734, endPoint y: 442, distance: 130.1
click at [734, 442] on div "Janela de atendimento Grade de atendimento Capacidade Transportadoras Veículos …" at bounding box center [577, 256] width 1155 height 513
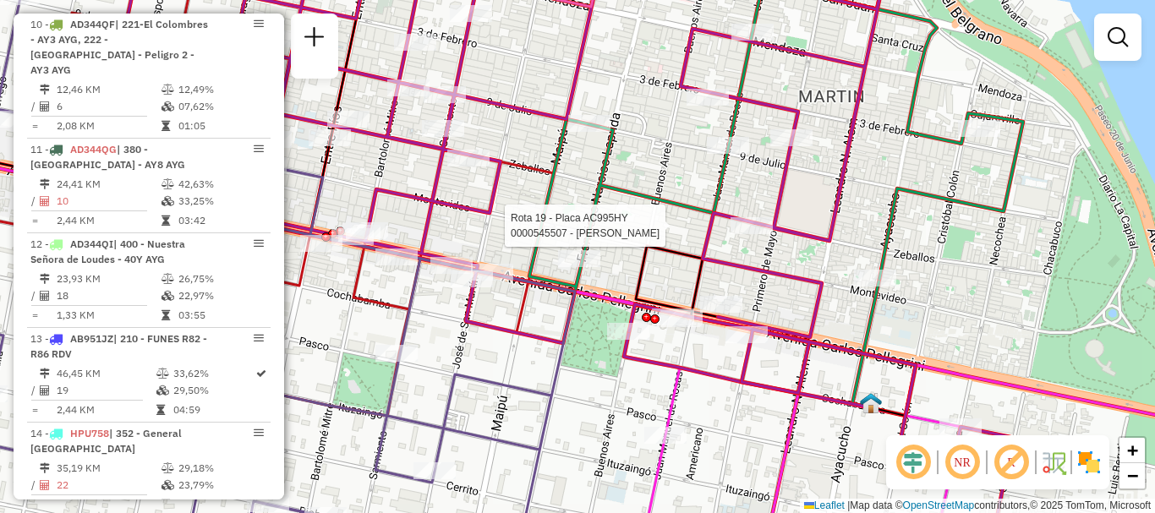
click at [756, 234] on div at bounding box center [751, 225] width 42 height 17
select select "**********"
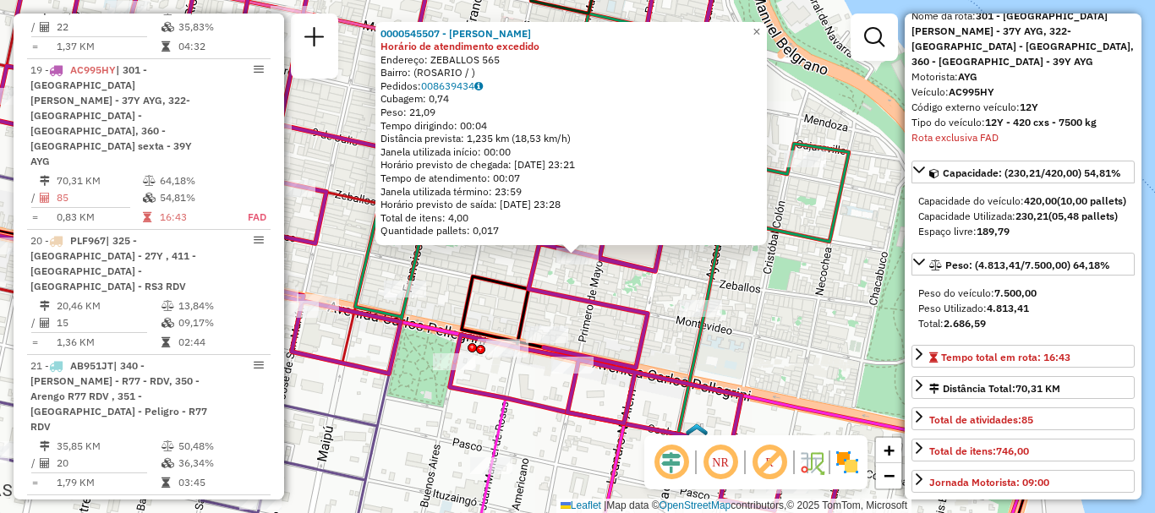
click at [803, 353] on div "0000545507 - Martinez Chirino Auraeladys Nohemi Horário de atendimento excedido…" at bounding box center [577, 256] width 1155 height 513
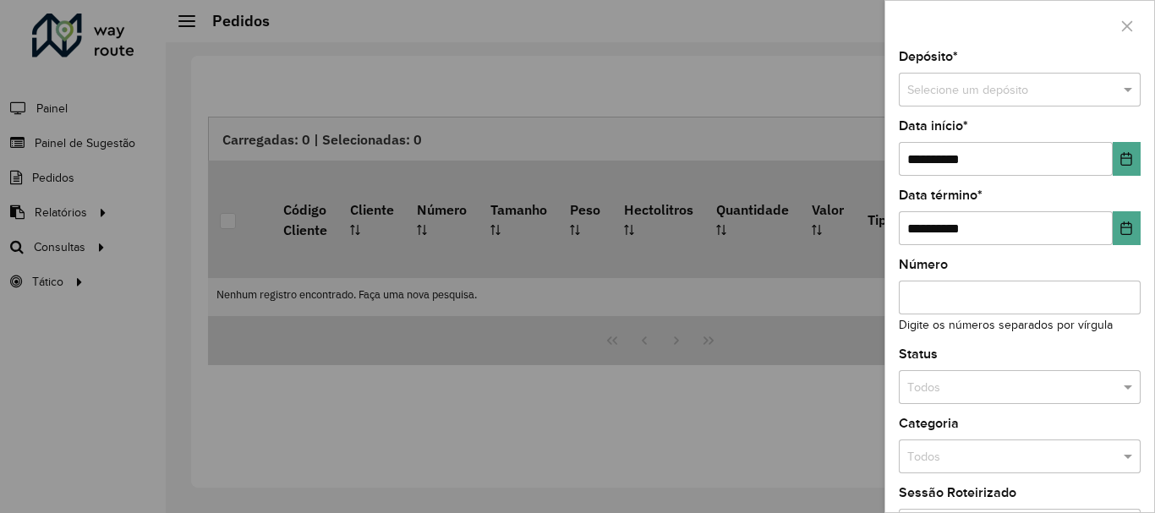
scroll to position [1108, 0]
click at [85, 245] on div at bounding box center [577, 256] width 1155 height 513
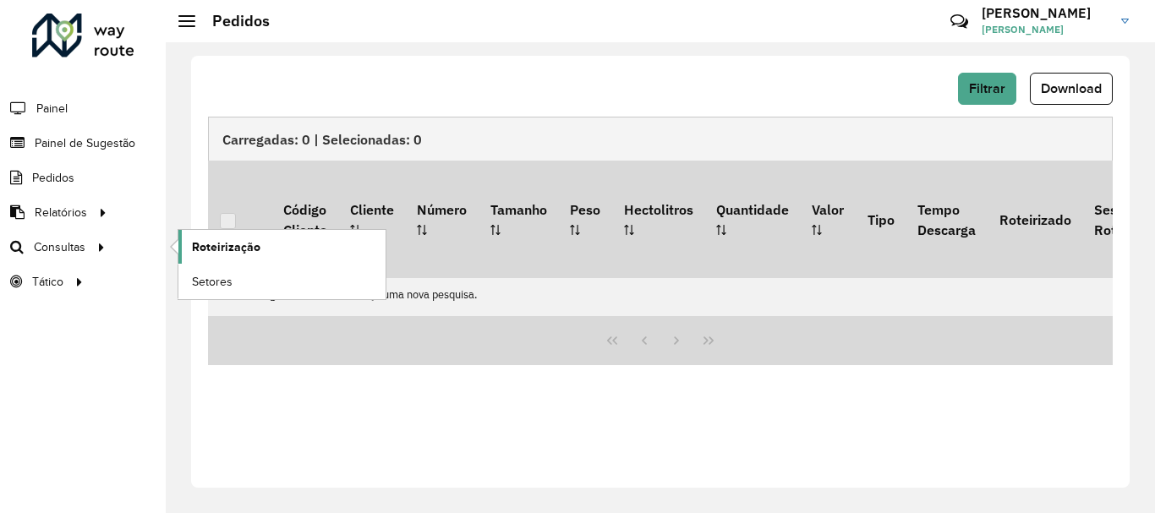
click at [221, 248] on span "Roteirização" at bounding box center [226, 247] width 68 height 18
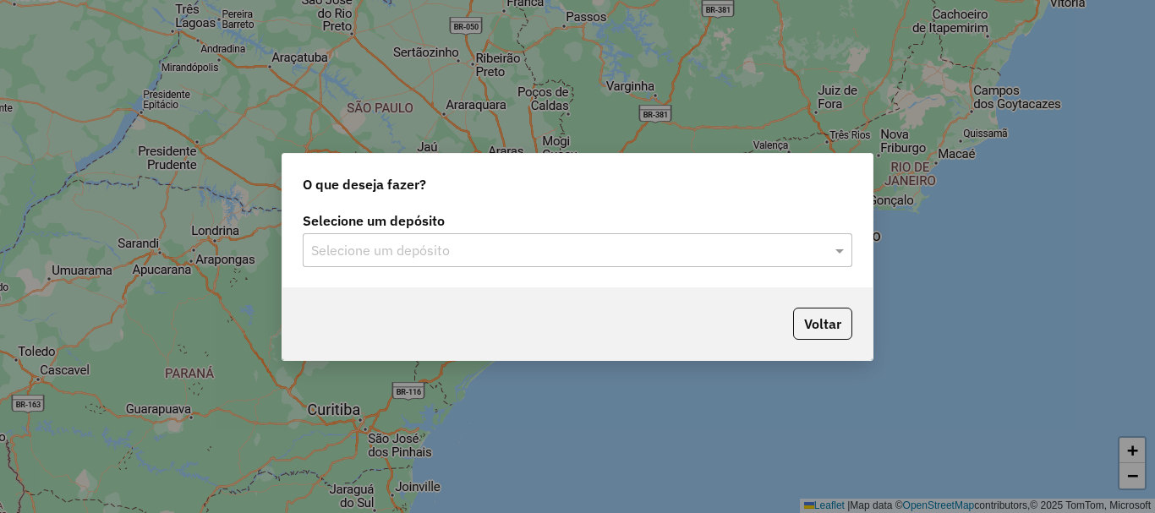
scroll to position [1108, 0]
click at [841, 253] on span at bounding box center [841, 250] width 21 height 20
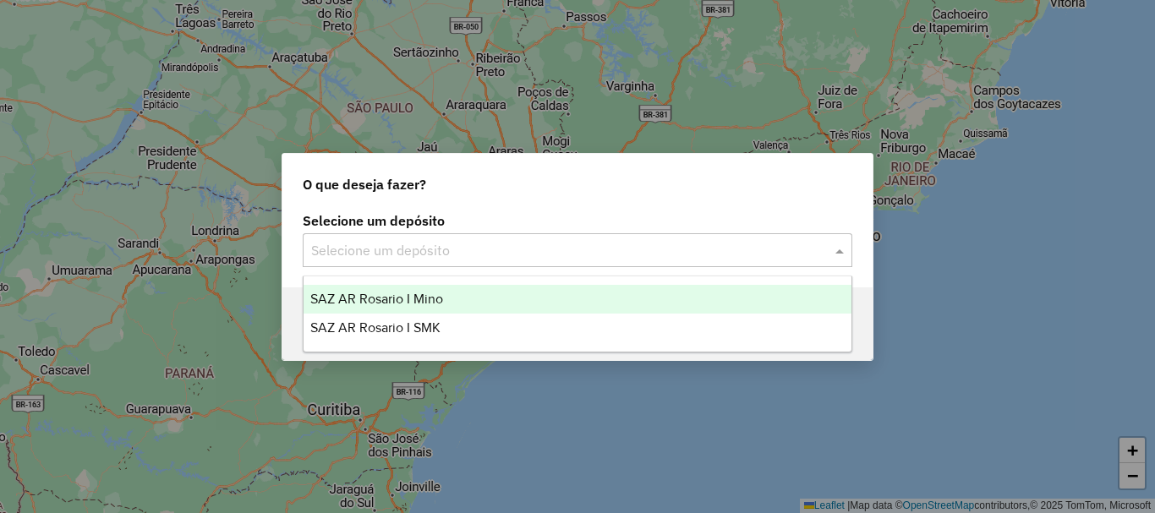
click at [407, 295] on span "SAZ AR Rosario I Mino" at bounding box center [376, 299] width 133 height 14
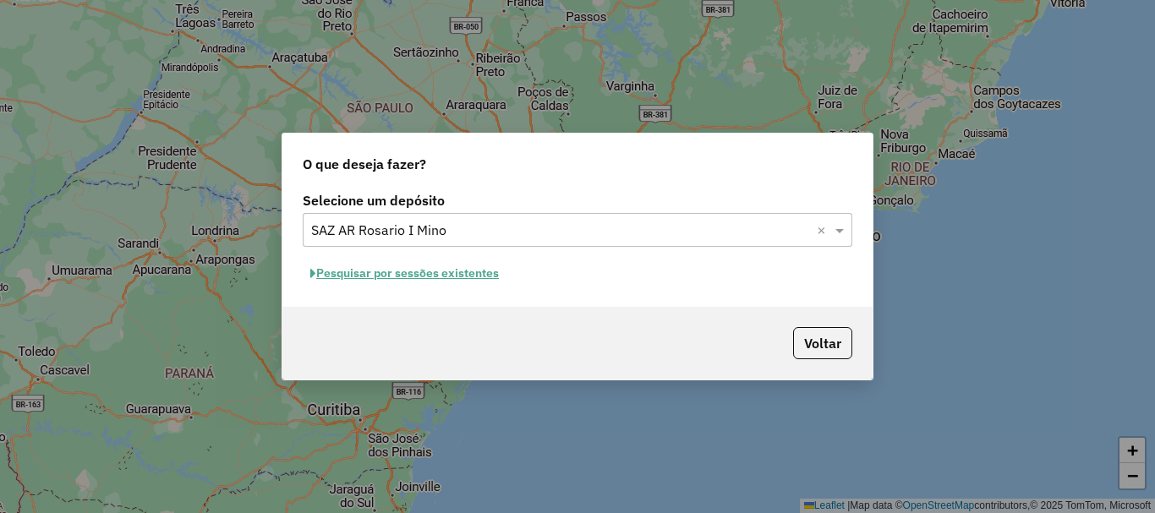
click at [407, 277] on button "Pesquisar por sessões existentes" at bounding box center [405, 273] width 204 height 26
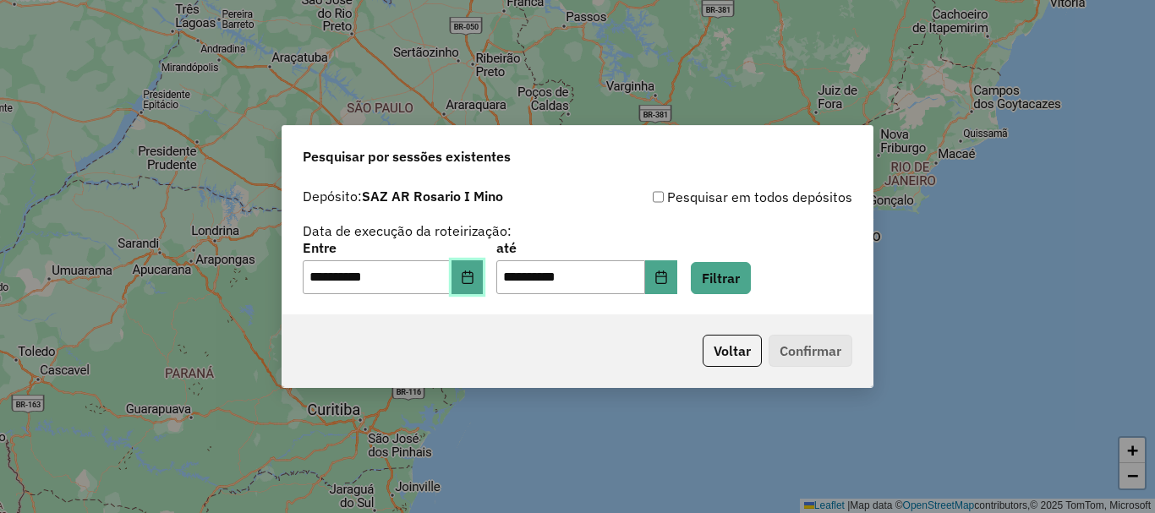
click at [472, 276] on icon "Choose Date" at bounding box center [466, 277] width 11 height 14
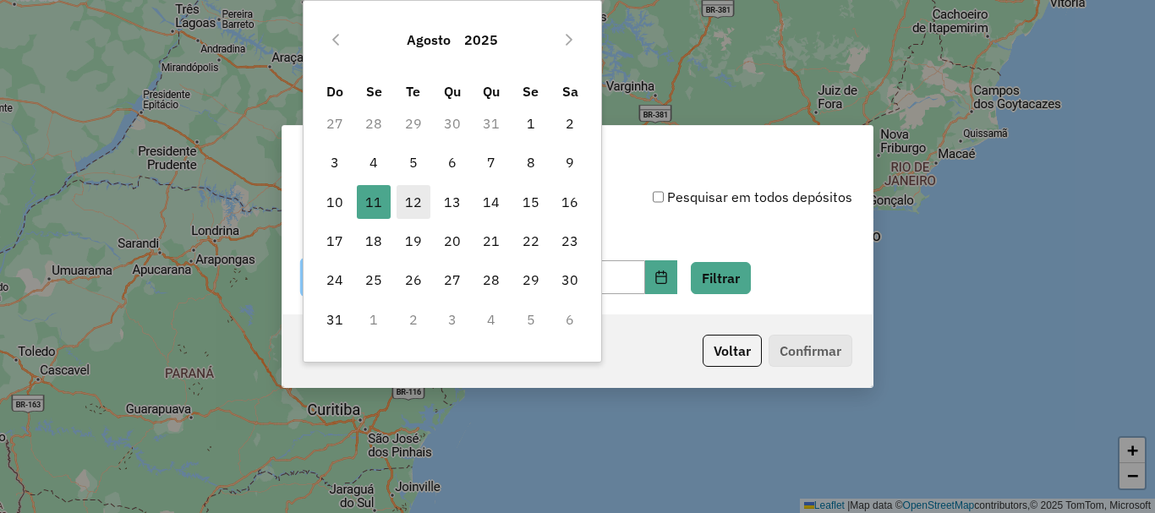
click at [412, 206] on span "12" at bounding box center [413, 202] width 34 height 34
type input "**********"
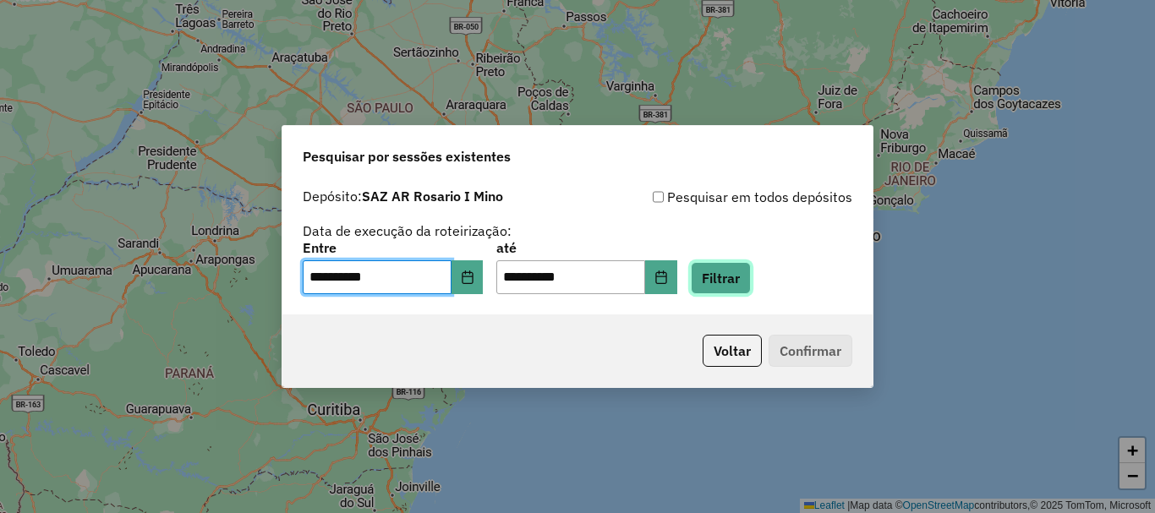
click at [745, 276] on button "Filtrar" at bounding box center [721, 278] width 60 height 32
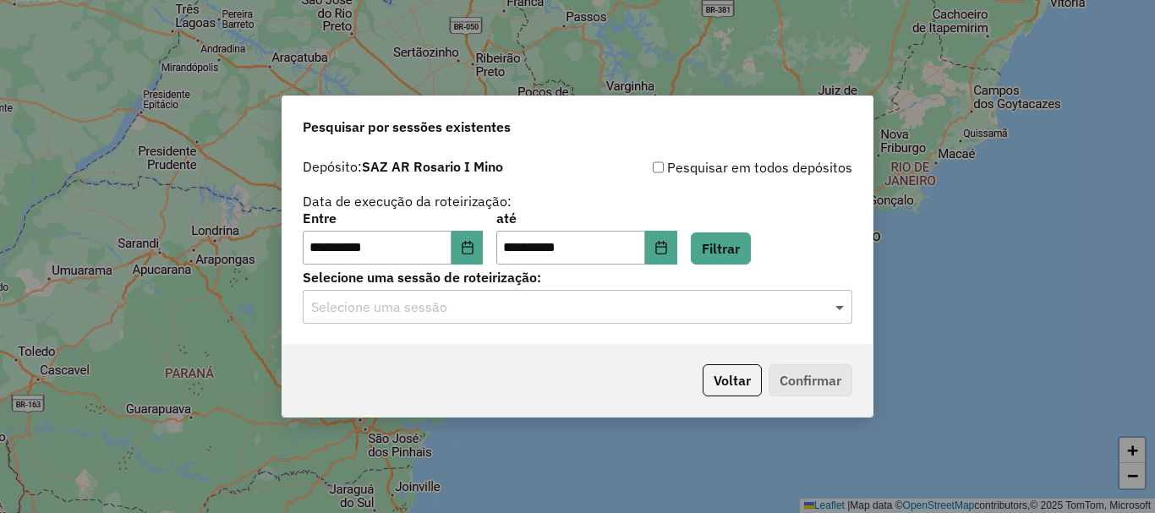
click at [834, 308] on span at bounding box center [841, 307] width 21 height 20
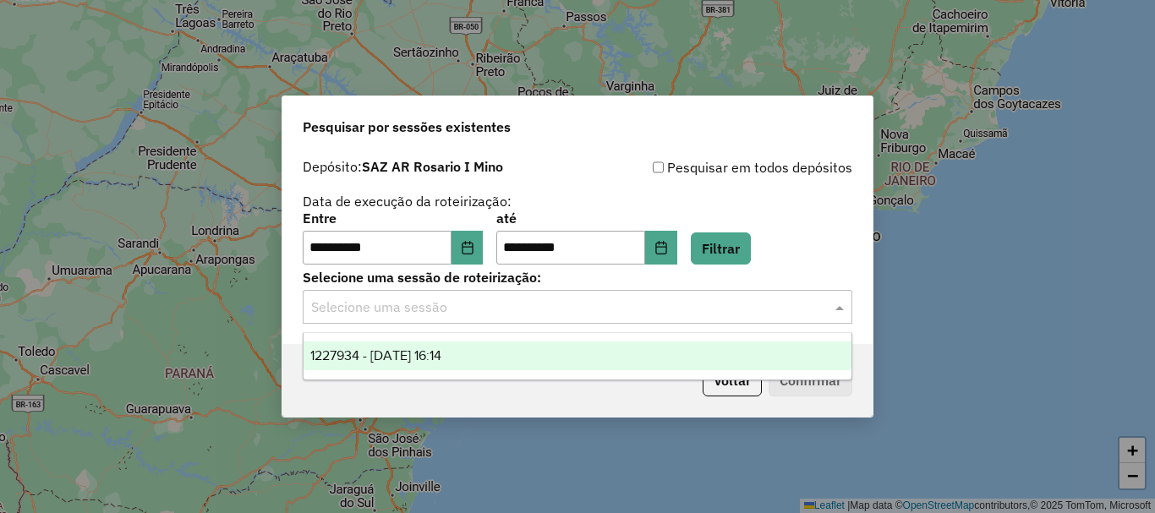
click at [383, 349] on span "1227934 - [DATE] 16:14" at bounding box center [375, 355] width 131 height 14
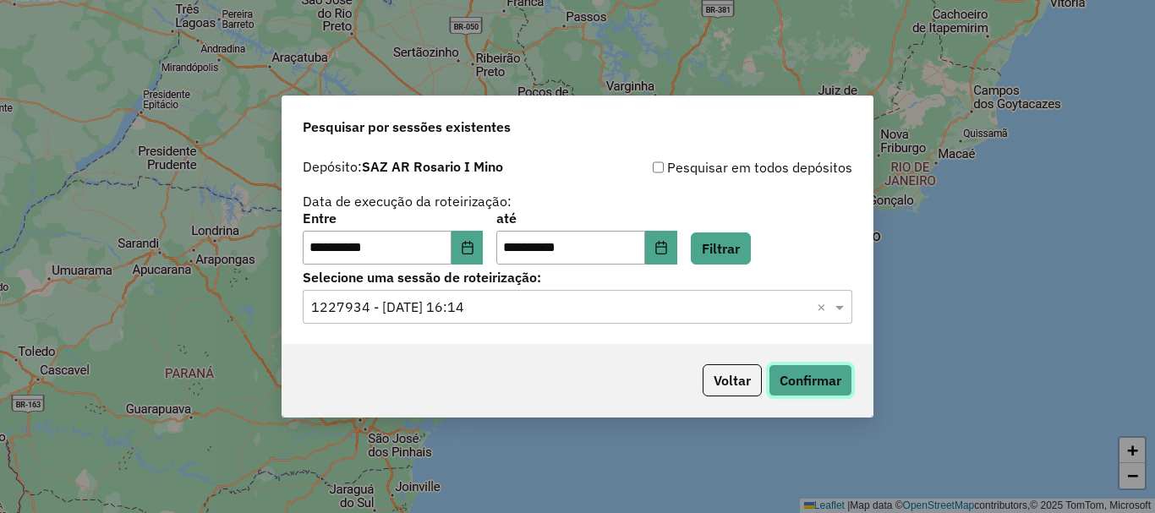
click at [797, 385] on button "Confirmar" at bounding box center [810, 380] width 84 height 32
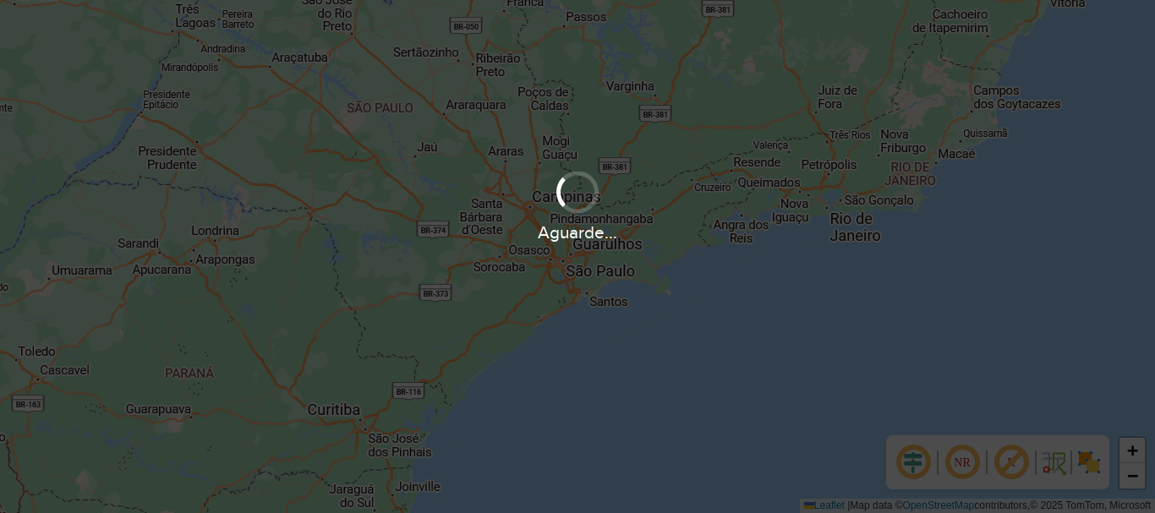
scroll to position [1108, 0]
